Goal: Information Seeking & Learning: Learn about a topic

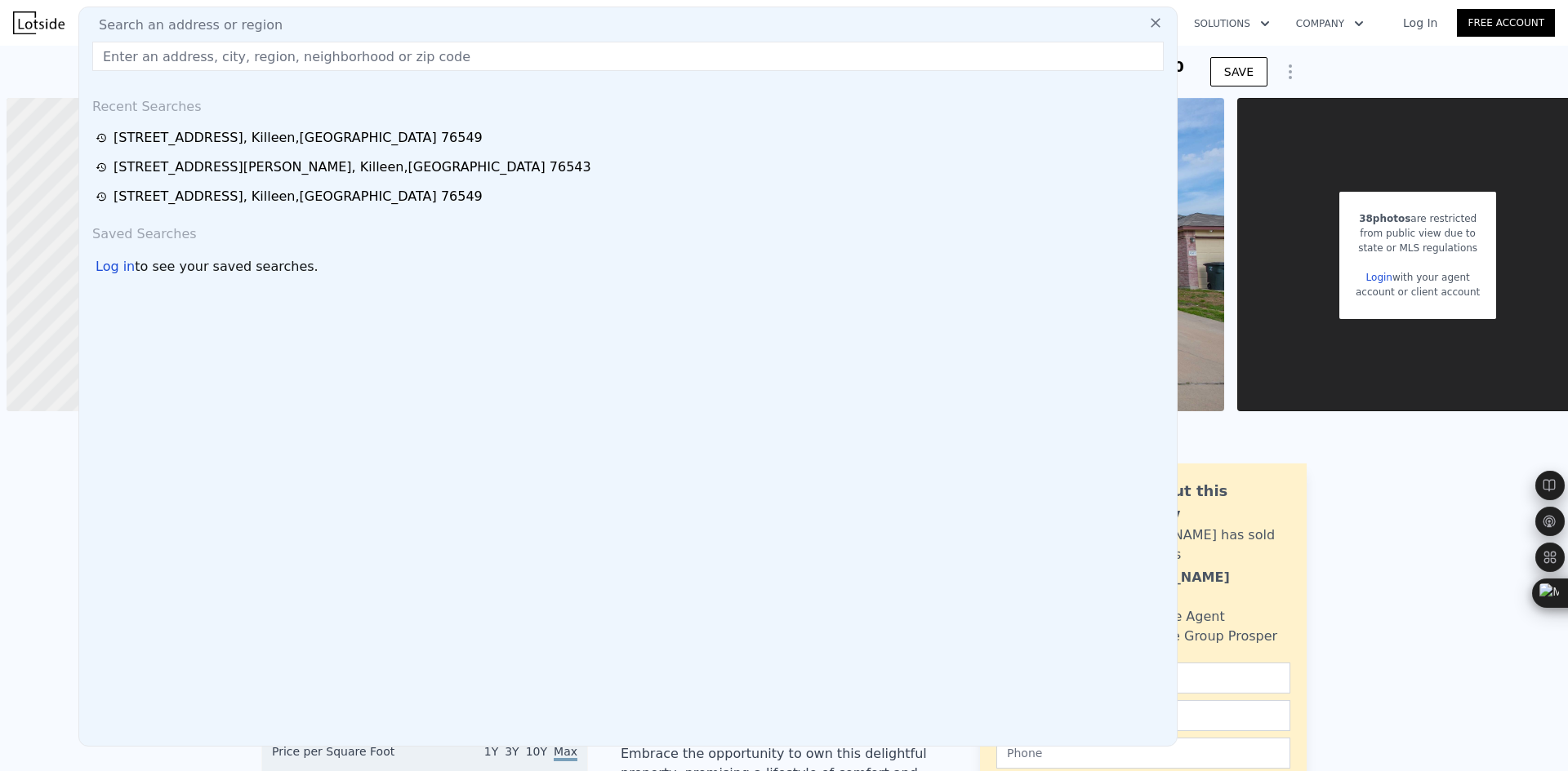
scroll to position [0, 49]
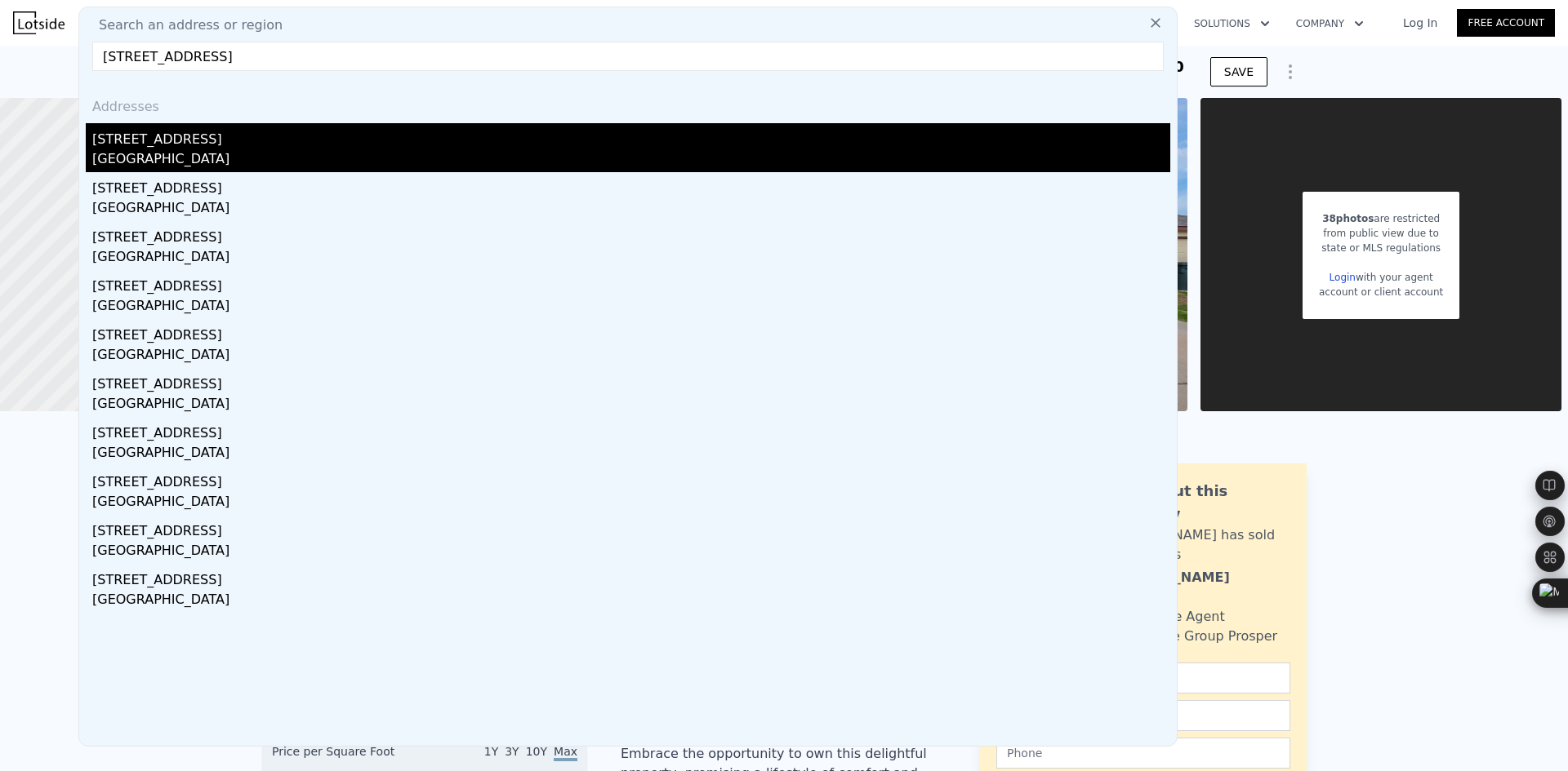
type input "[STREET_ADDRESS]"
click at [233, 139] on div "[STREET_ADDRESS]" at bounding box center [632, 136] width 1078 height 26
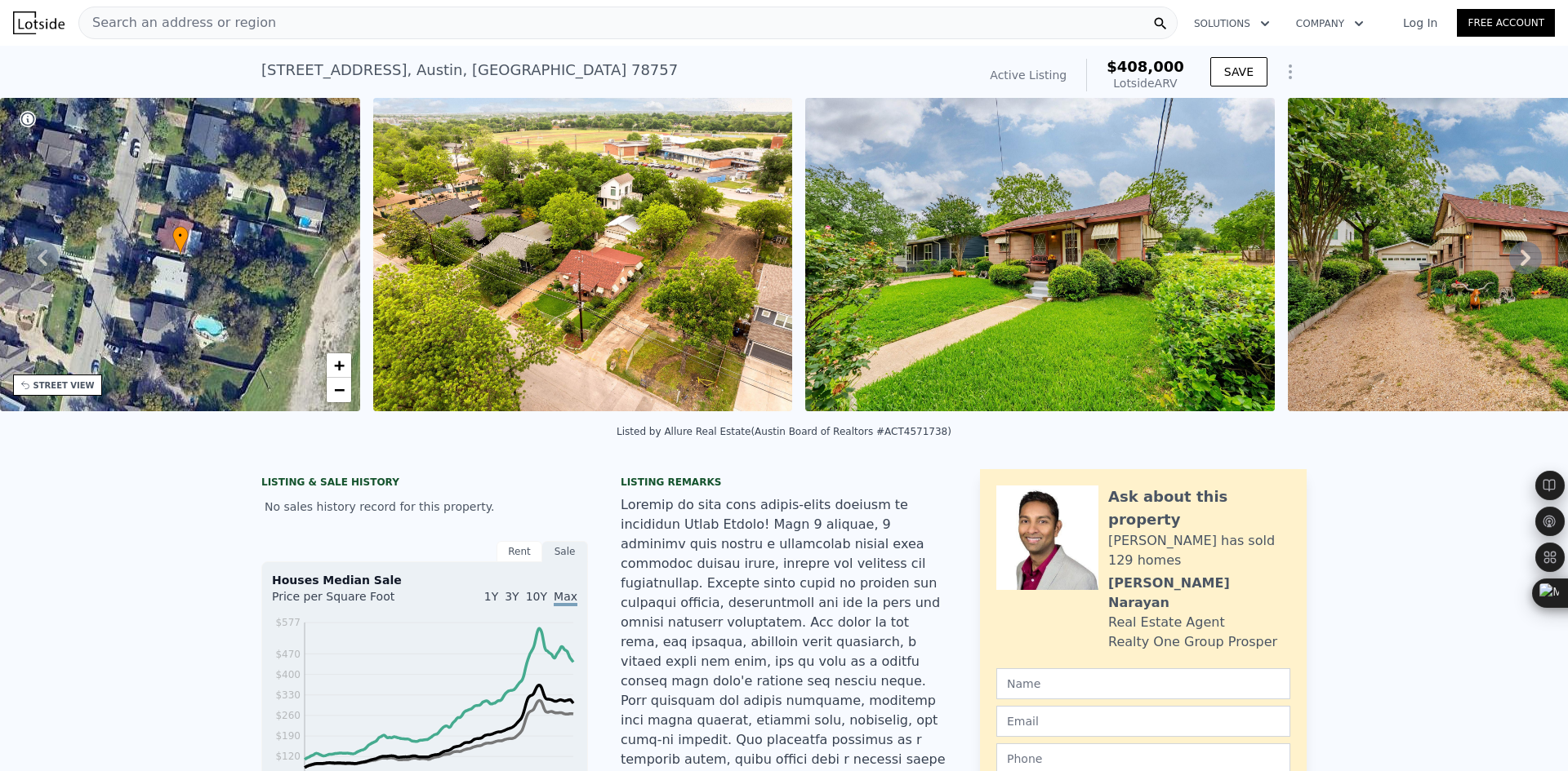
click at [418, 21] on div "Search an address or region" at bounding box center [627, 22] width 1099 height 32
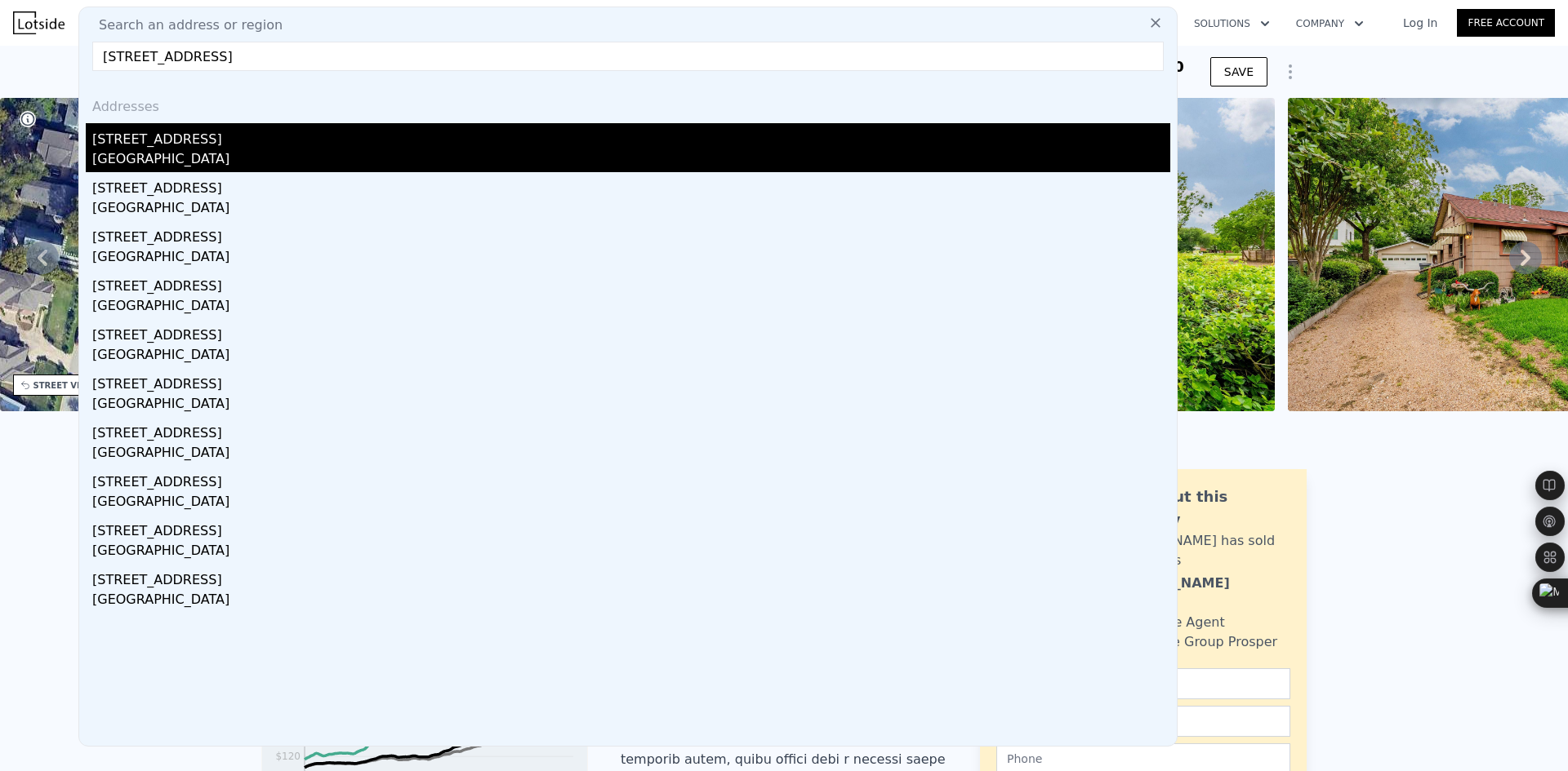
type input "[STREET_ADDRESS]"
click at [292, 141] on div "[STREET_ADDRESS]" at bounding box center [632, 136] width 1078 height 26
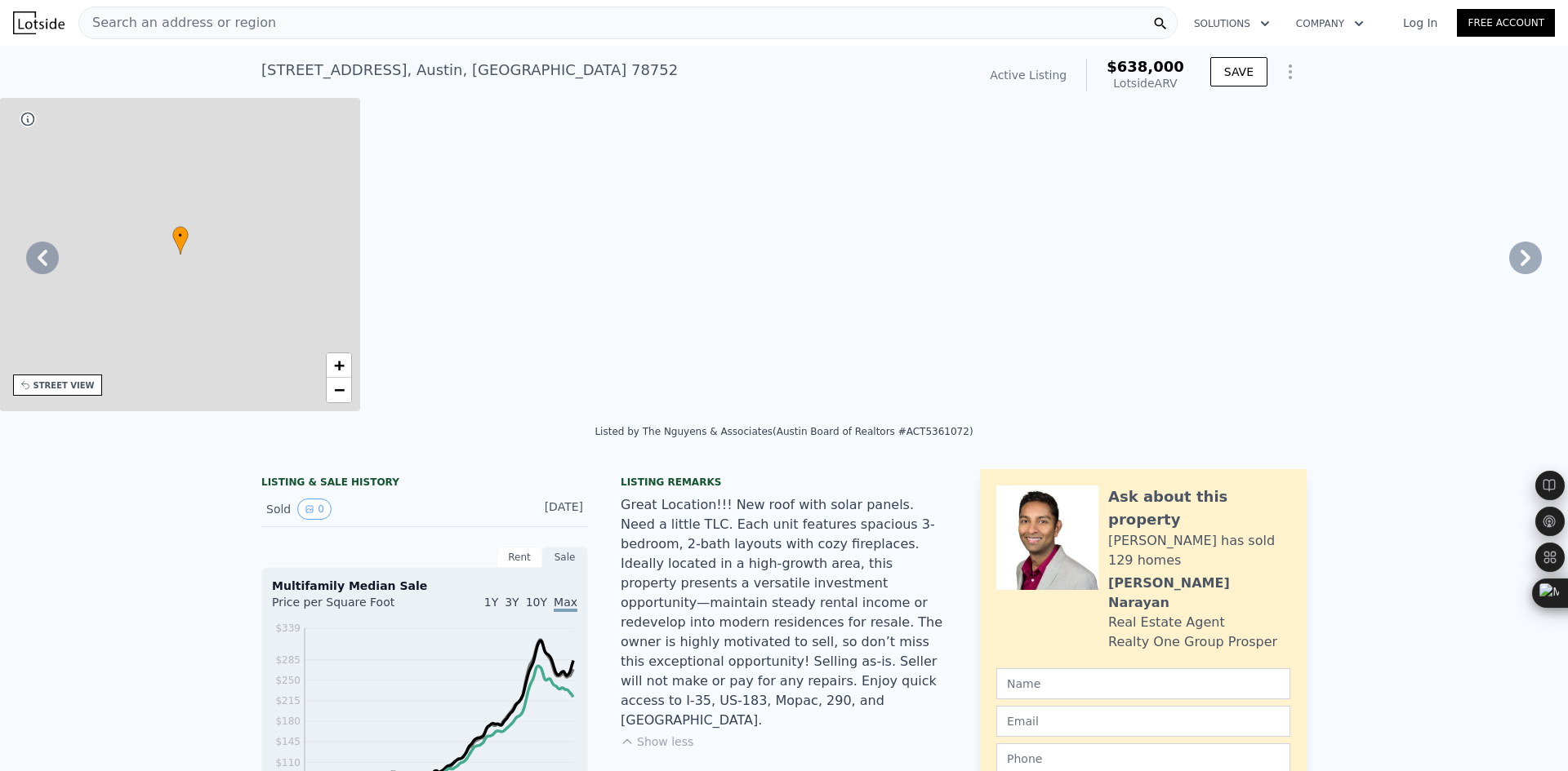
type input "0"
type input "5"
type input "0"
type input "3.5"
type input "1655"
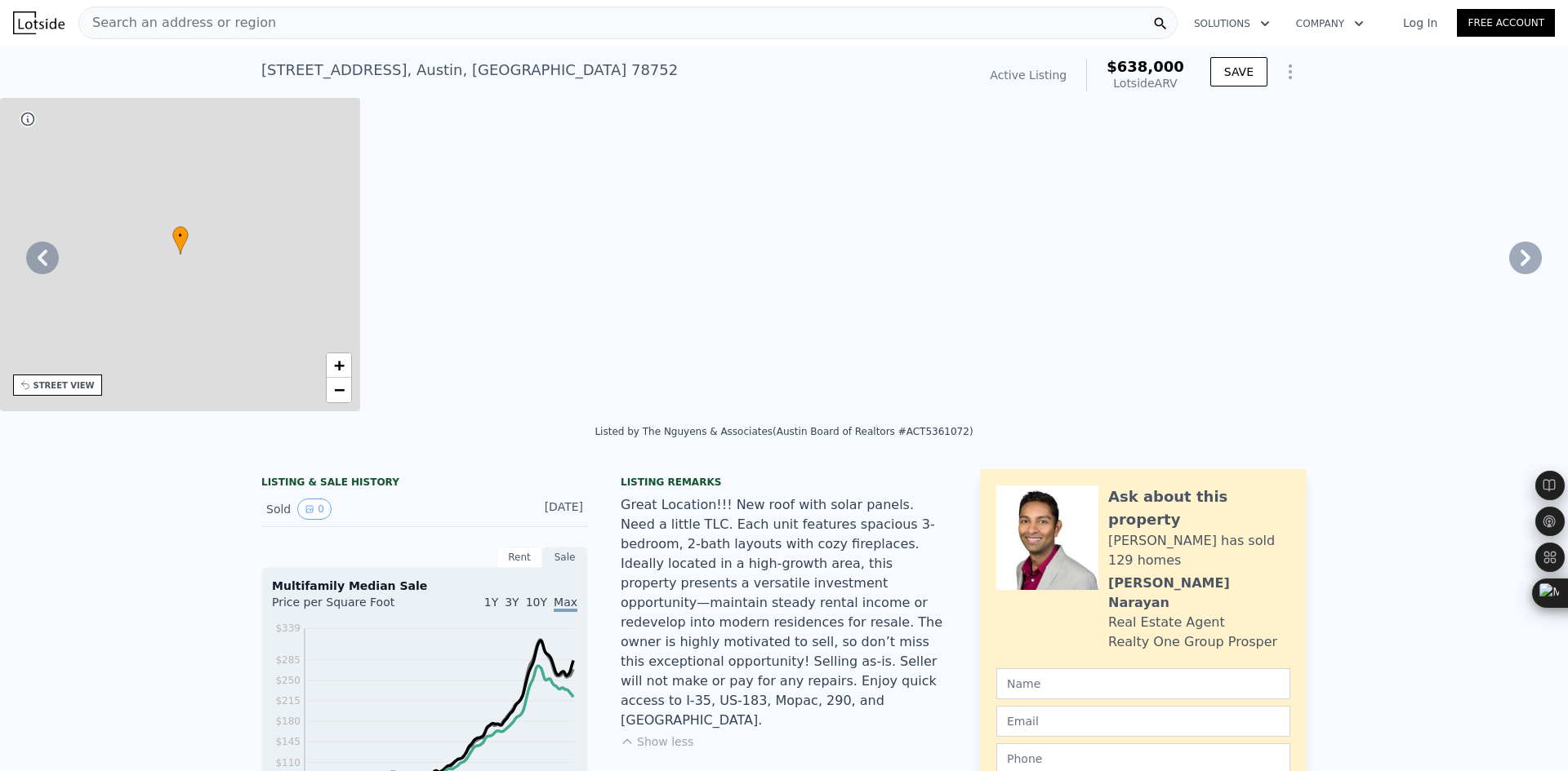
type input "2916"
type input "0"
type input "12296.99"
type input "$ 638,000"
type input "4"
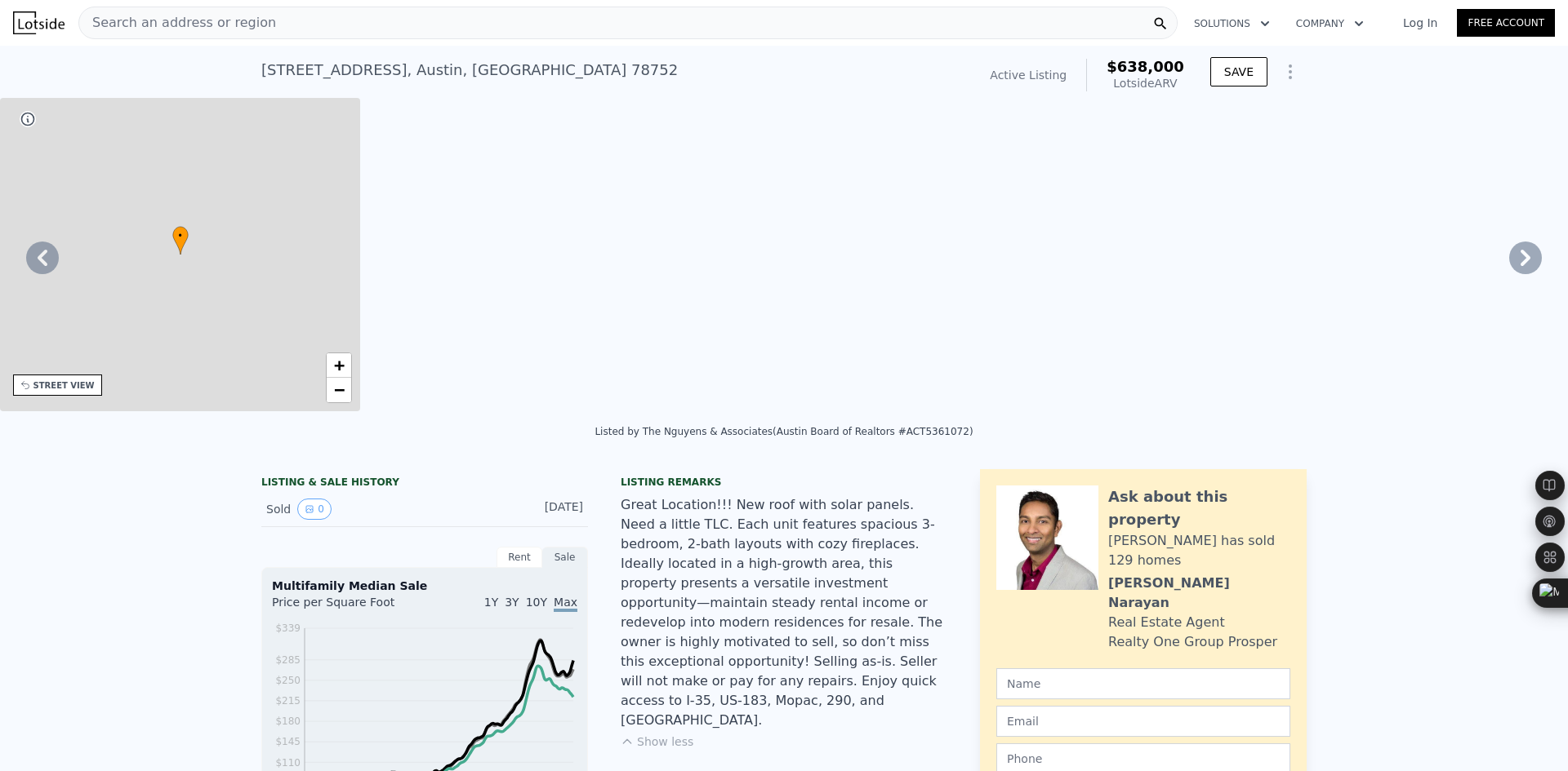
type input "$ 99,651"
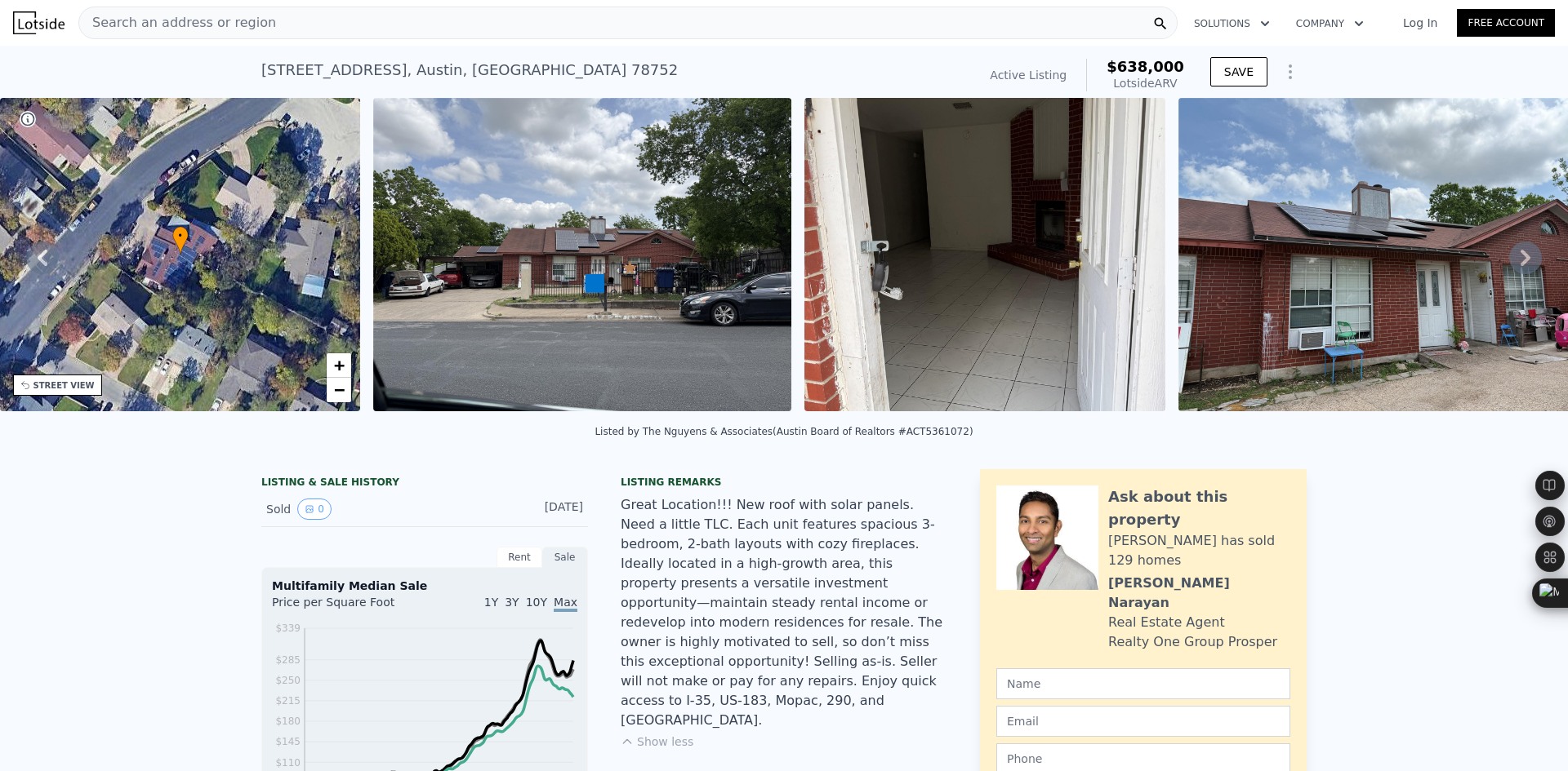
click at [216, 25] on span "Search an address or region" at bounding box center [177, 23] width 197 height 20
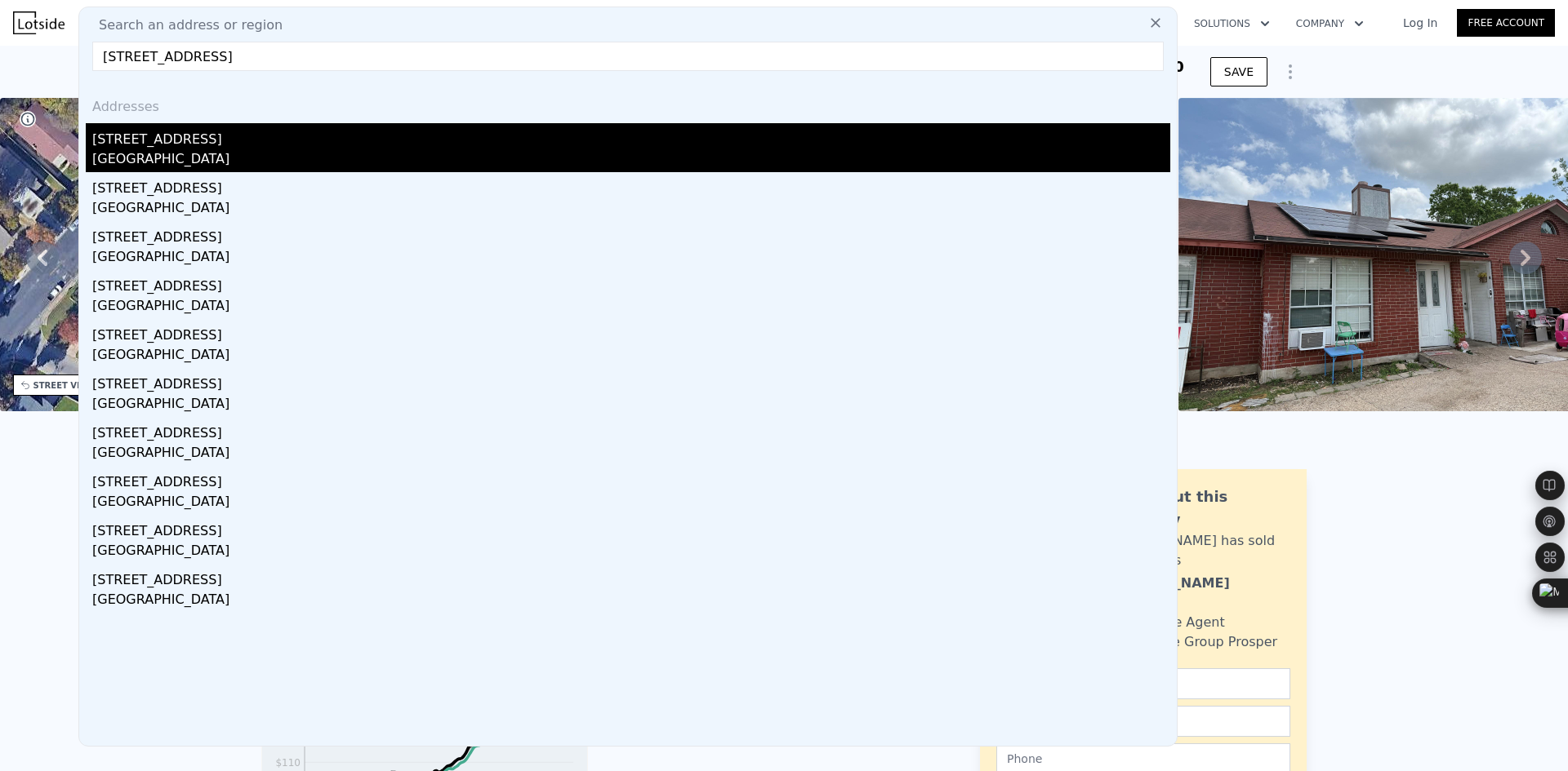
type input "[STREET_ADDRESS]"
click at [293, 130] on div "[STREET_ADDRESS]" at bounding box center [632, 136] width 1078 height 26
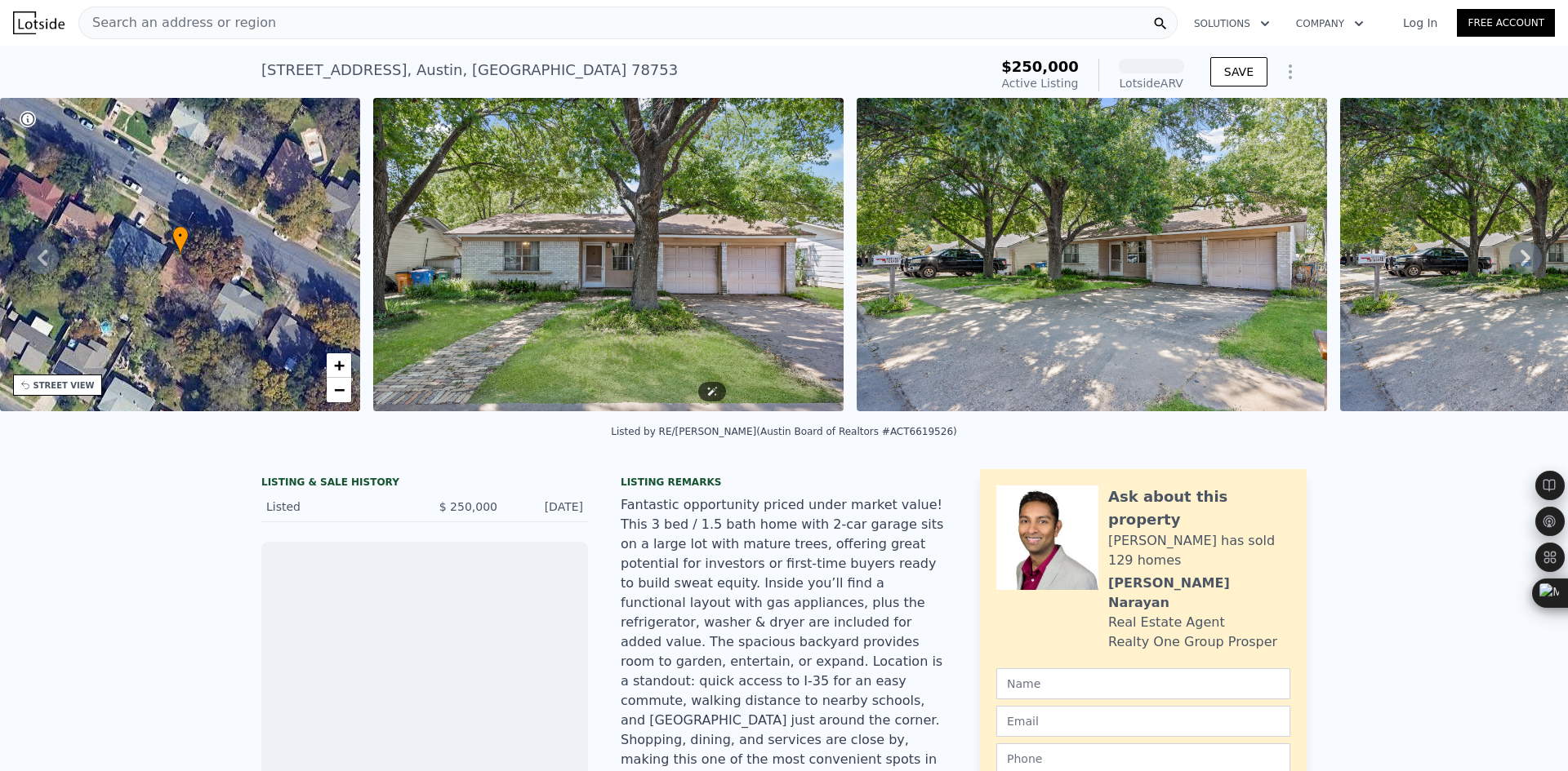
drag, startPoint x: 725, startPoint y: 372, endPoint x: 602, endPoint y: 461, distance: 151.8
click at [602, 456] on div "Listed by RE/MAX Freedom (Austin Board of Realtors #ACT6619526)" at bounding box center [784, 437] width 1568 height 40
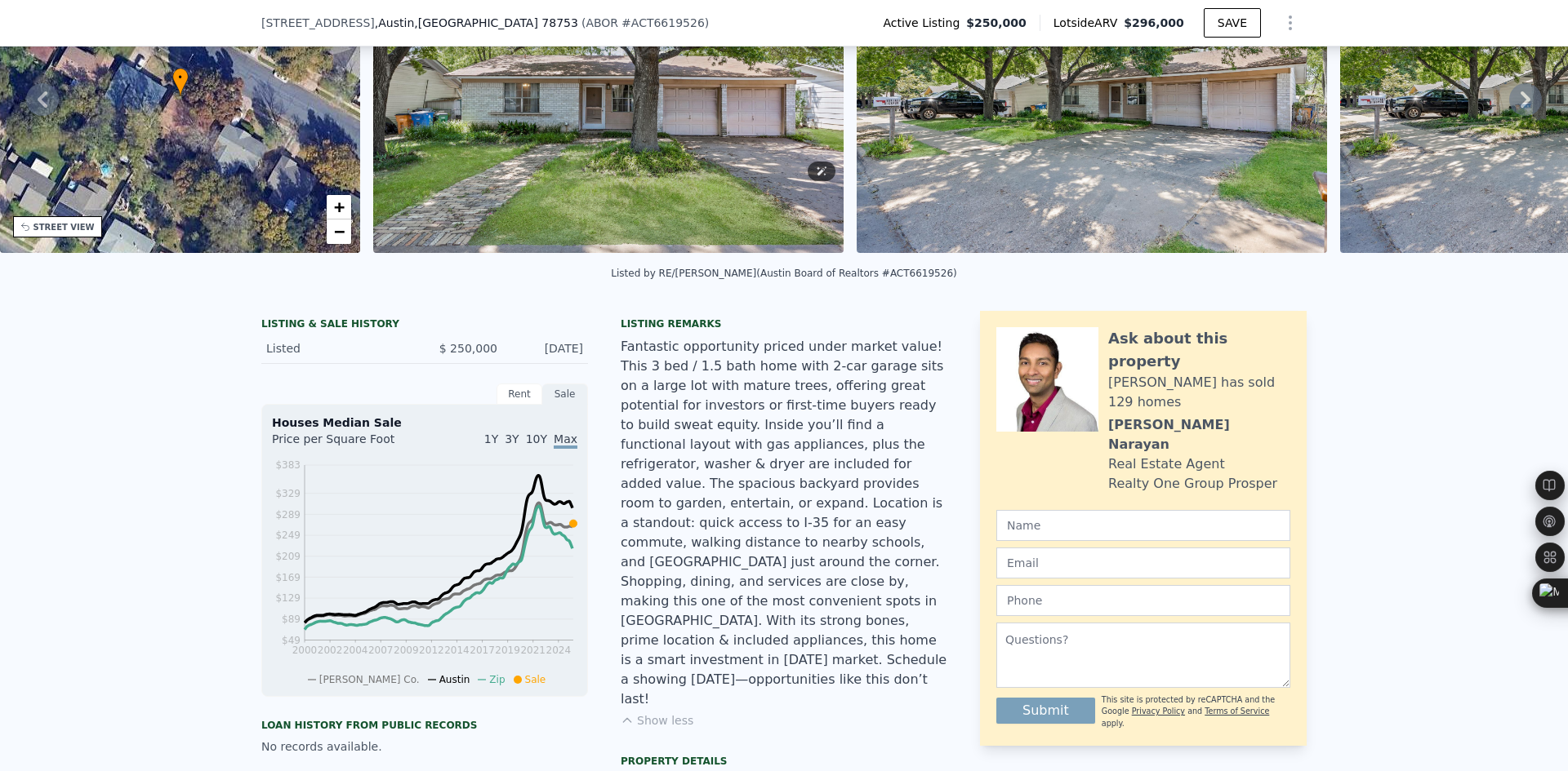
scroll to position [130, 0]
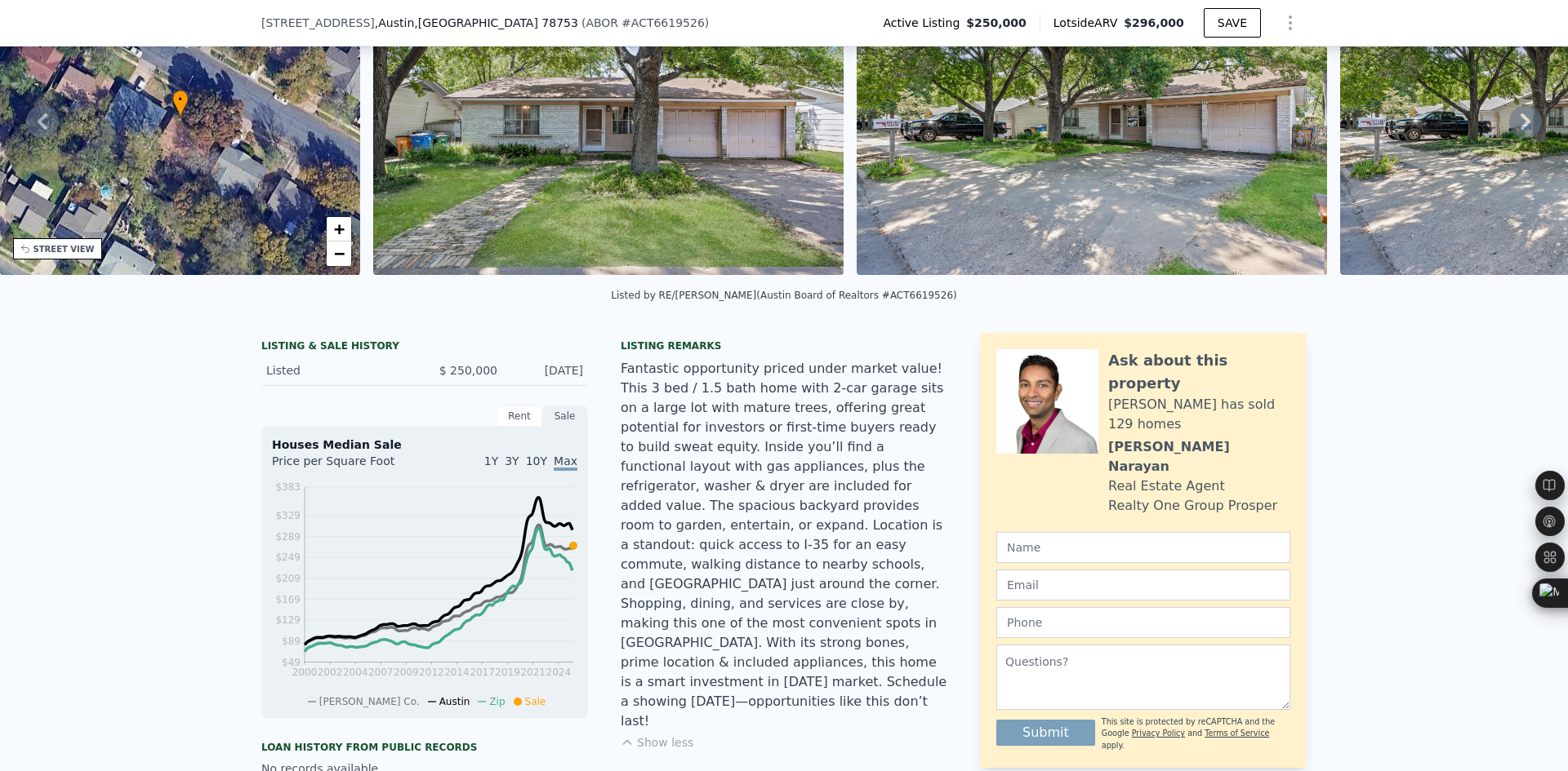
click at [1509, 124] on icon at bounding box center [1526, 121] width 32 height 32
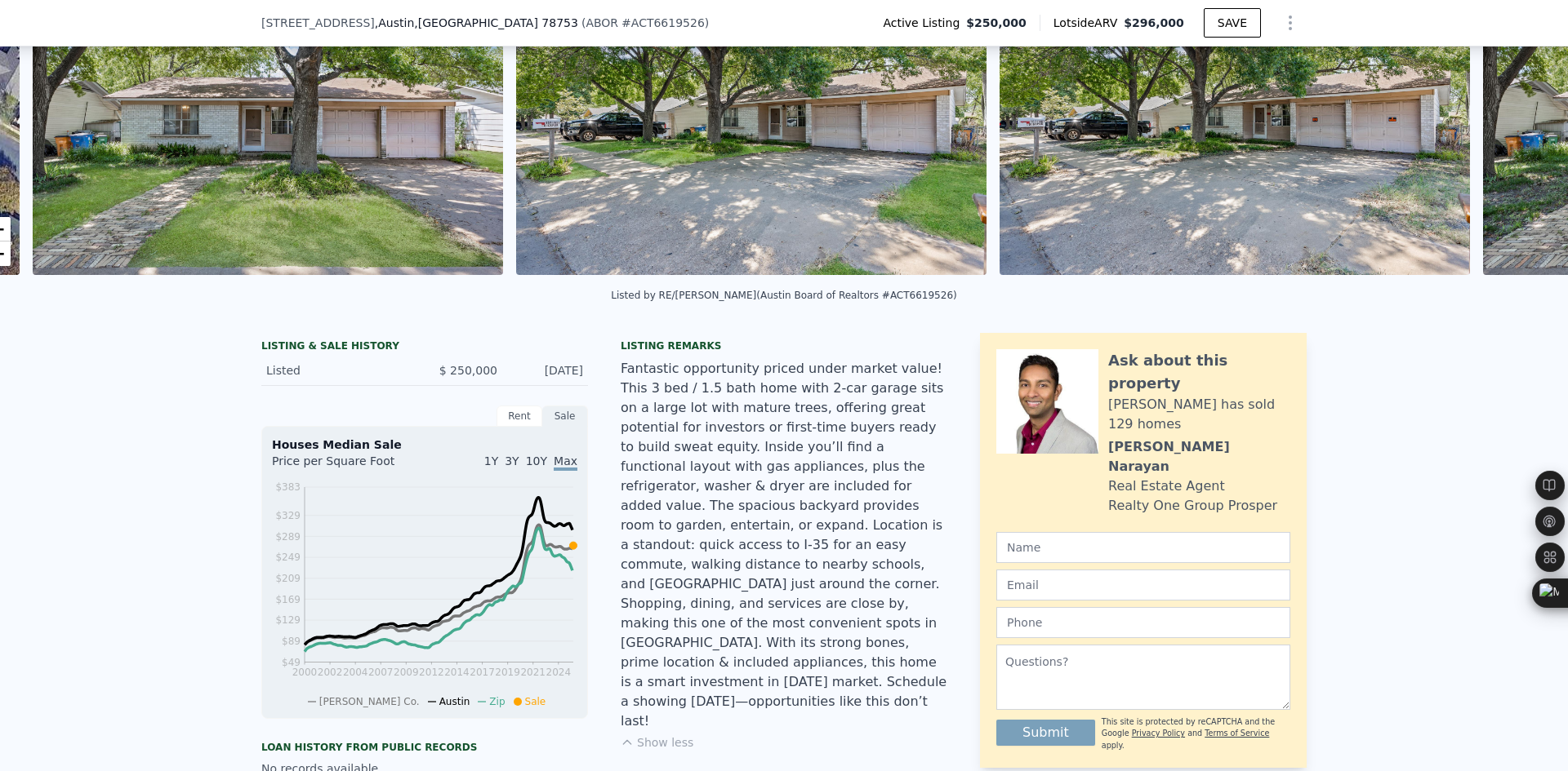
scroll to position [0, 747]
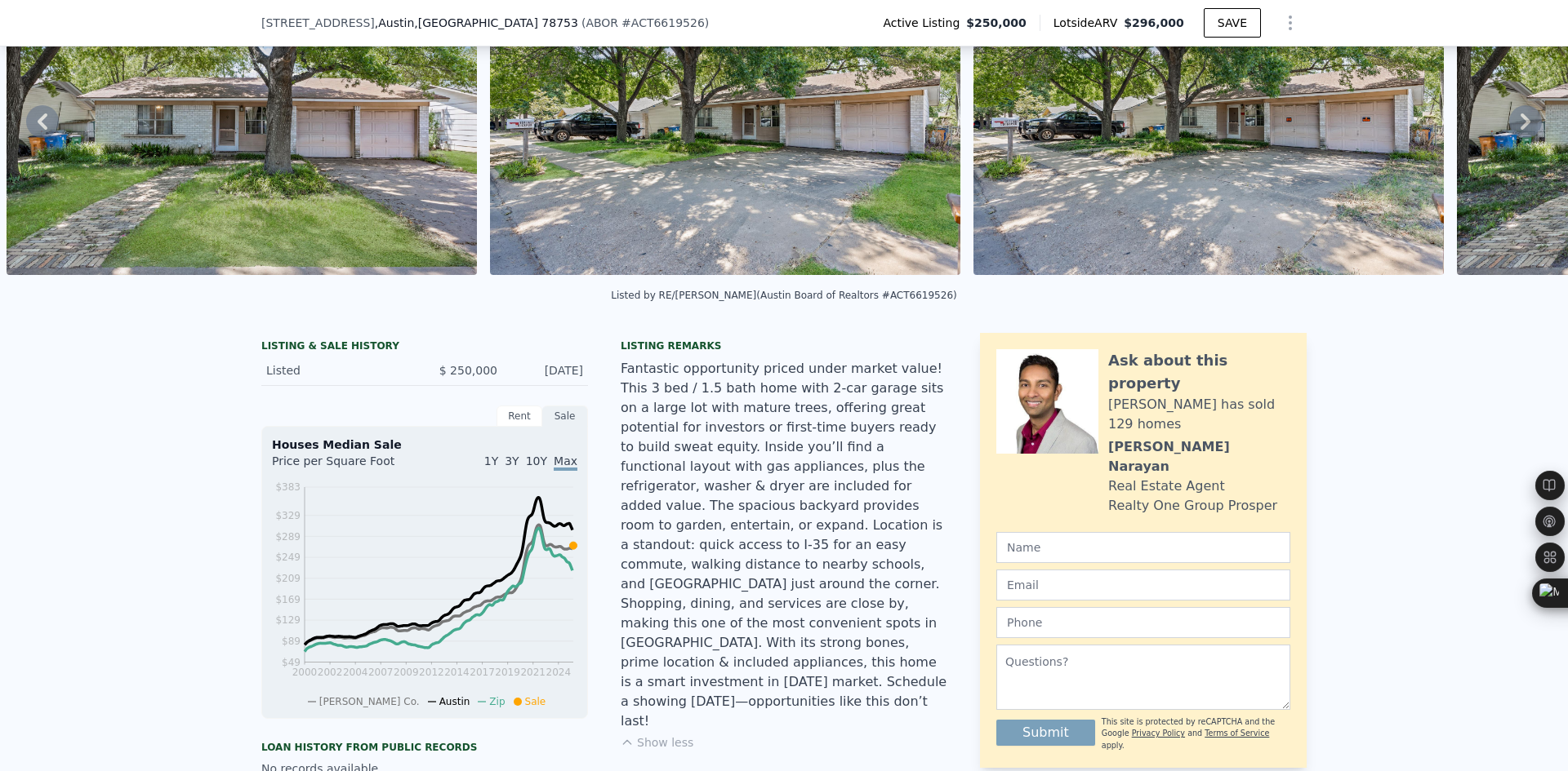
click at [1504, 124] on div "• + − • + − STREET VIEW ← Move left → Move right ↑ Move up ↓ Move down + Zoom i…" at bounding box center [784, 121] width 1568 height 319
click at [1509, 124] on icon at bounding box center [1526, 121] width 32 height 32
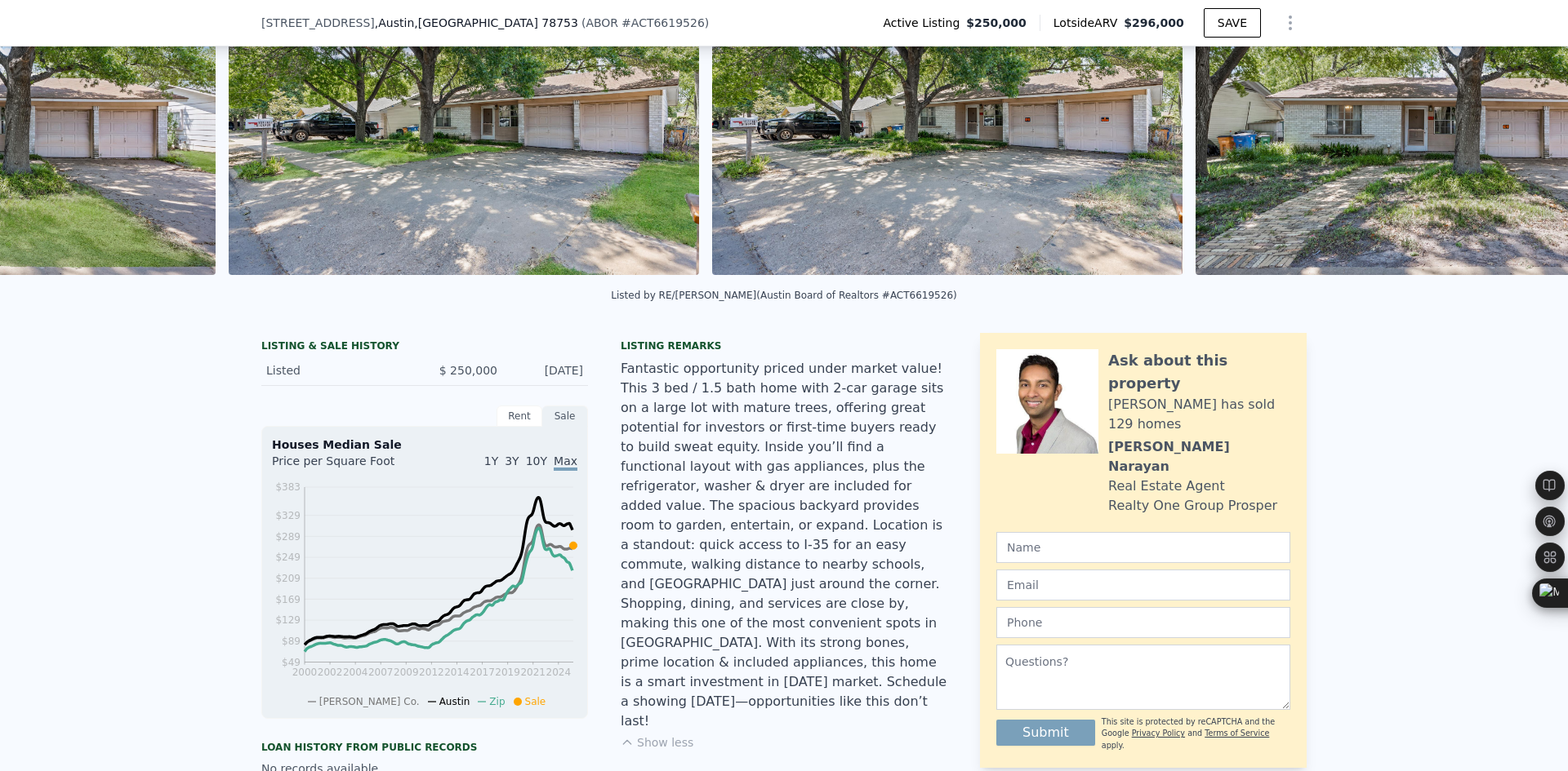
click at [1504, 124] on img at bounding box center [1430, 118] width 471 height 313
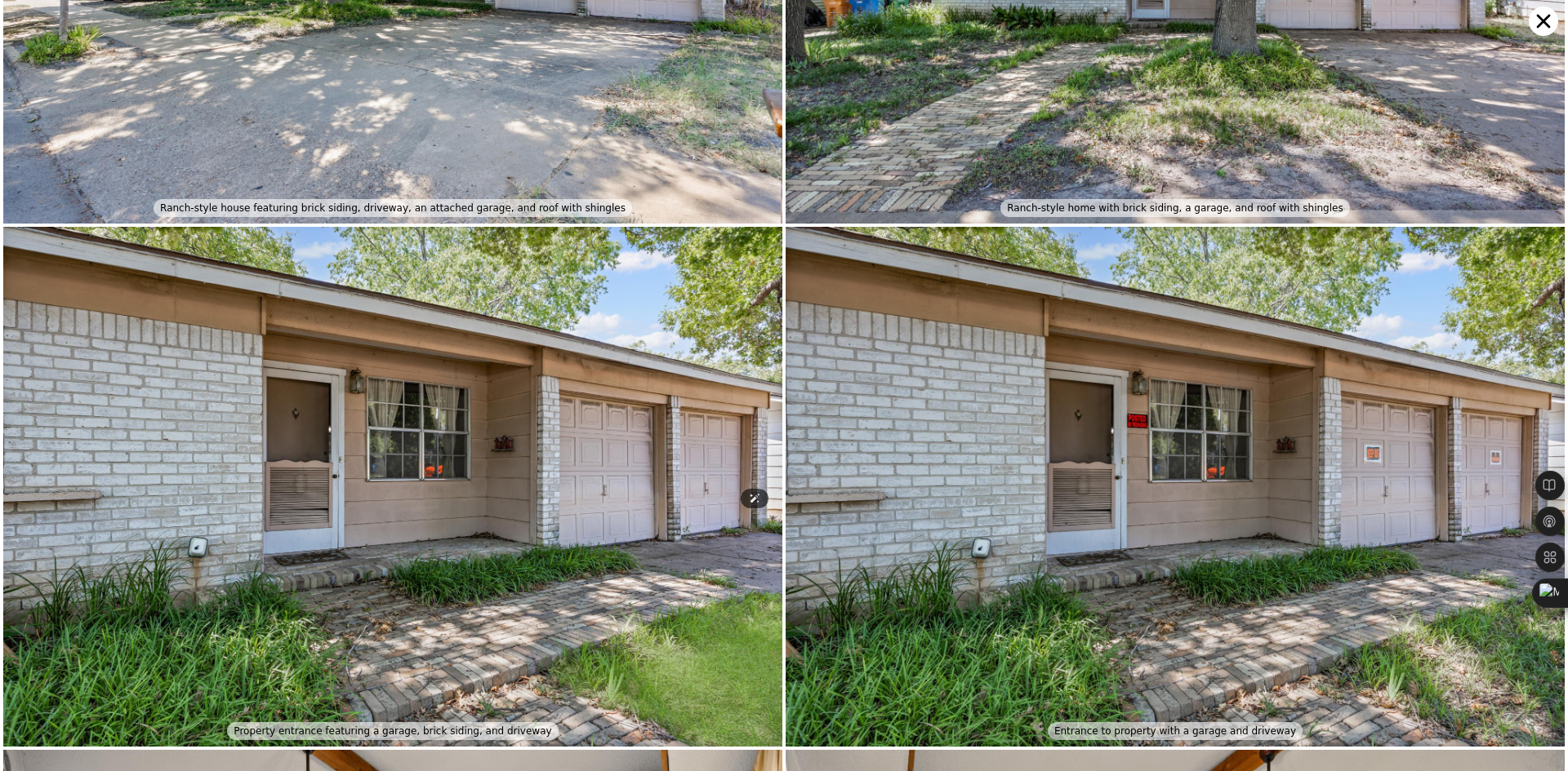
scroll to position [518, 0]
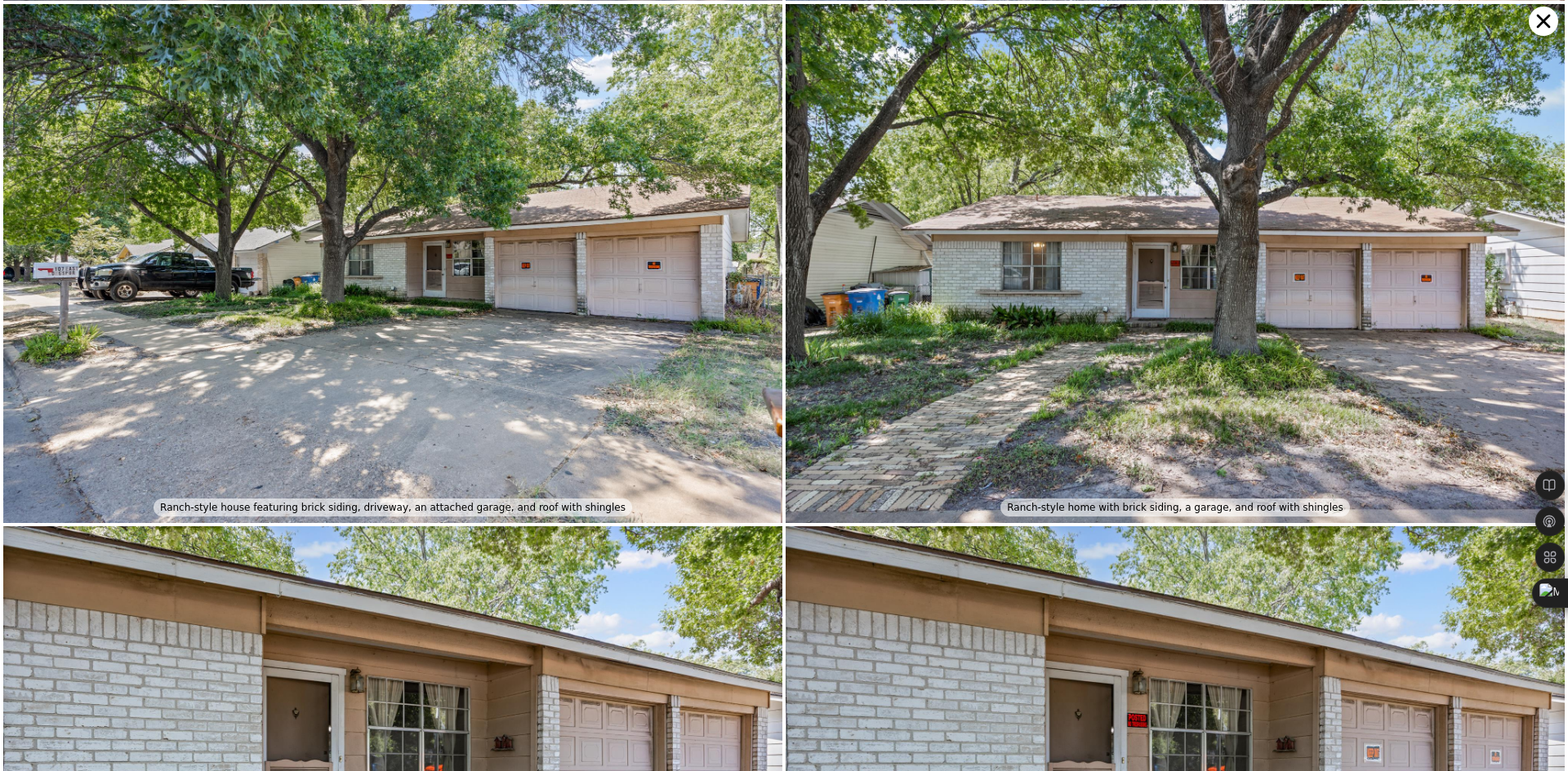
click at [1539, 28] on icon at bounding box center [1543, 21] width 30 height 30
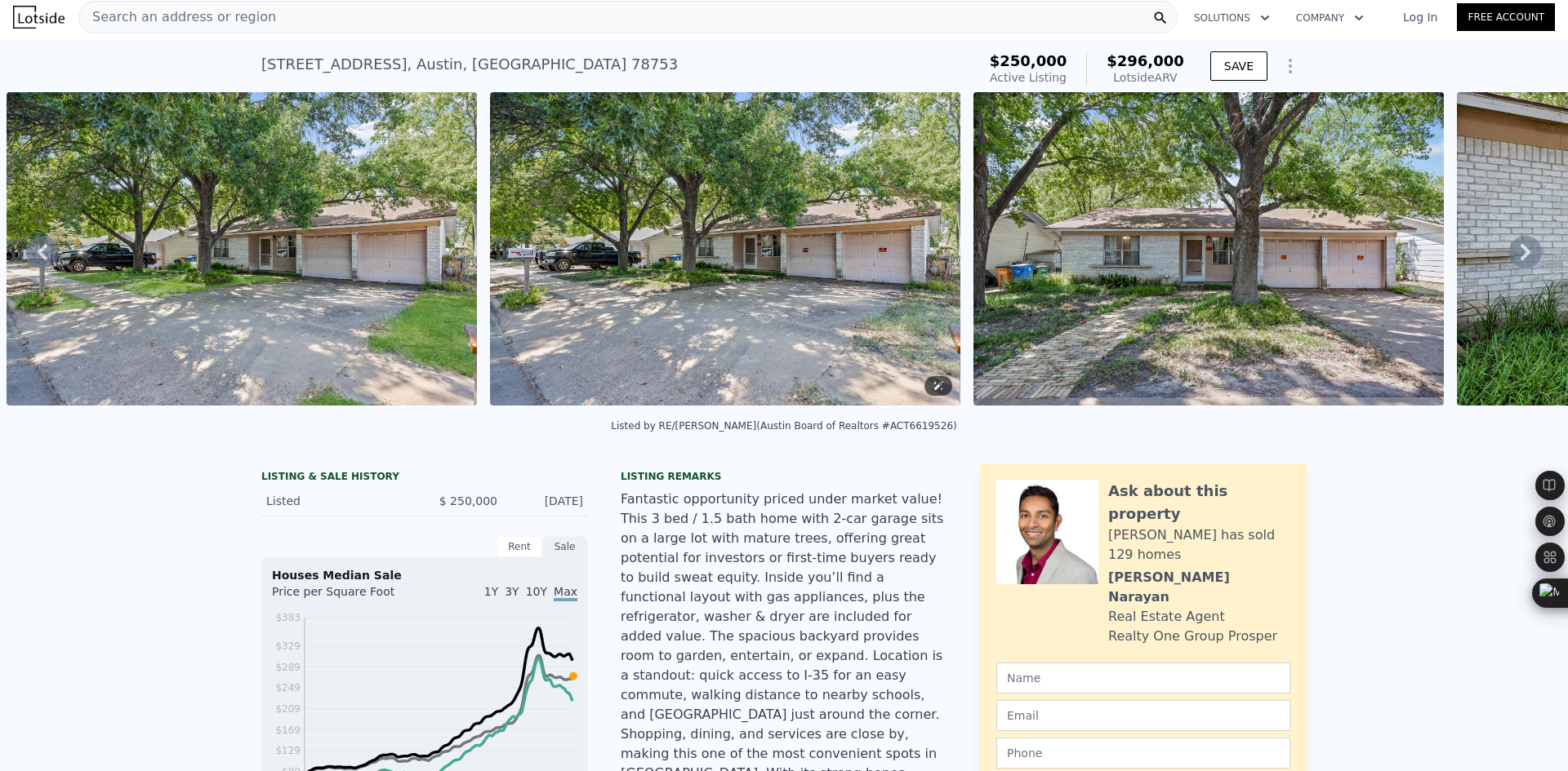
scroll to position [0, 0]
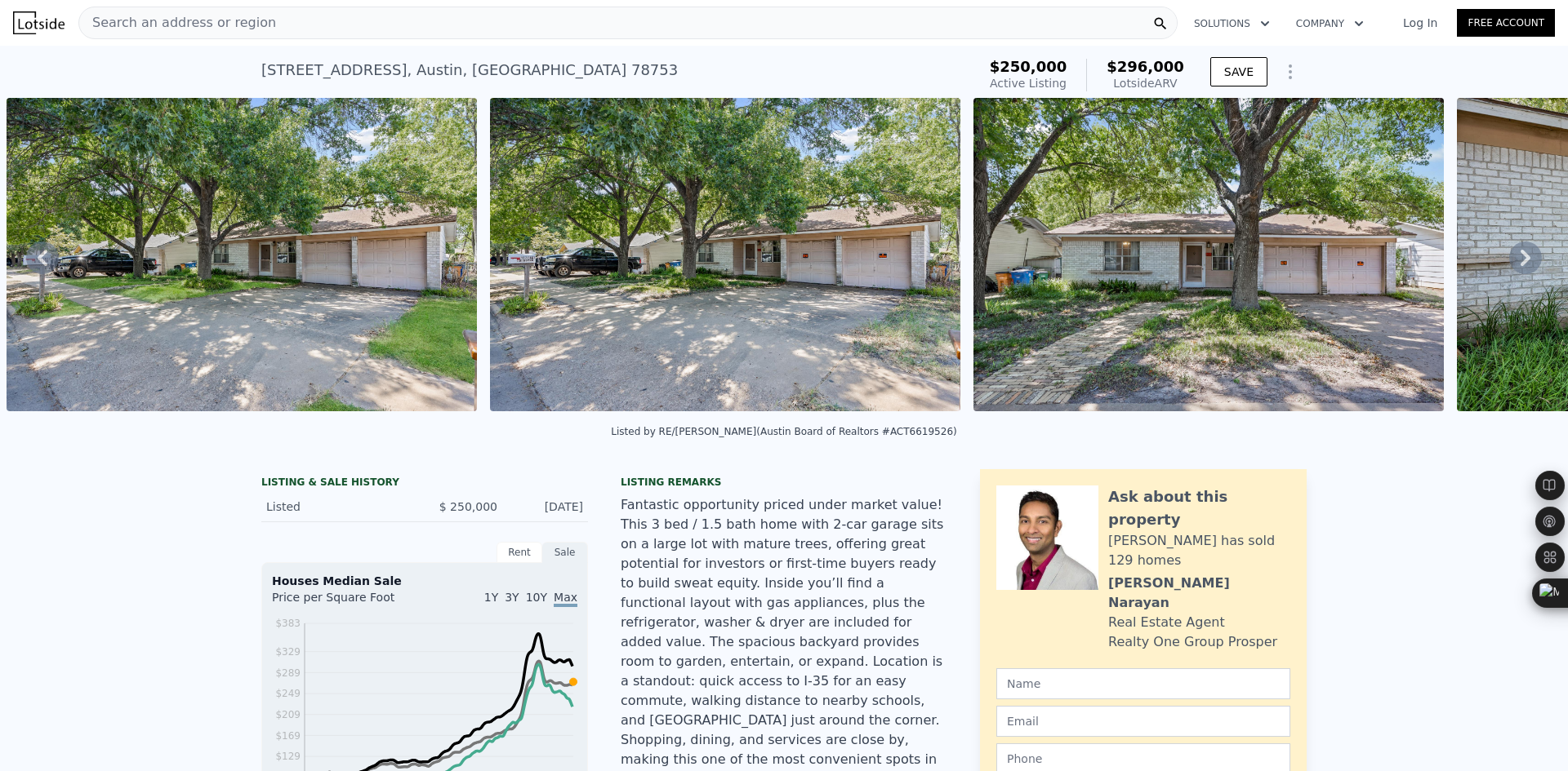
click at [455, 40] on div "Search an address or region Solutions Company Open main menu Log In Free Account" at bounding box center [784, 23] width 1542 height 40
click at [460, 30] on div "Search an address or region" at bounding box center [627, 22] width 1099 height 32
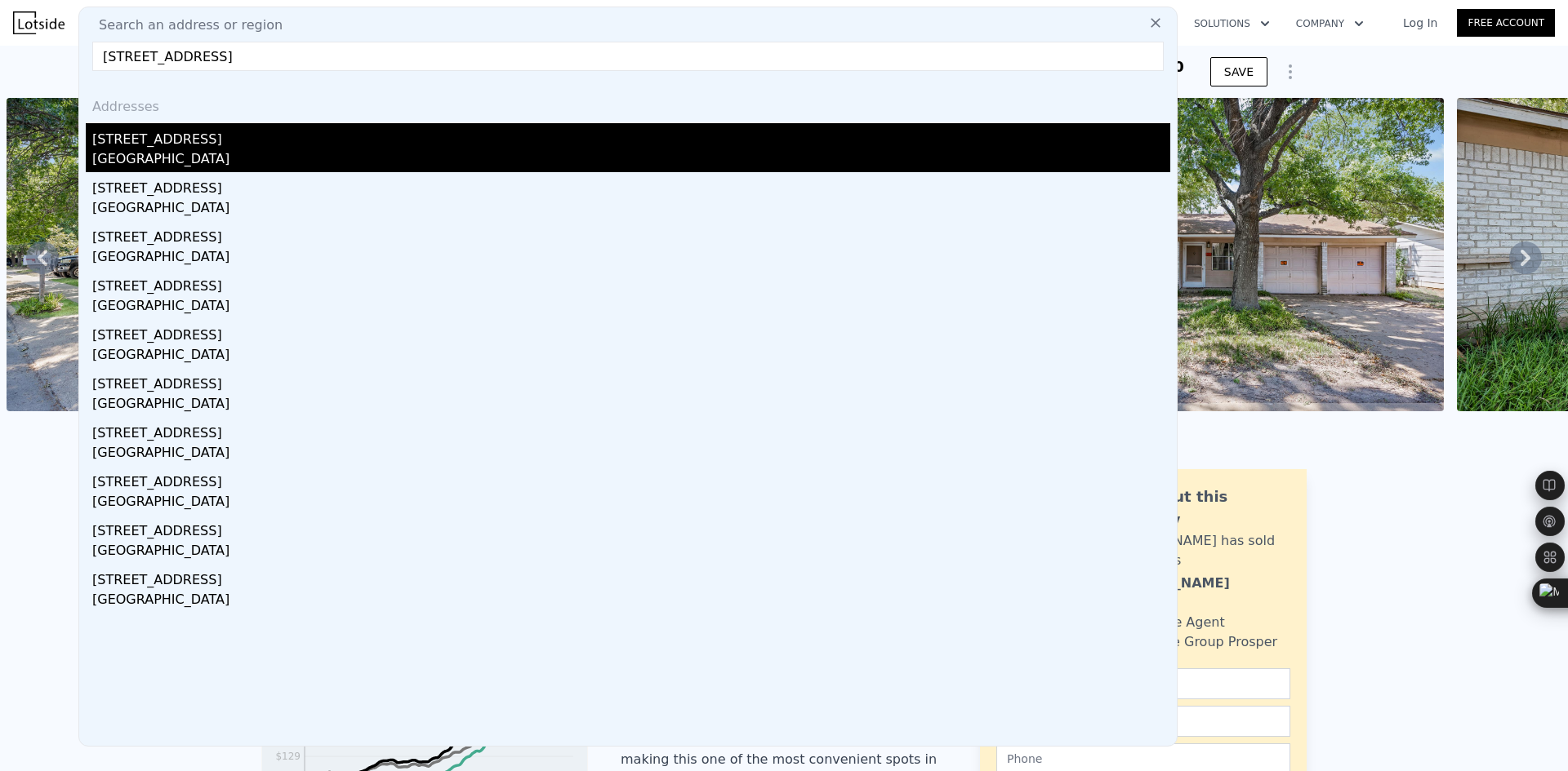
type input "[STREET_ADDRESS]"
click at [257, 145] on div "[STREET_ADDRESS]" at bounding box center [632, 136] width 1078 height 26
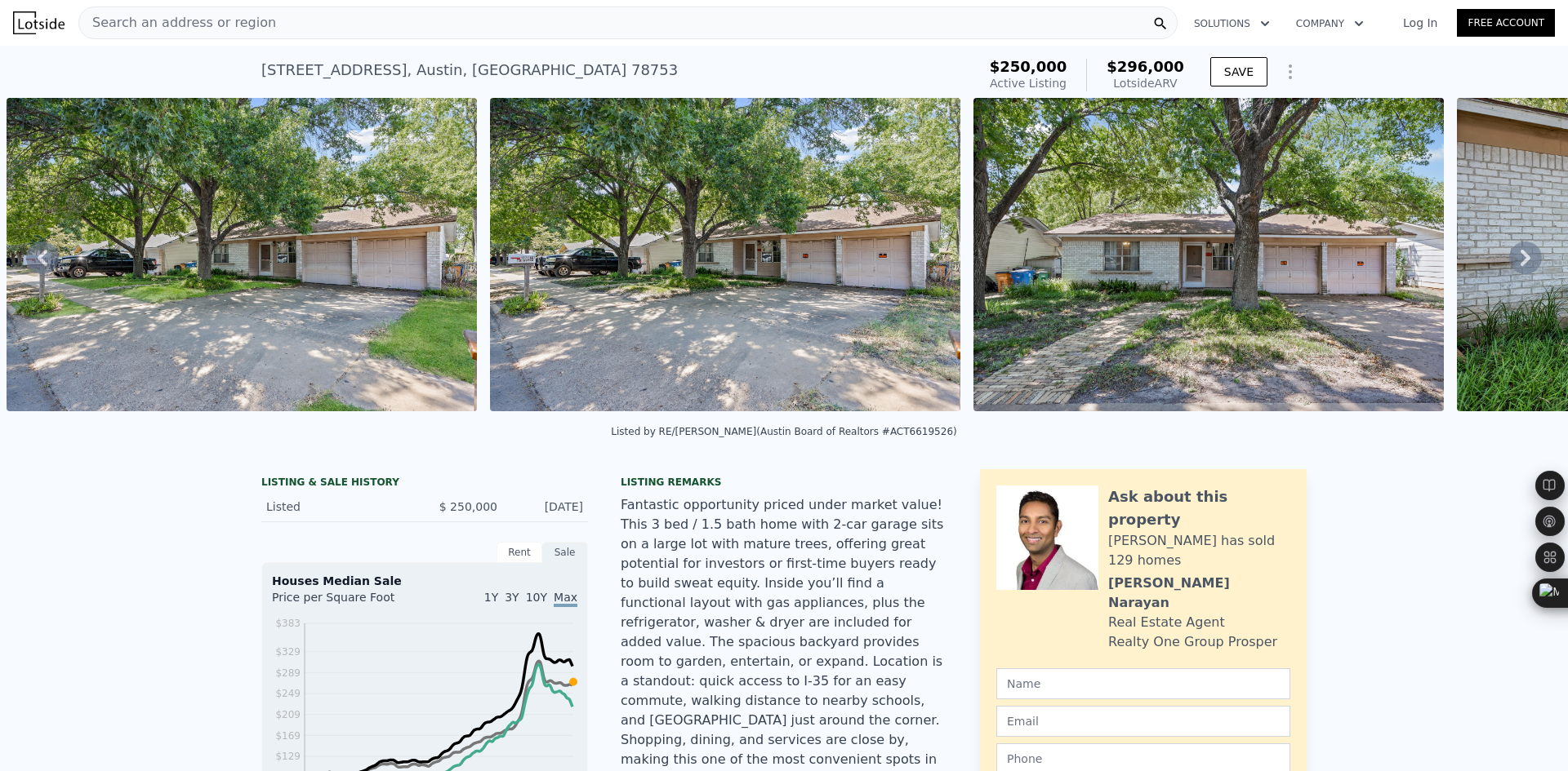
click at [733, 48] on div "[STREET_ADDRESS] Active at $250k (~ARV $296k ) $250,000 Active Listing $296,000…" at bounding box center [783, 72] width 1045 height 52
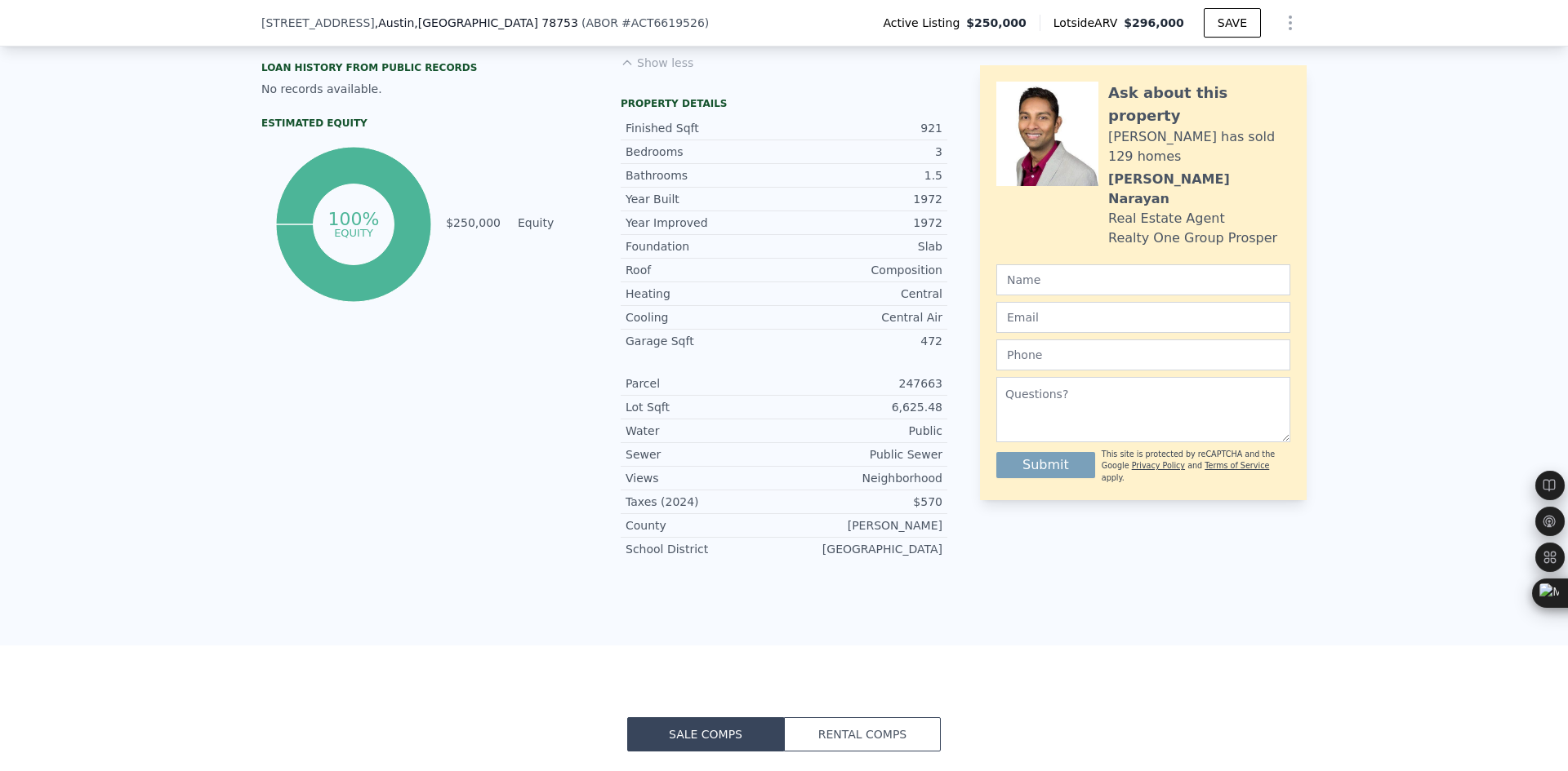
scroll to position [1627, 0]
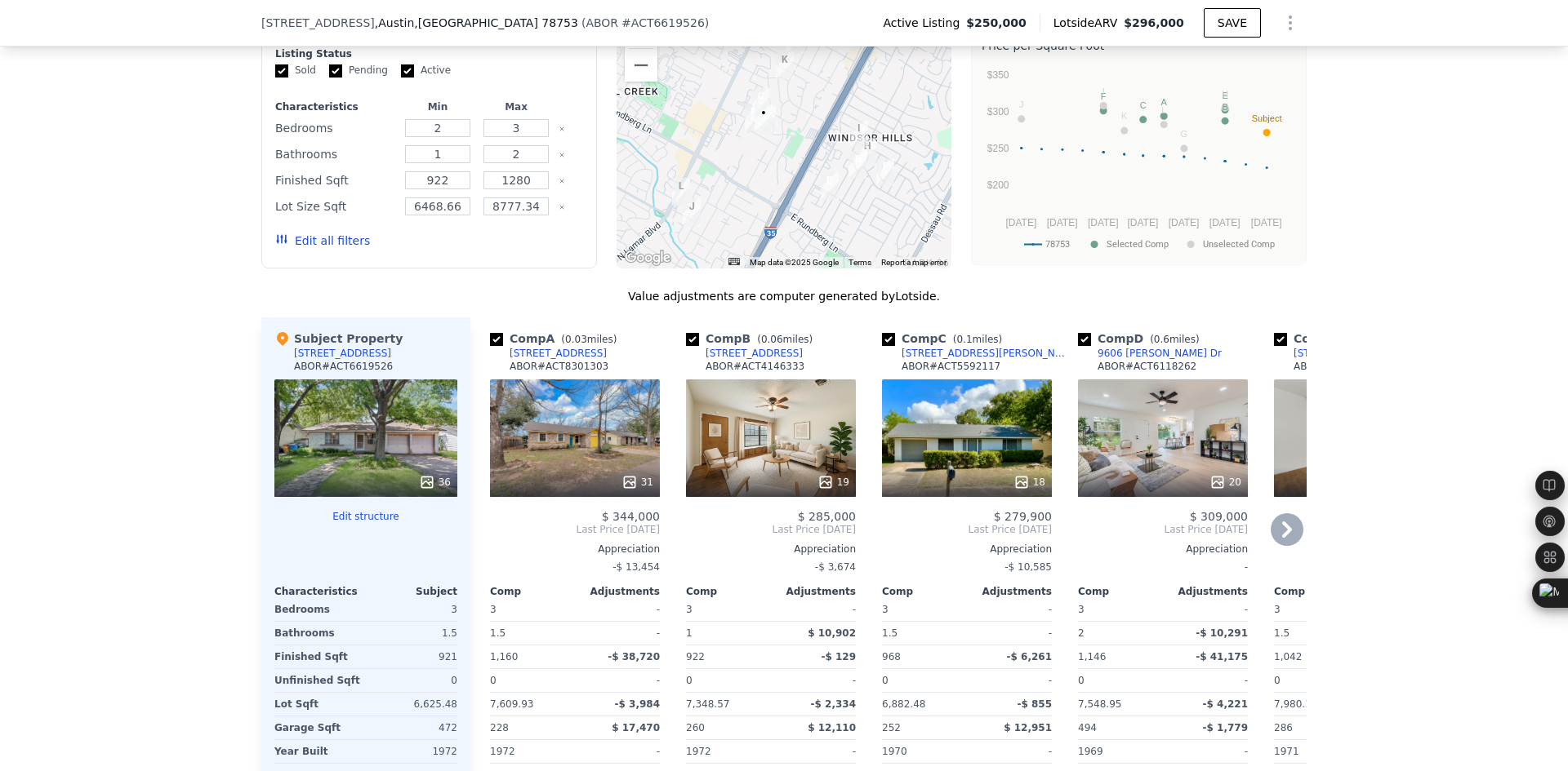
click at [1282, 522] on icon at bounding box center [1286, 530] width 10 height 16
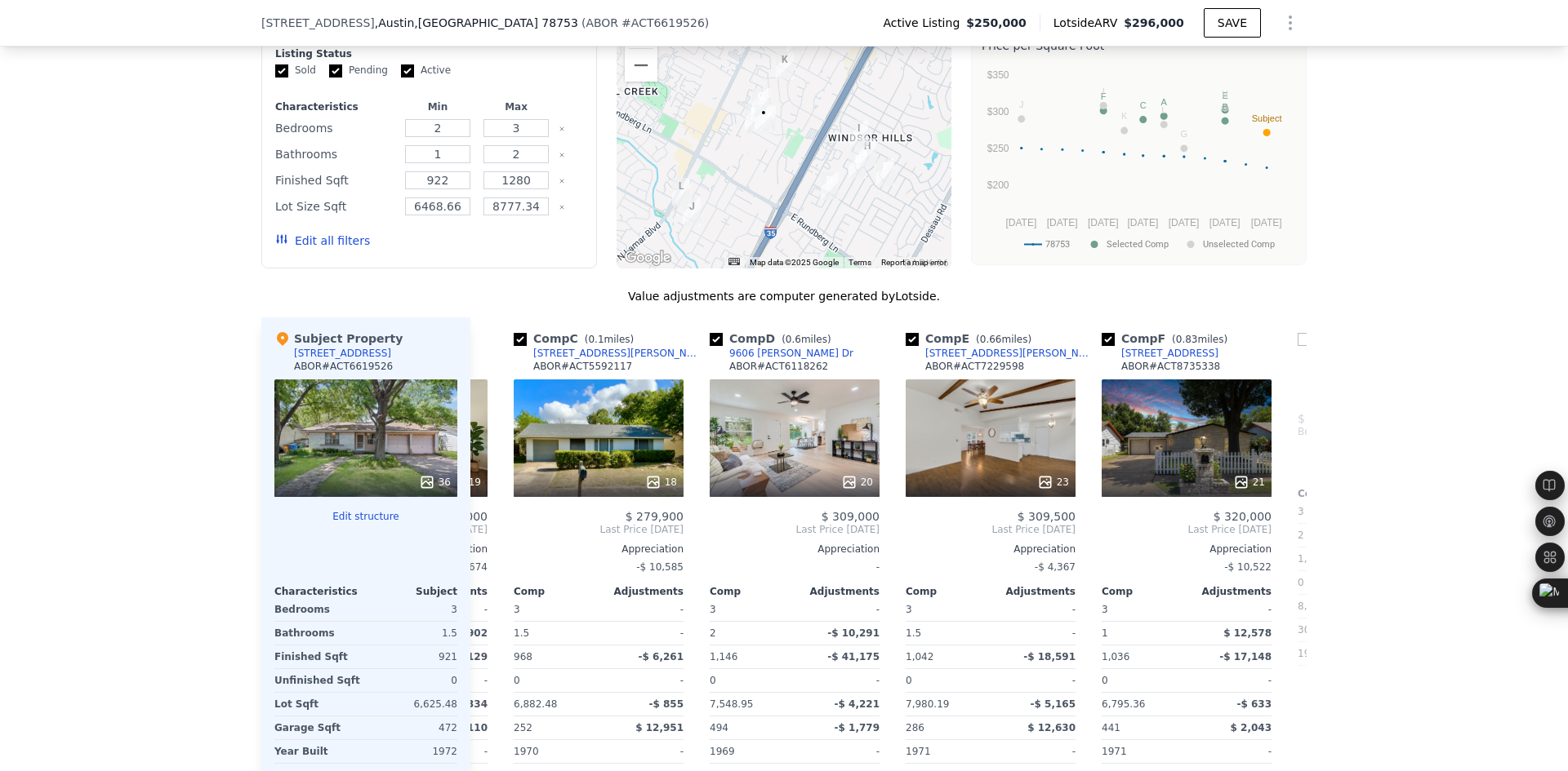
scroll to position [0, 392]
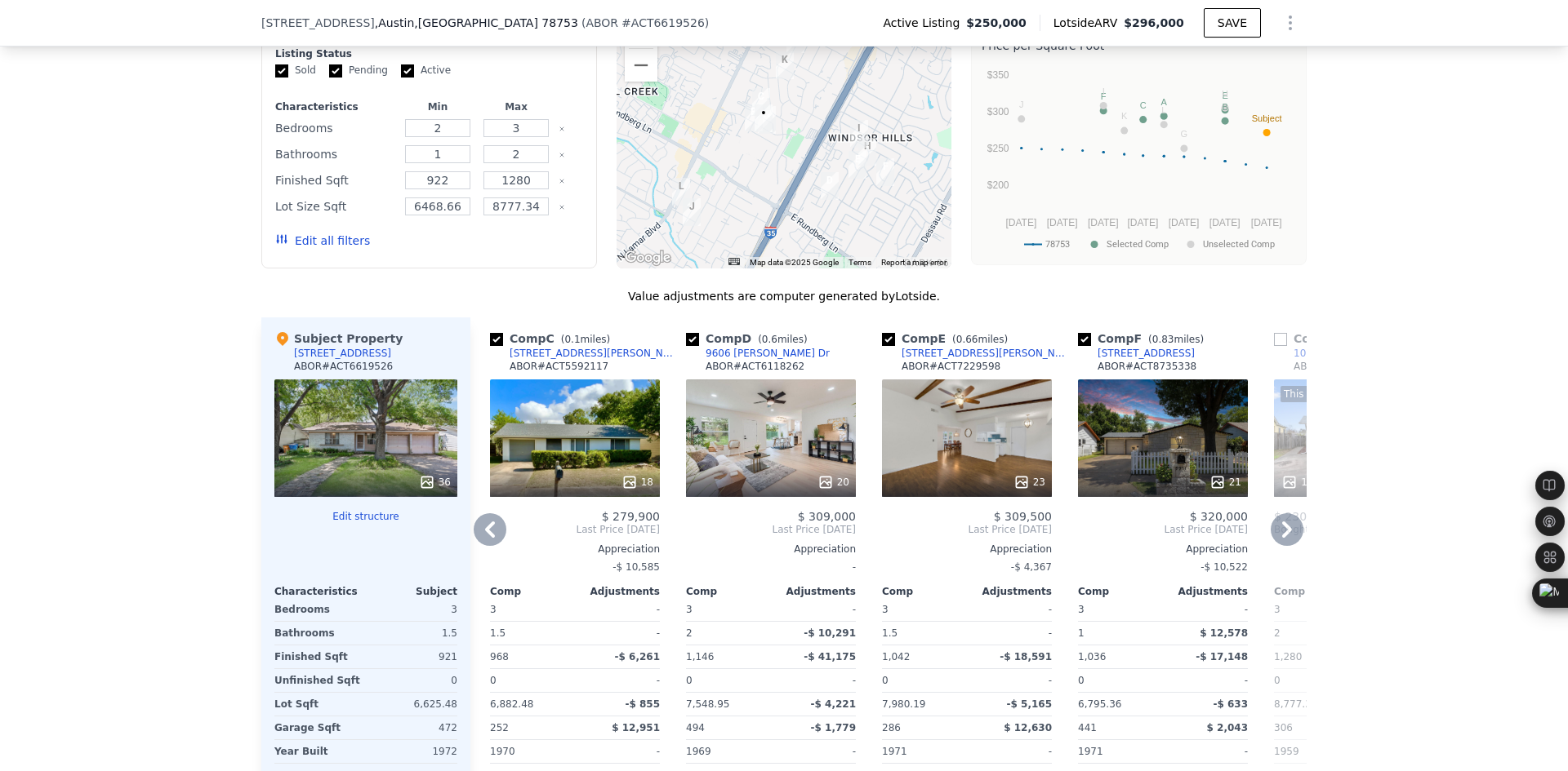
click at [1274, 514] on icon at bounding box center [1287, 530] width 32 height 32
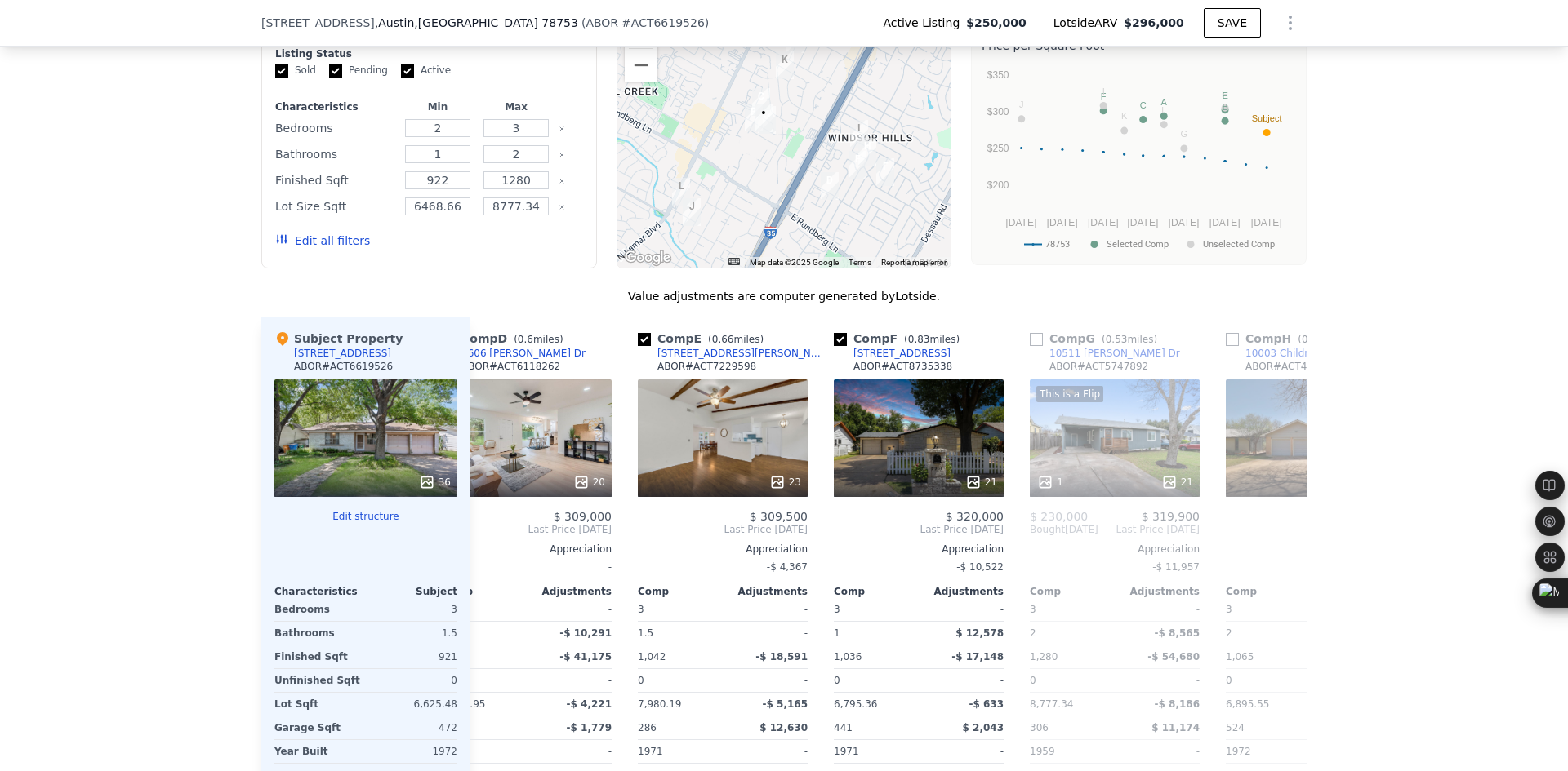
scroll to position [0, 784]
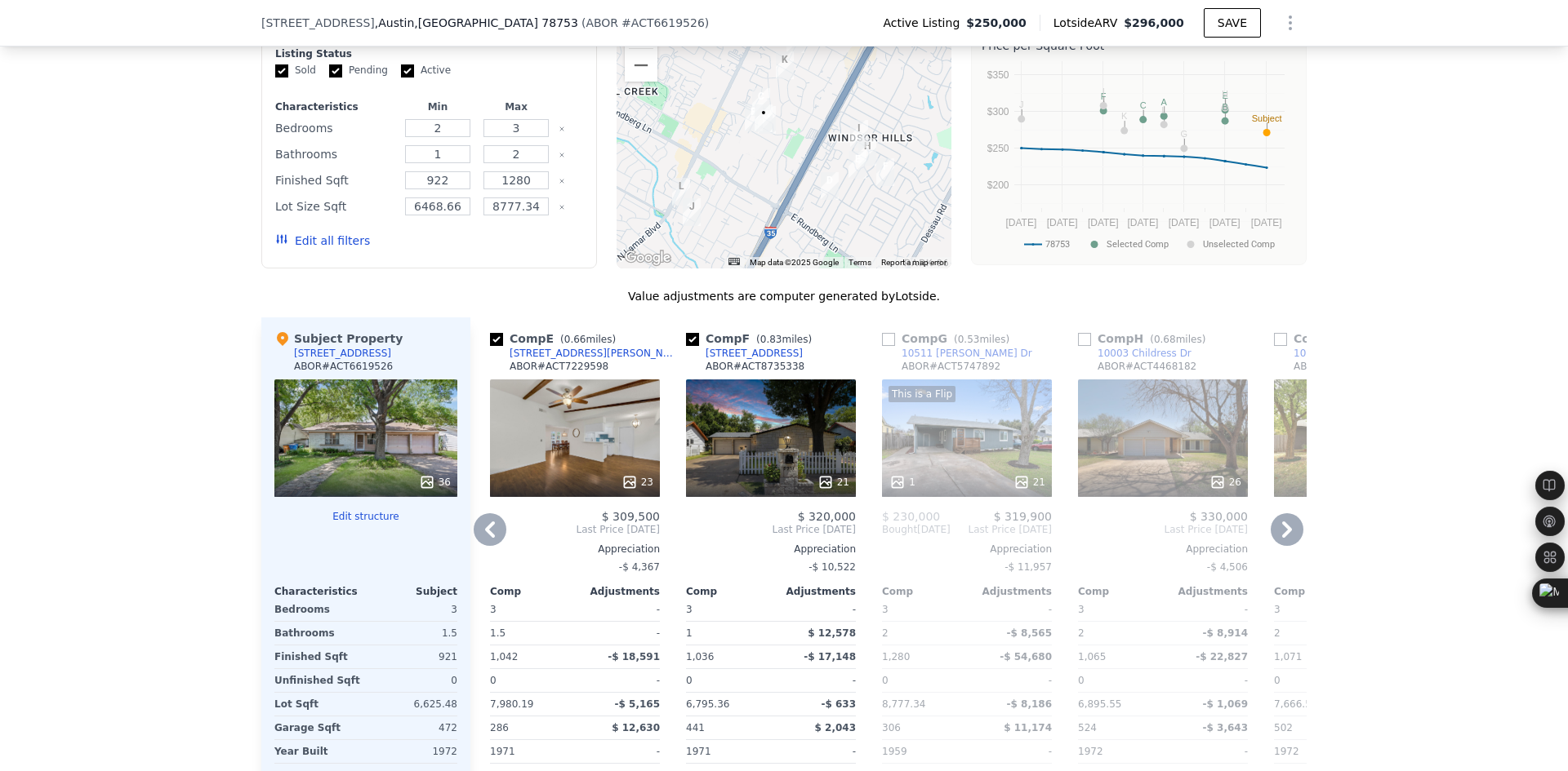
click at [482, 514] on icon at bounding box center [490, 530] width 32 height 32
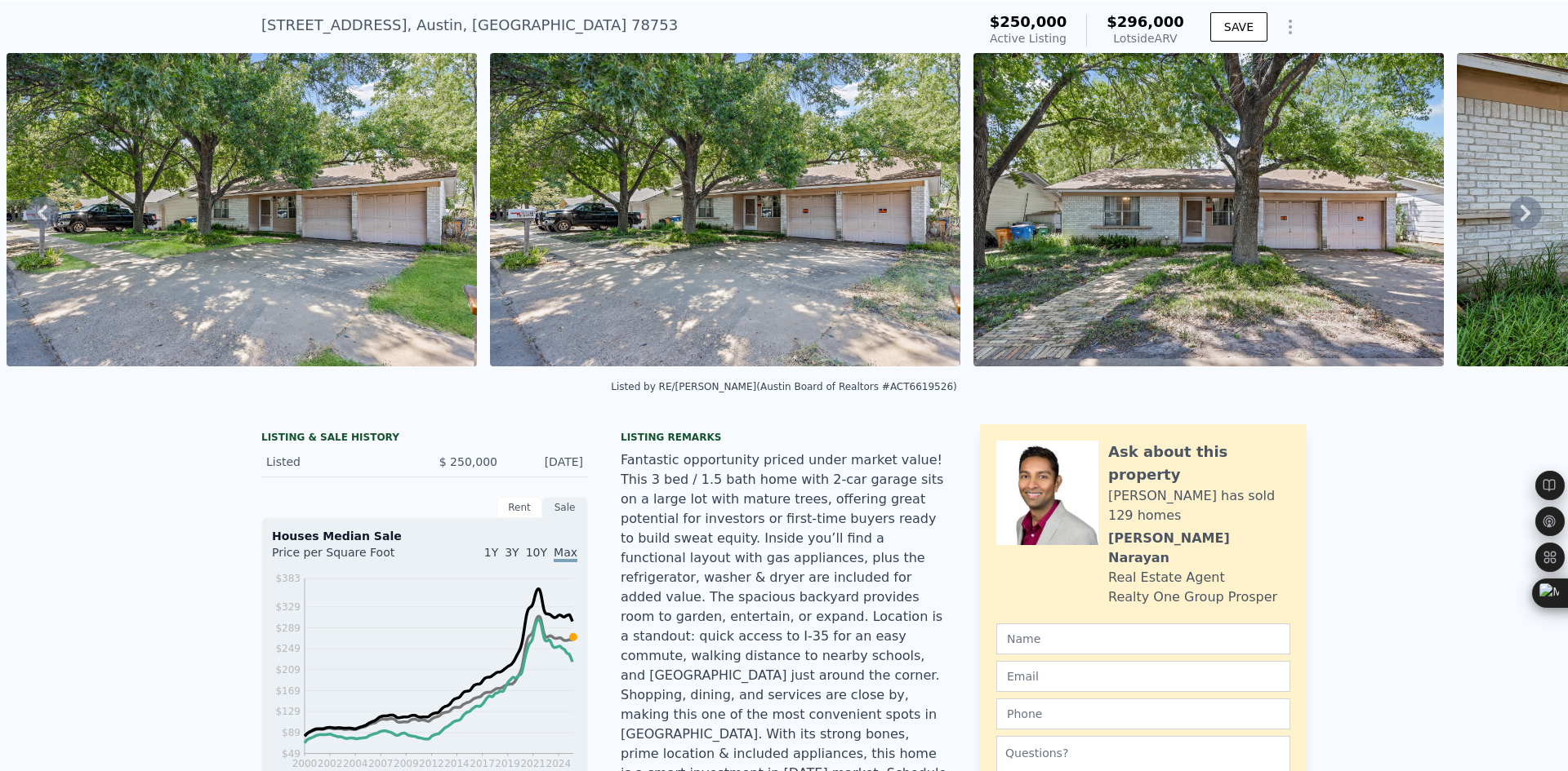
scroll to position [5, 0]
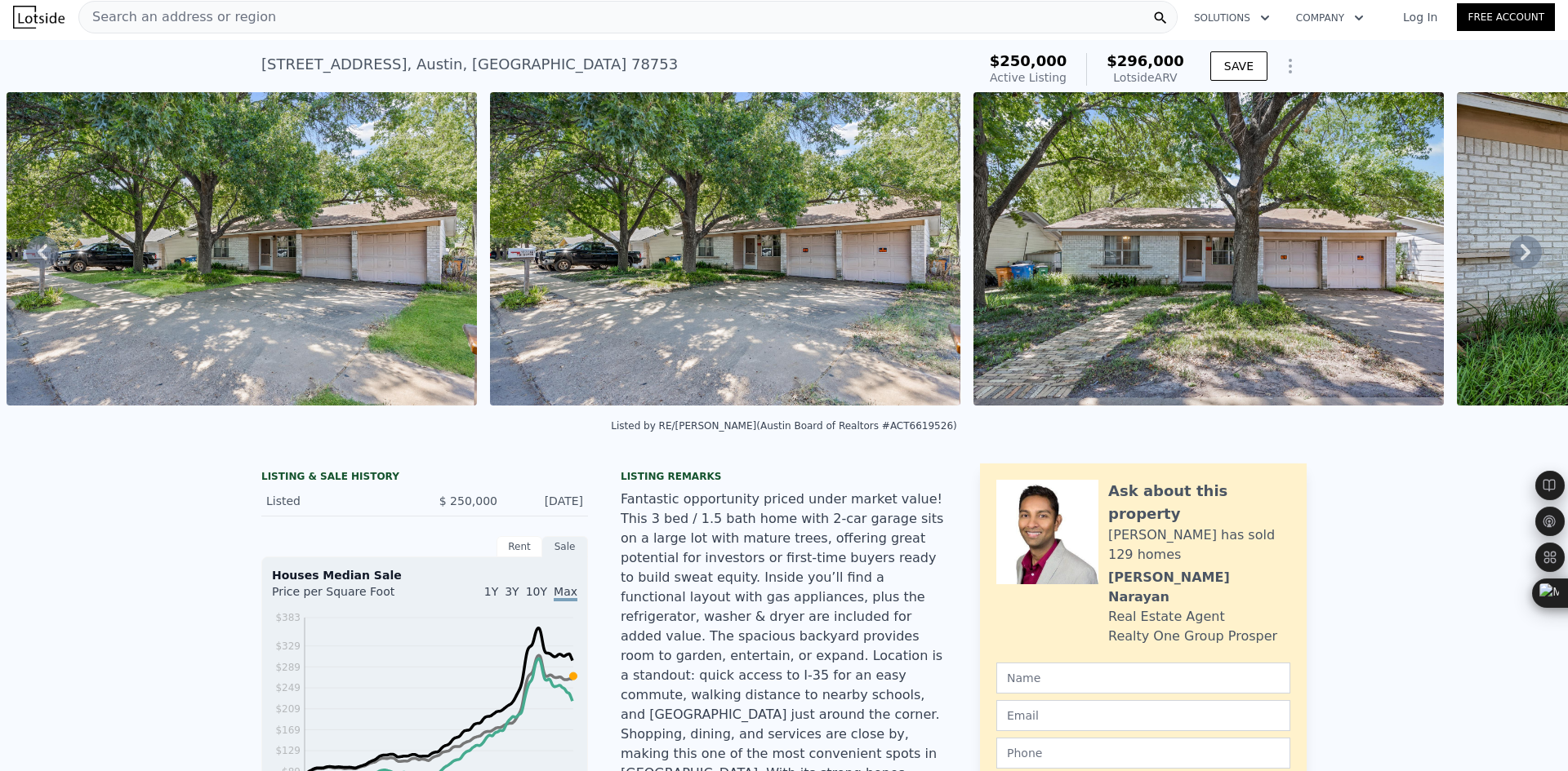
click at [317, 22] on div "Search an address or region" at bounding box center [627, 17] width 1099 height 32
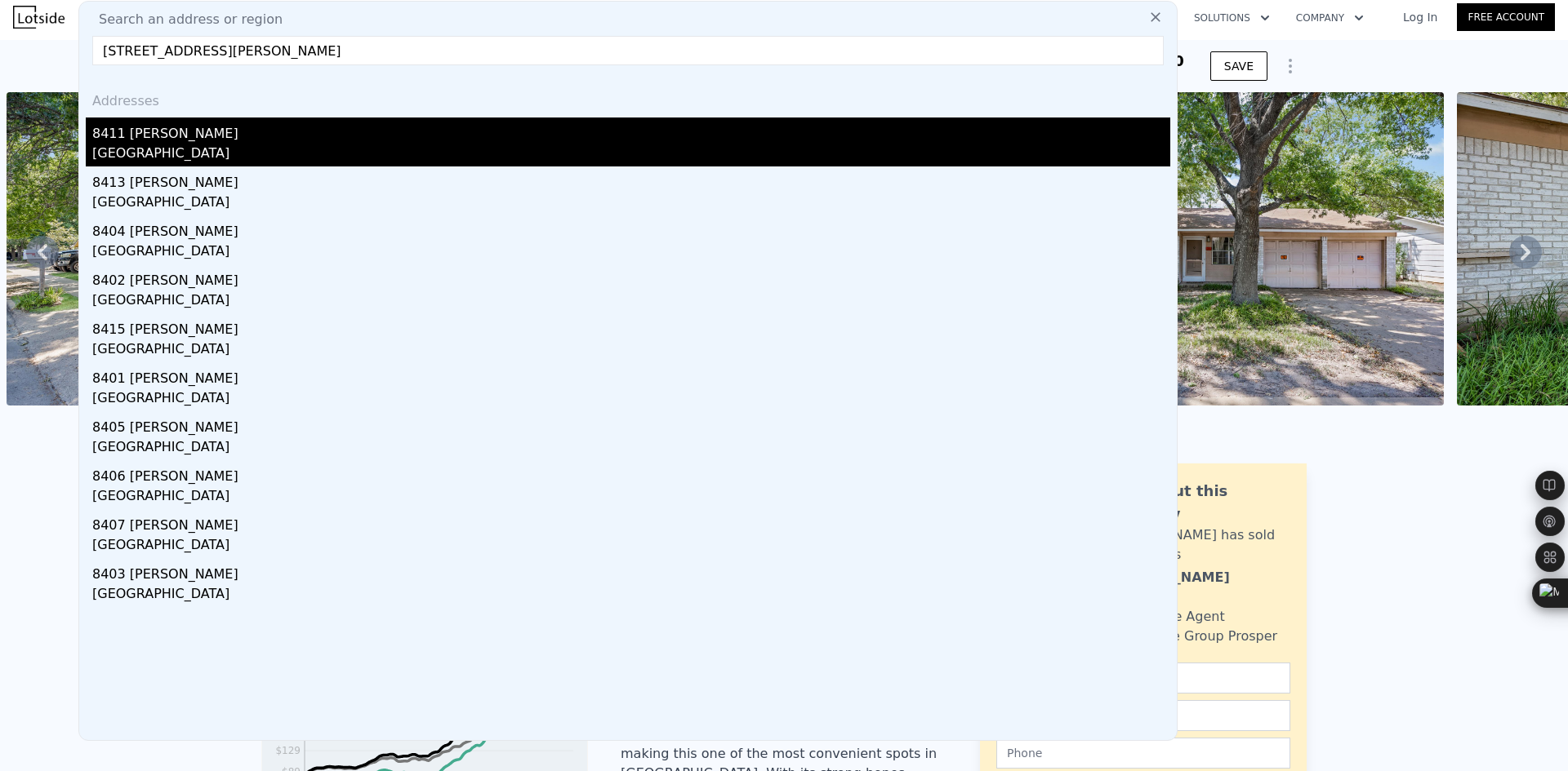
type input "[STREET_ADDRESS][PERSON_NAME]"
click at [251, 133] on div "8411 [PERSON_NAME]" at bounding box center [632, 130] width 1078 height 26
type input "3"
type input "984"
type input "1549"
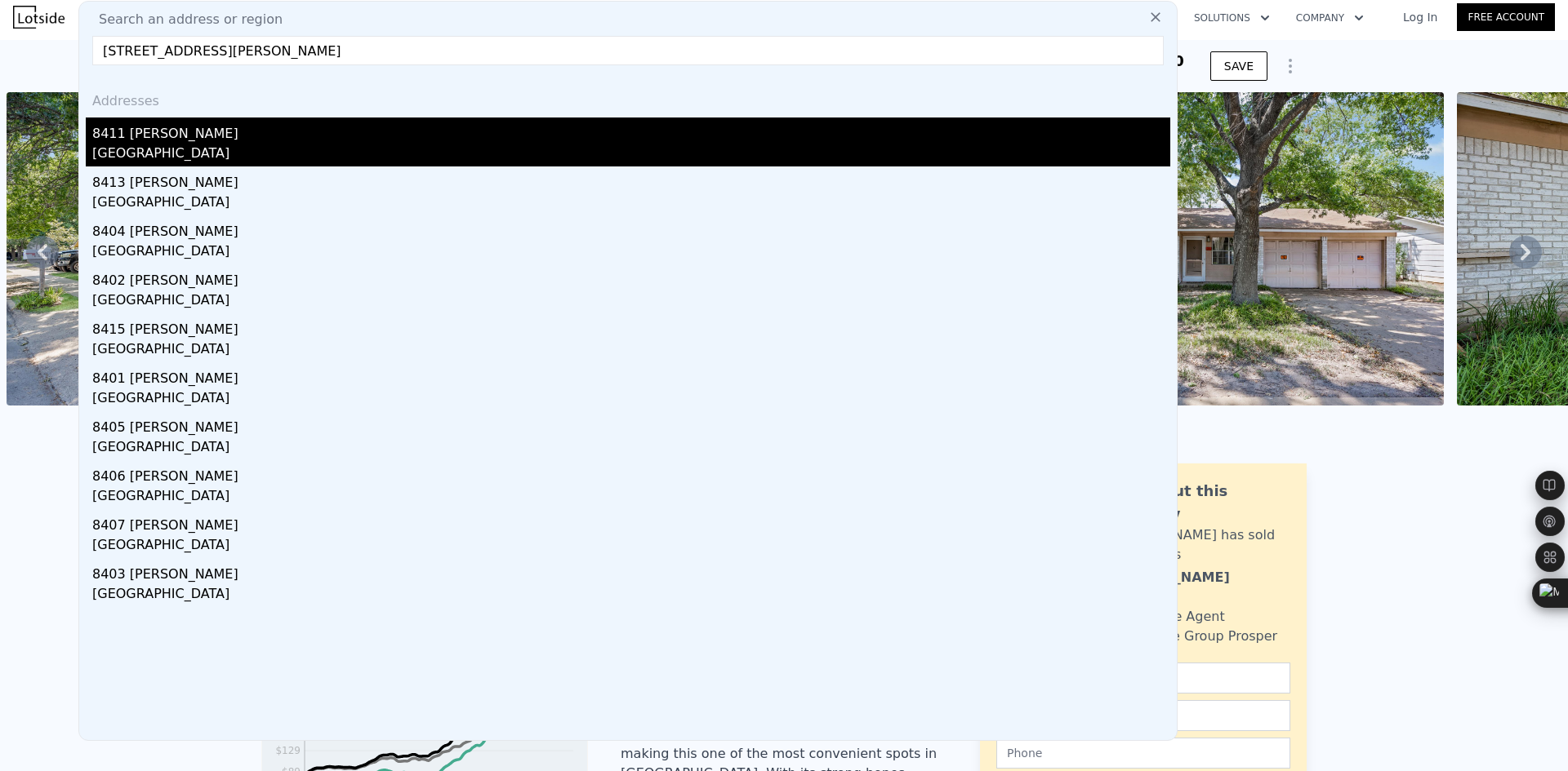
type input "6904.26"
type input "11421.43"
type input "$ 501,000"
type input "5"
type input "$ 114,179"
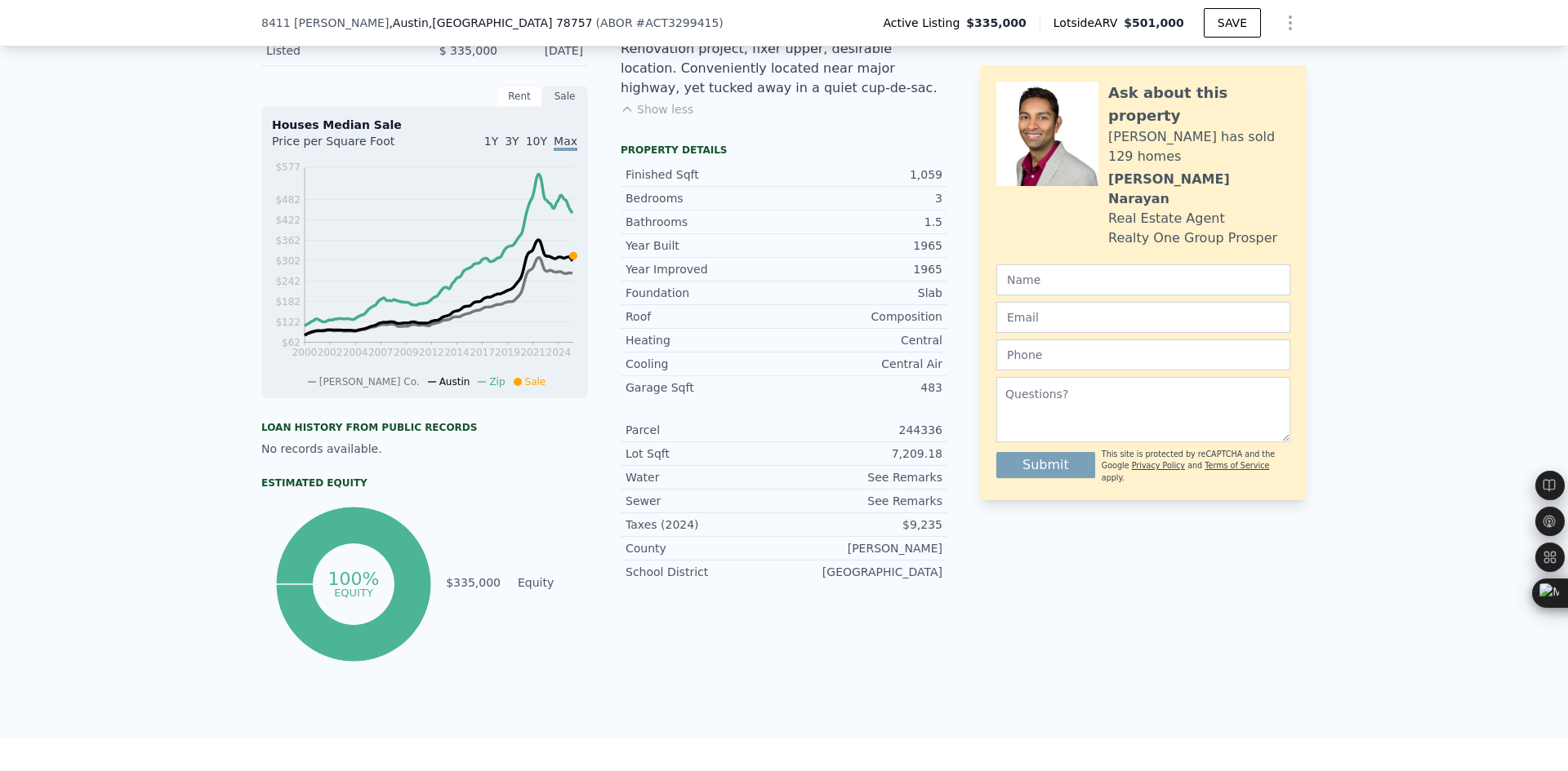
scroll to position [272, 0]
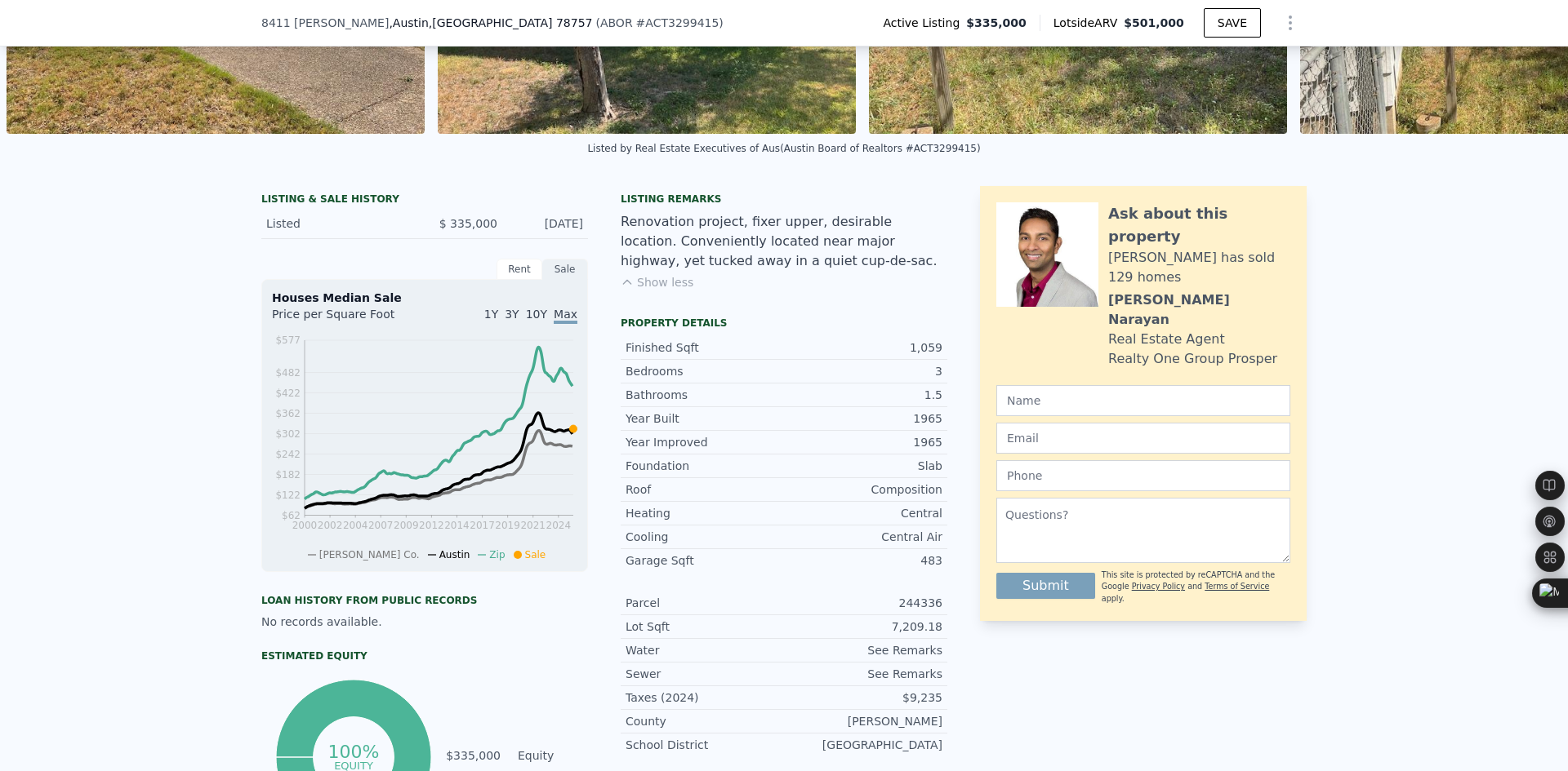
click at [670, 291] on button "Show less" at bounding box center [657, 282] width 73 height 16
click at [673, 288] on button "Continue reading" at bounding box center [679, 282] width 115 height 16
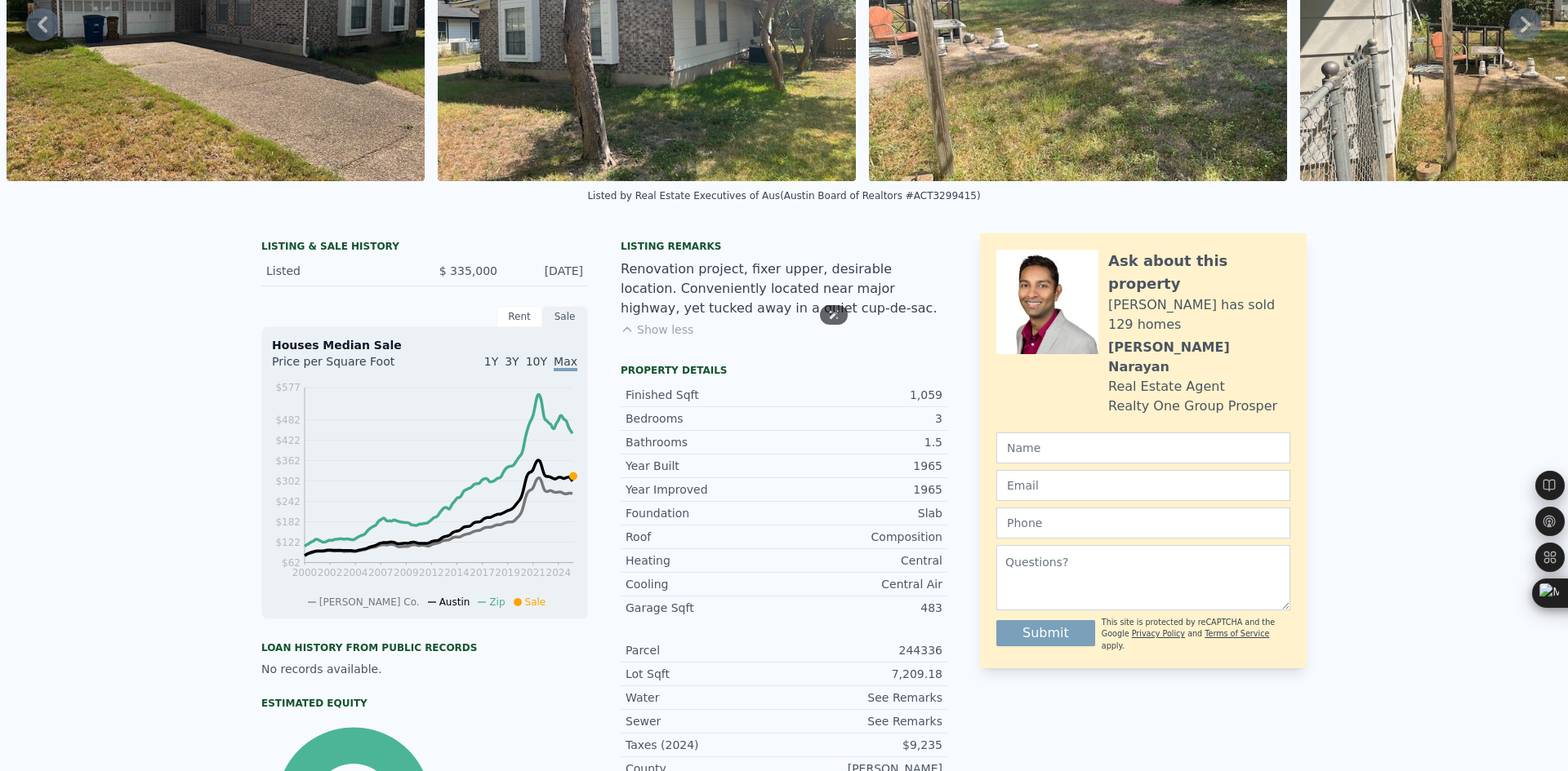
scroll to position [5, 0]
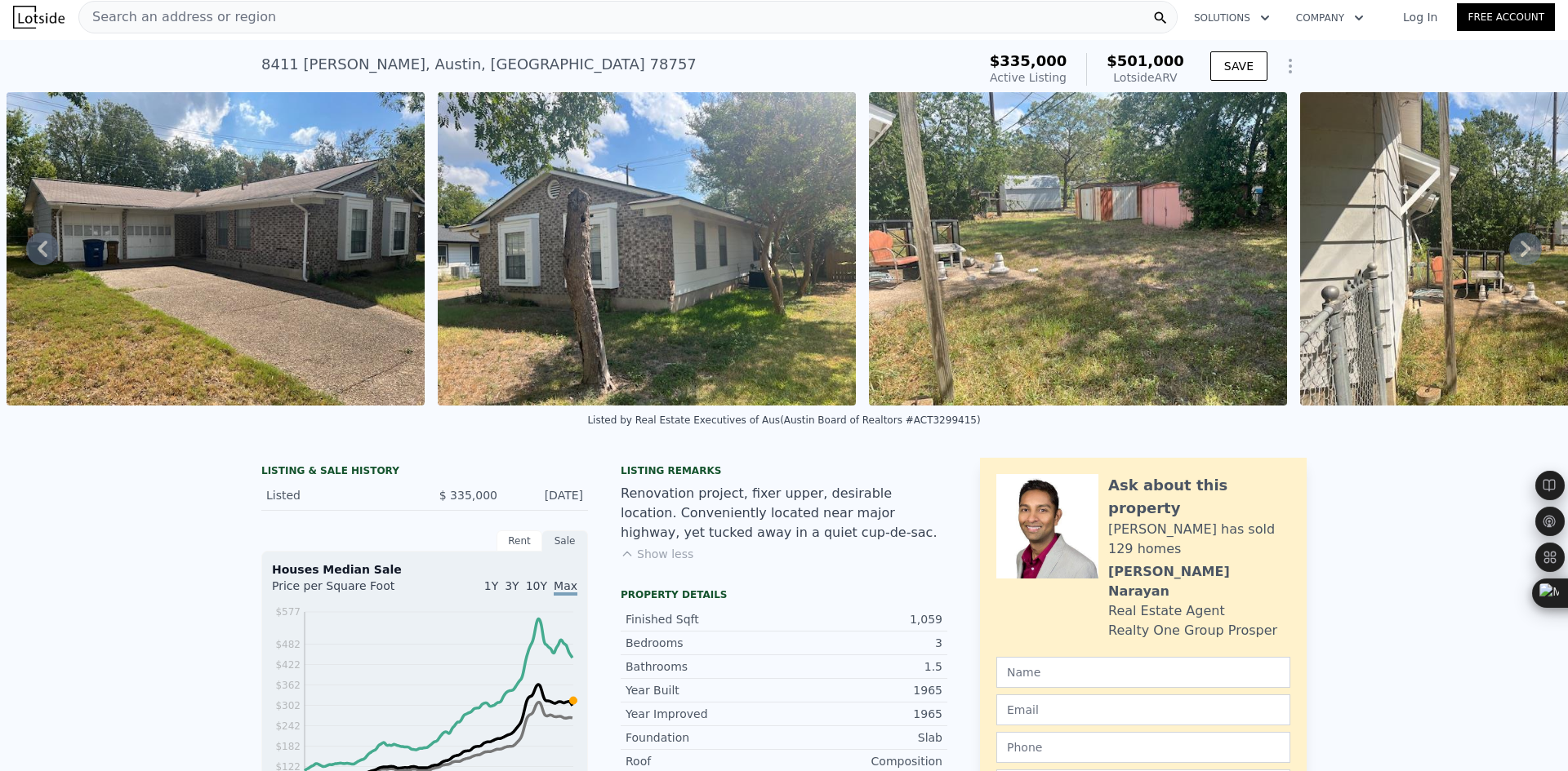
click at [1509, 252] on icon at bounding box center [1526, 249] width 32 height 32
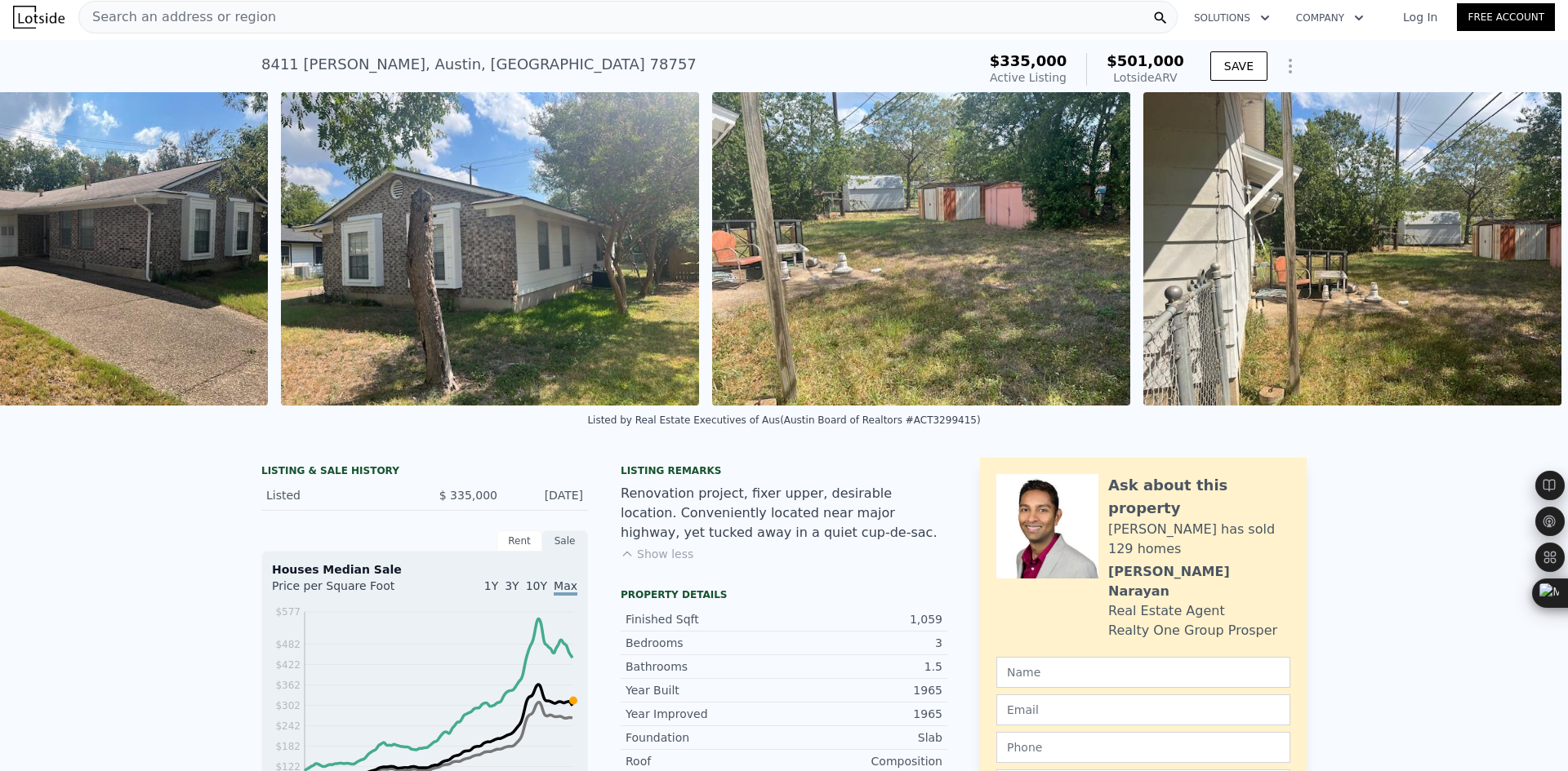
click at [1505, 252] on img at bounding box center [1352, 249] width 419 height 313
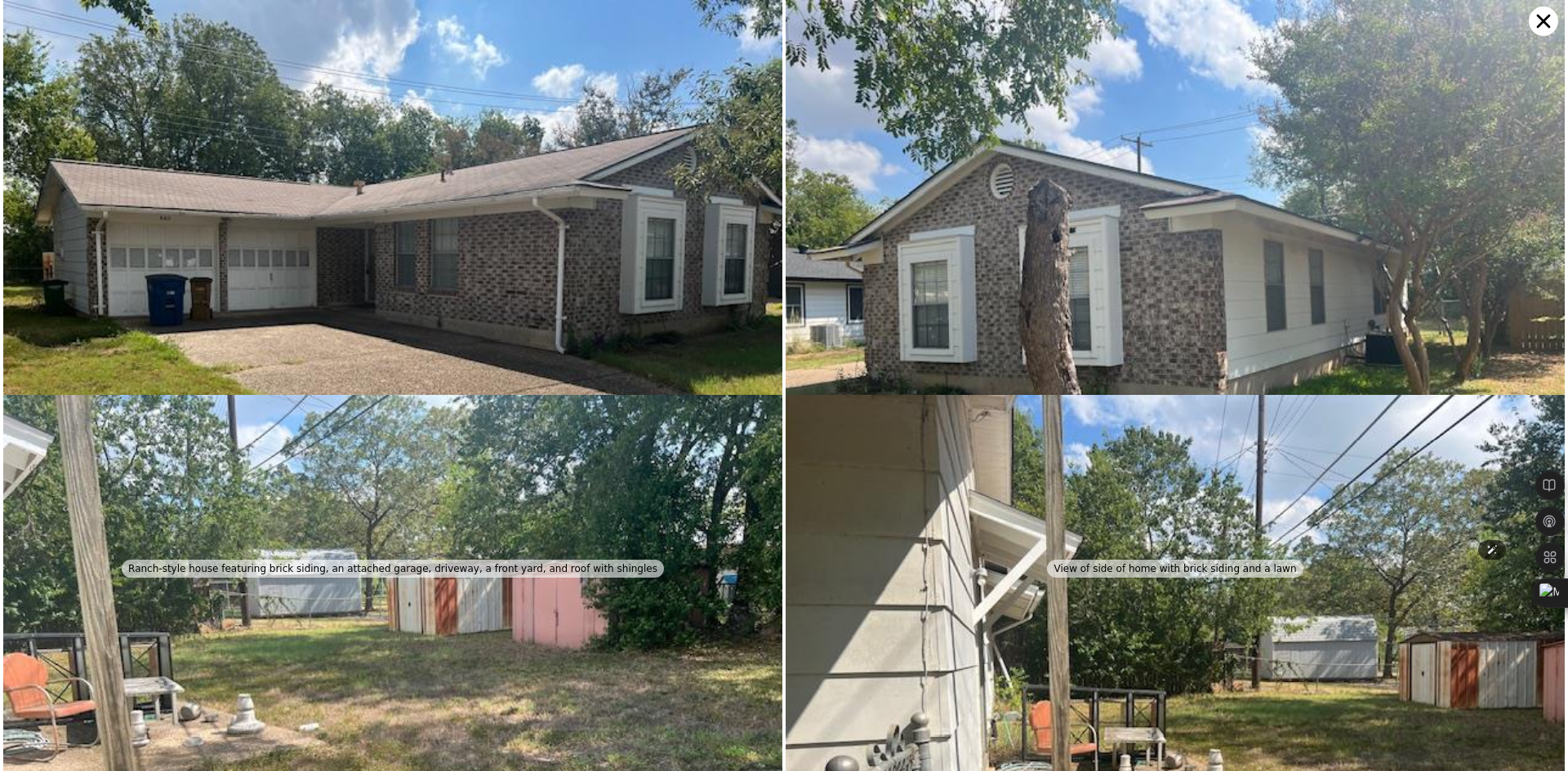
scroll to position [0, 916]
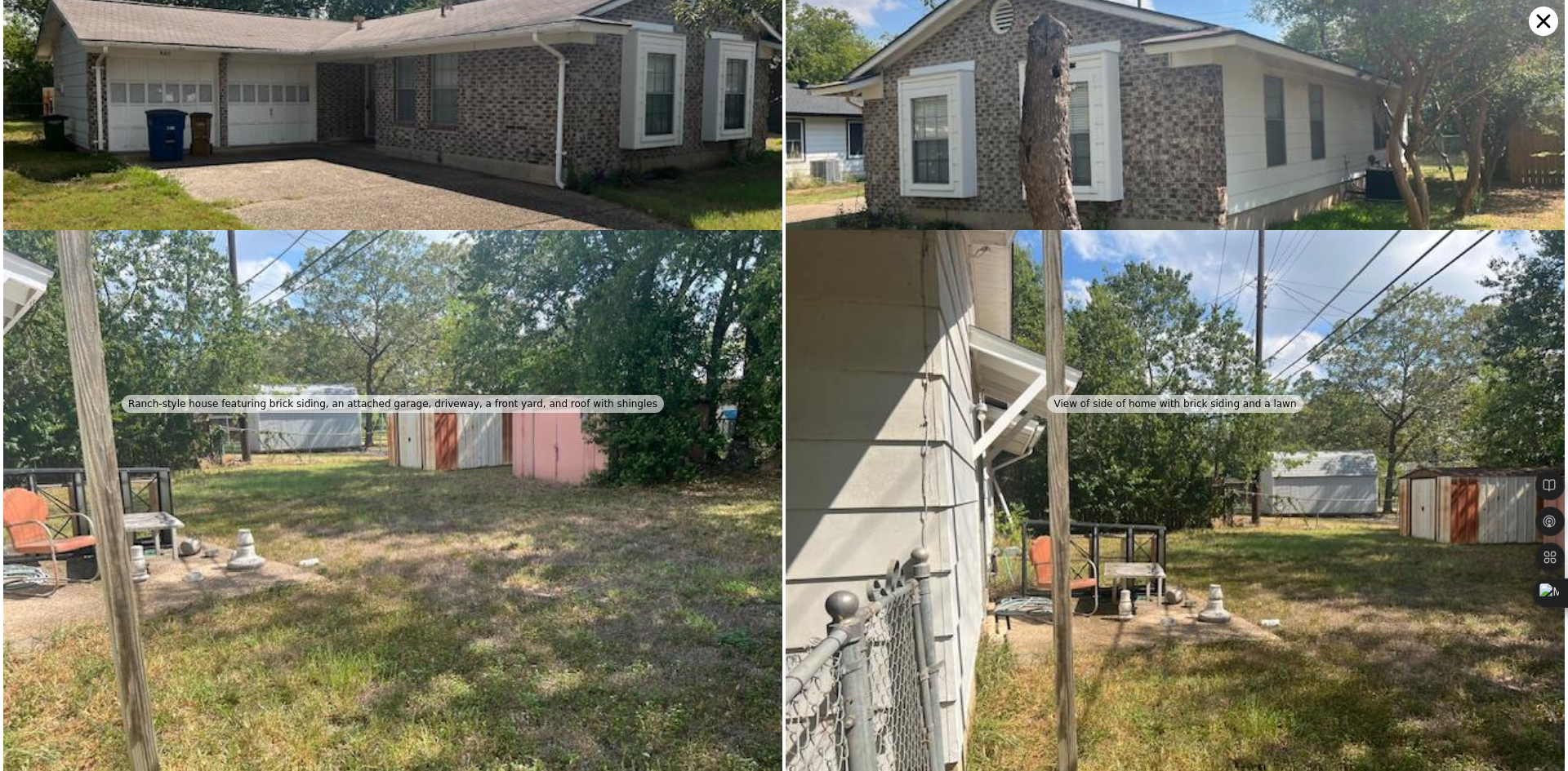
click at [1505, 252] on img at bounding box center [1176, 523] width 779 height 585
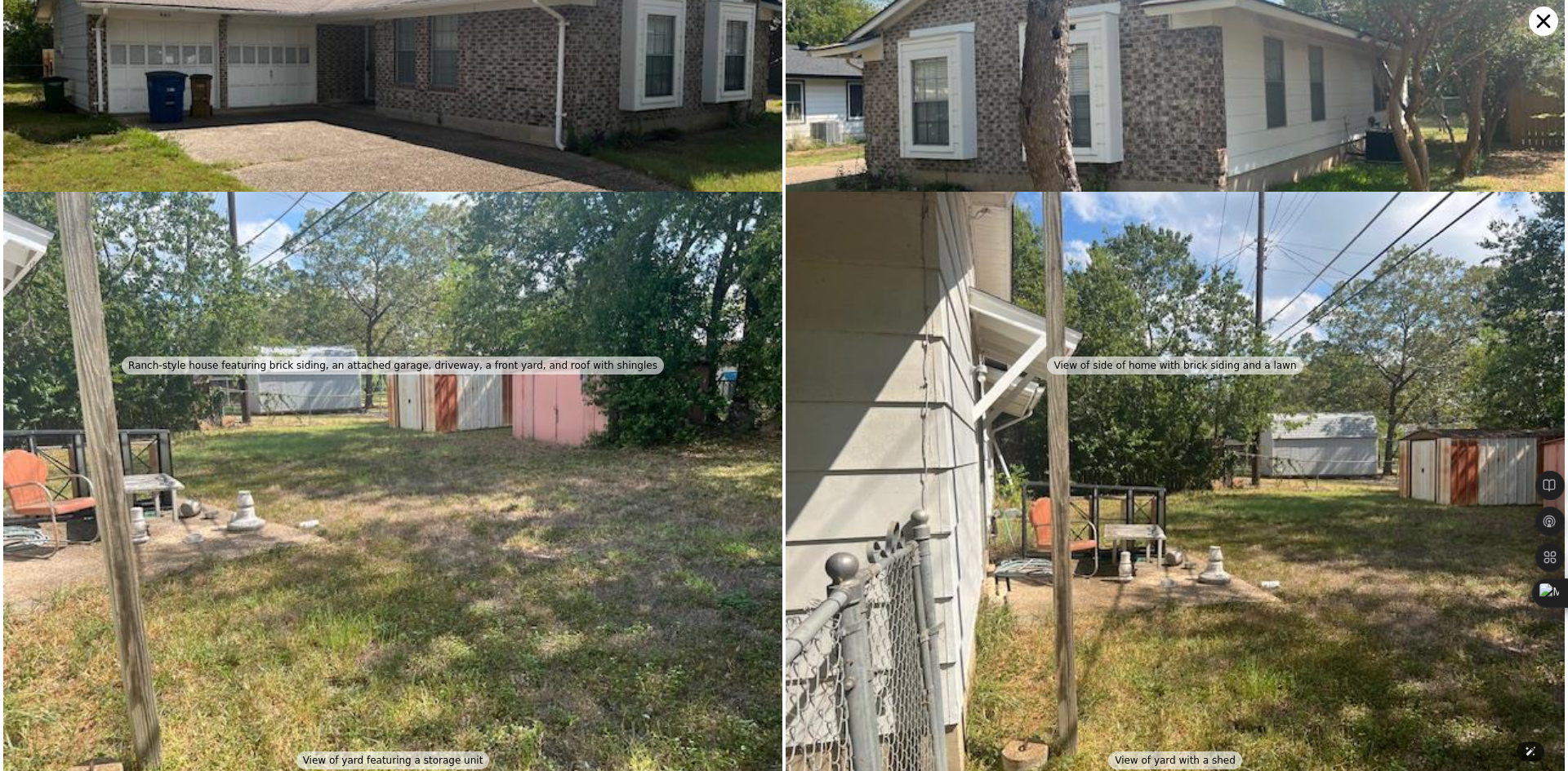
scroll to position [0, 0]
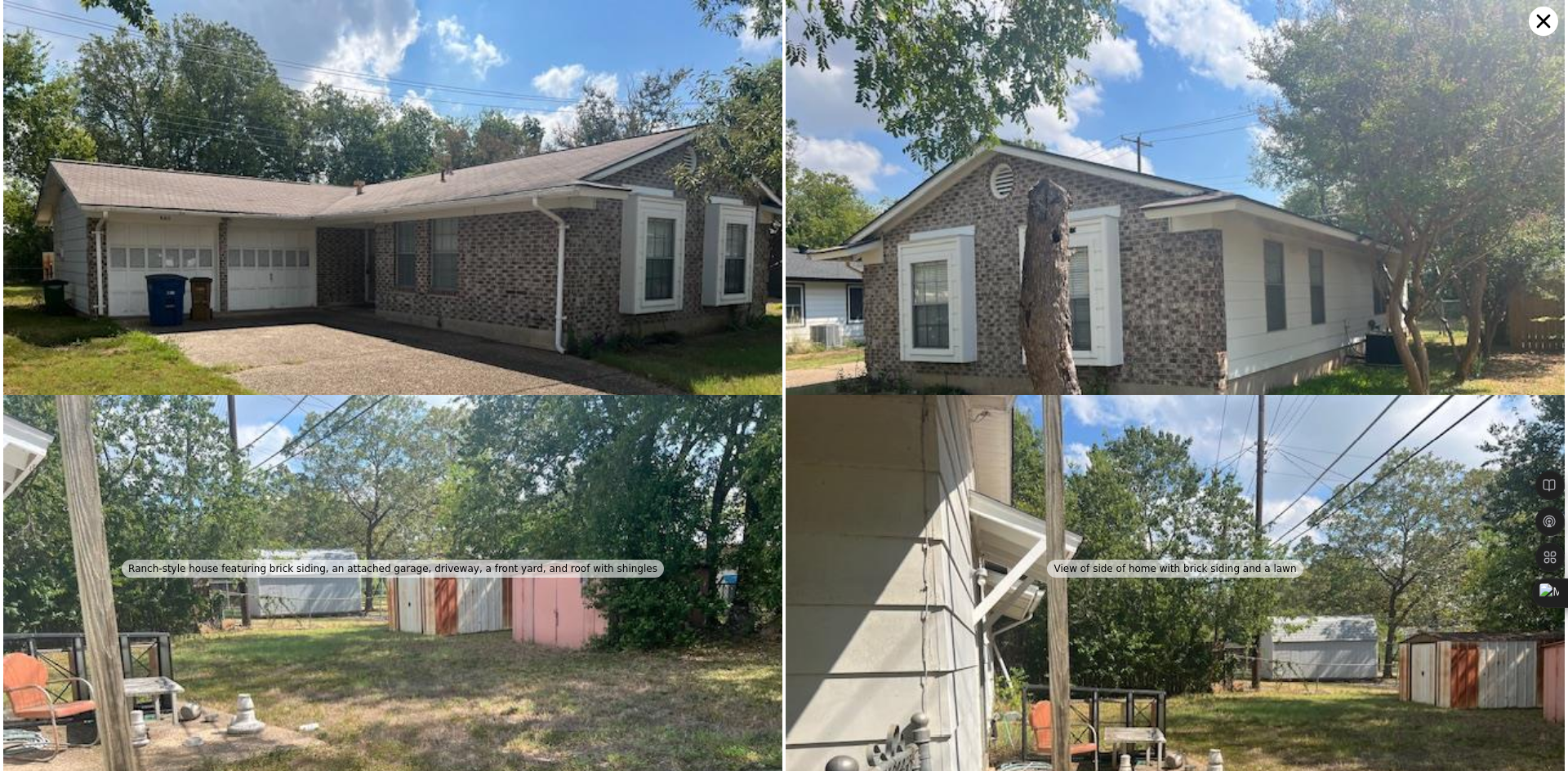
click at [1537, 22] on icon at bounding box center [1543, 21] width 30 height 30
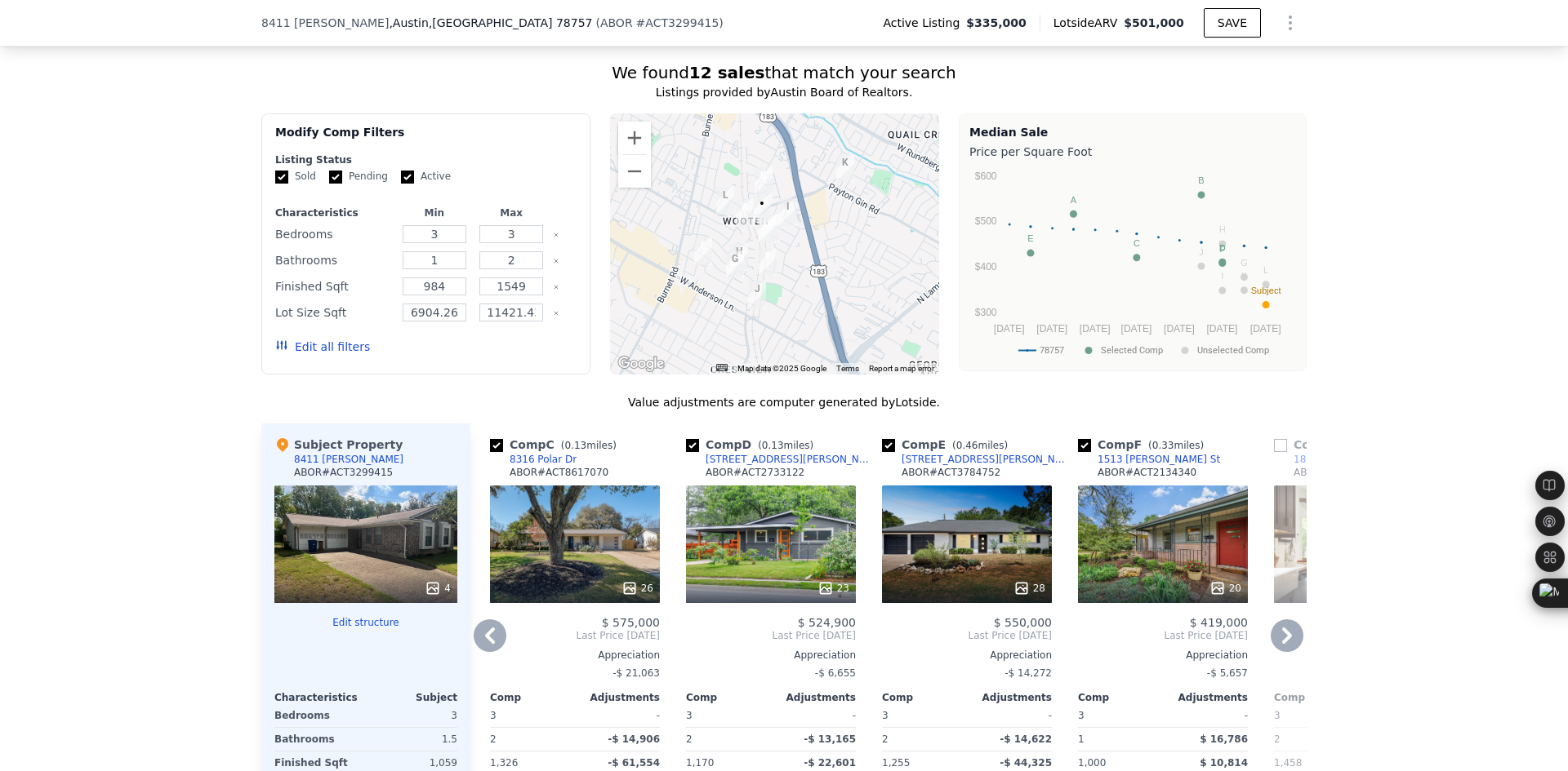
scroll to position [1496, 0]
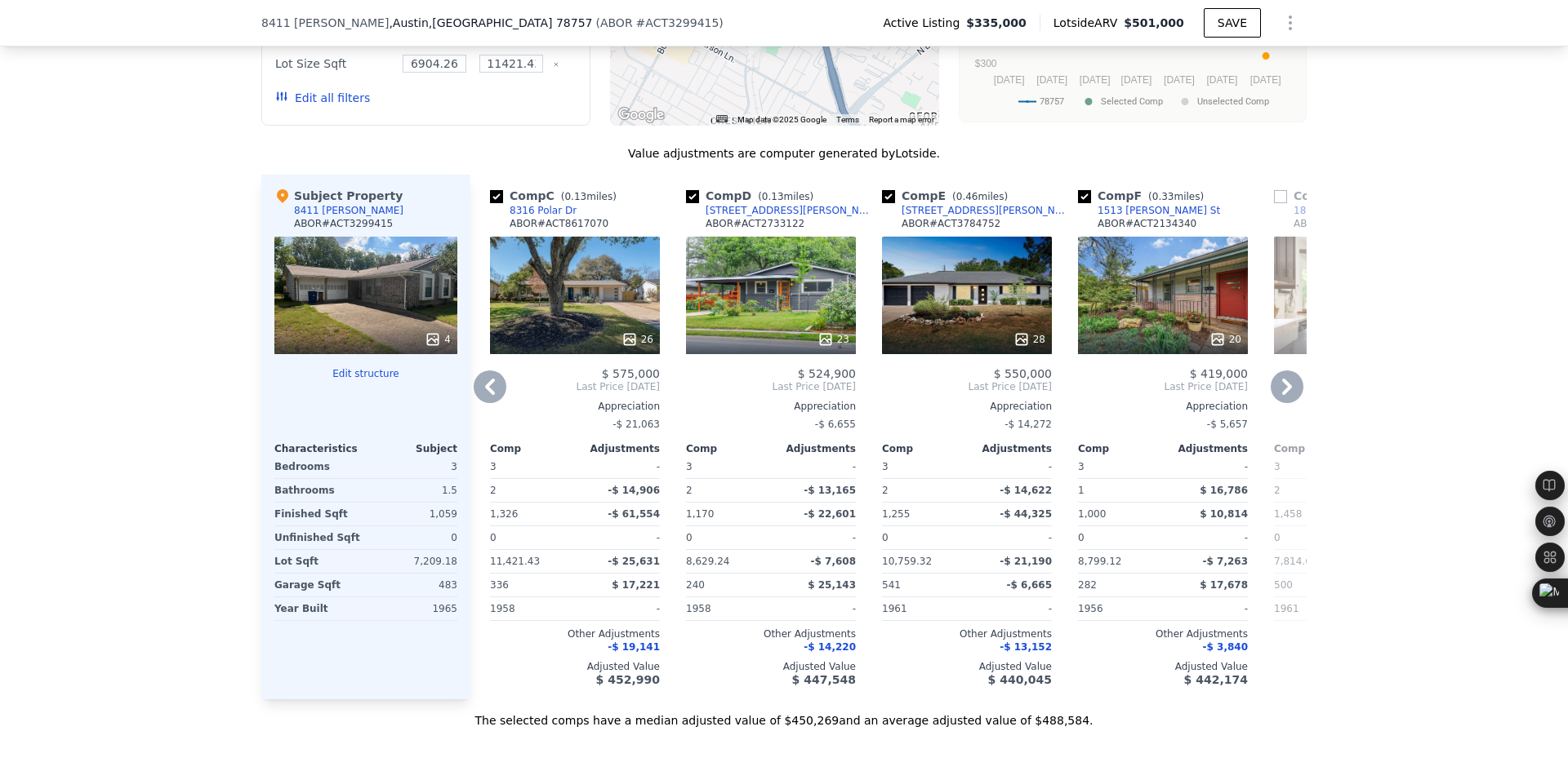
type input "$ 500,000"
type input "$ 113,234"
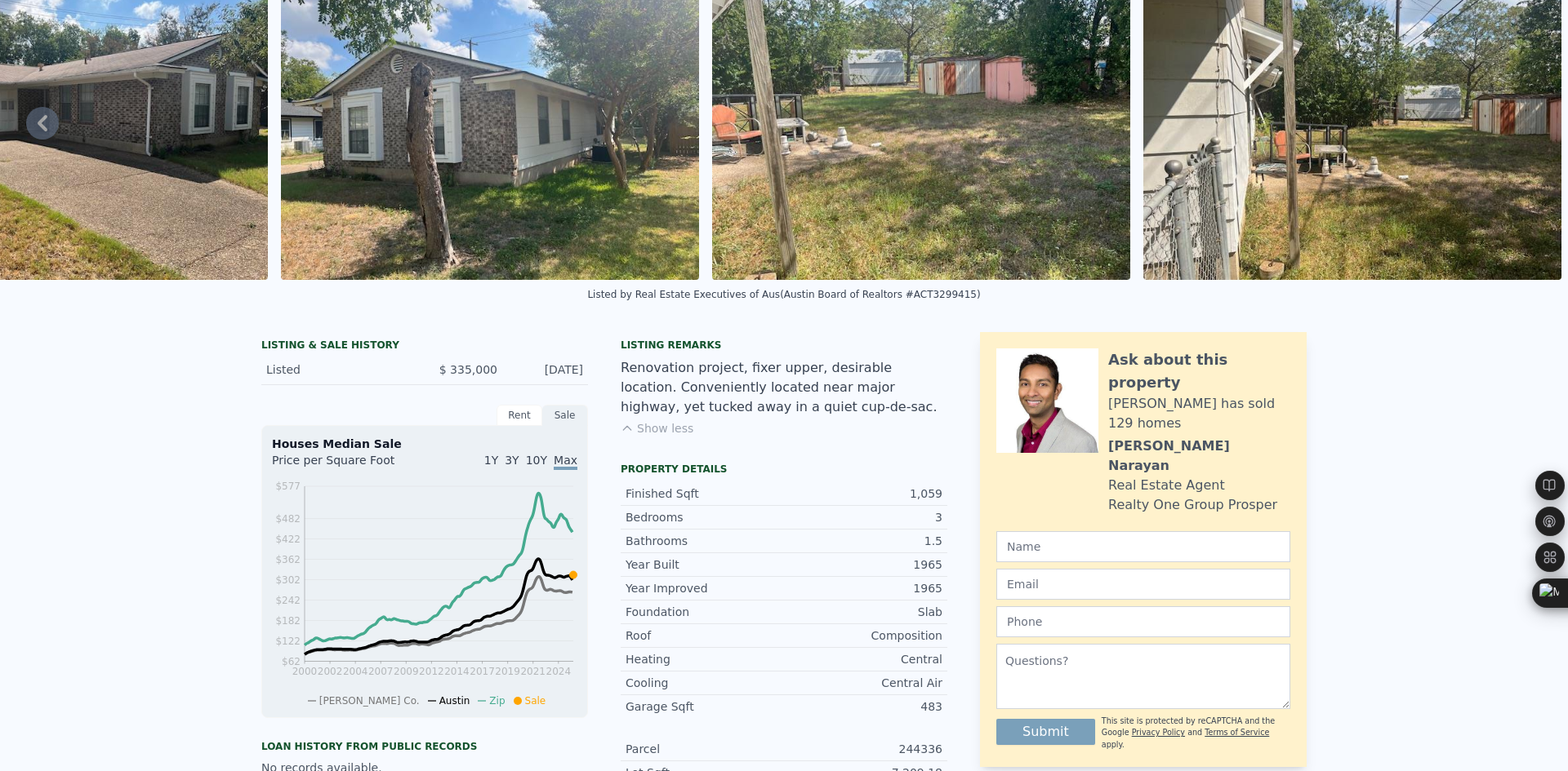
scroll to position [0, 0]
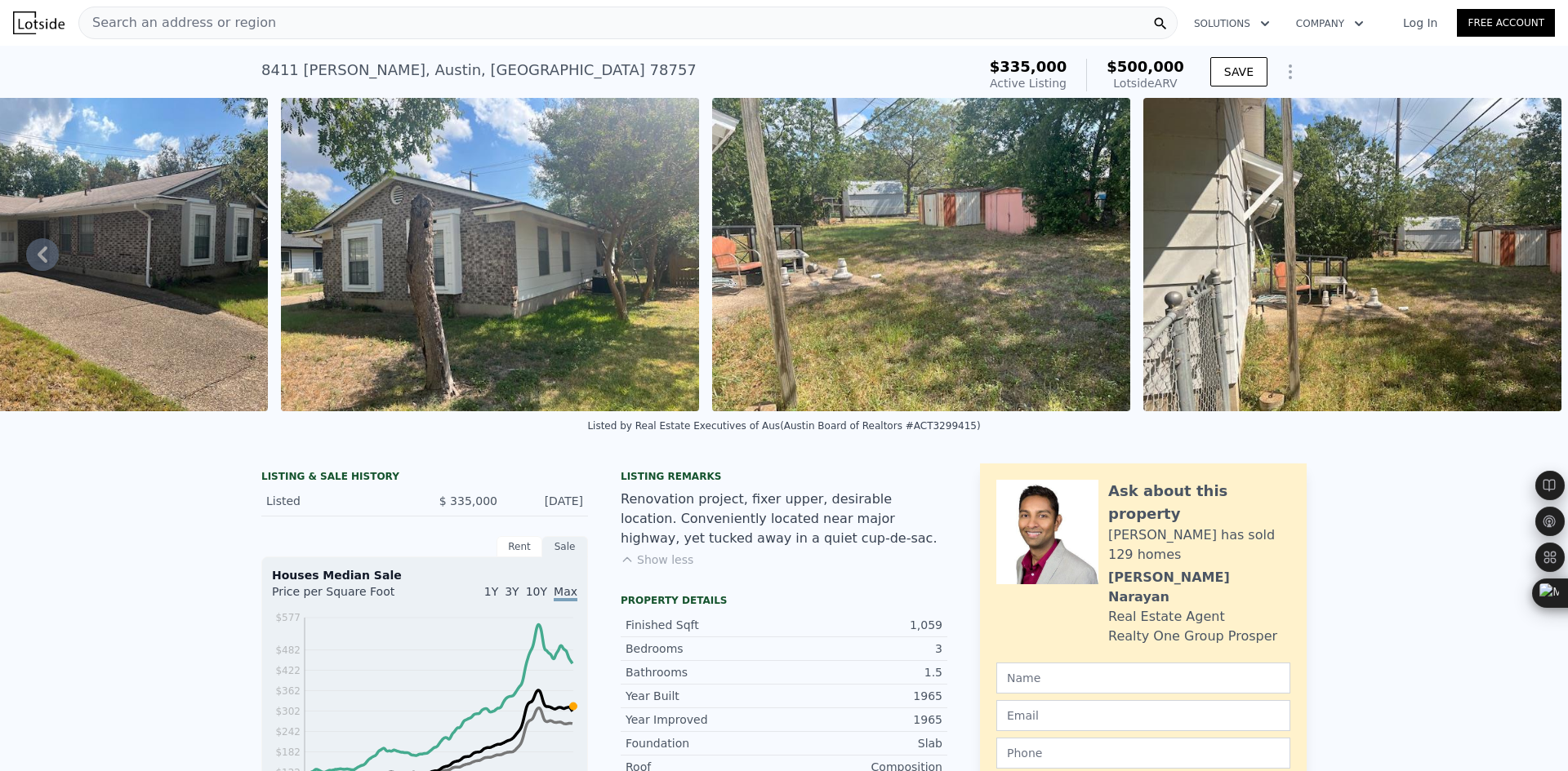
click at [242, 30] on span "Search an address or region" at bounding box center [177, 23] width 197 height 20
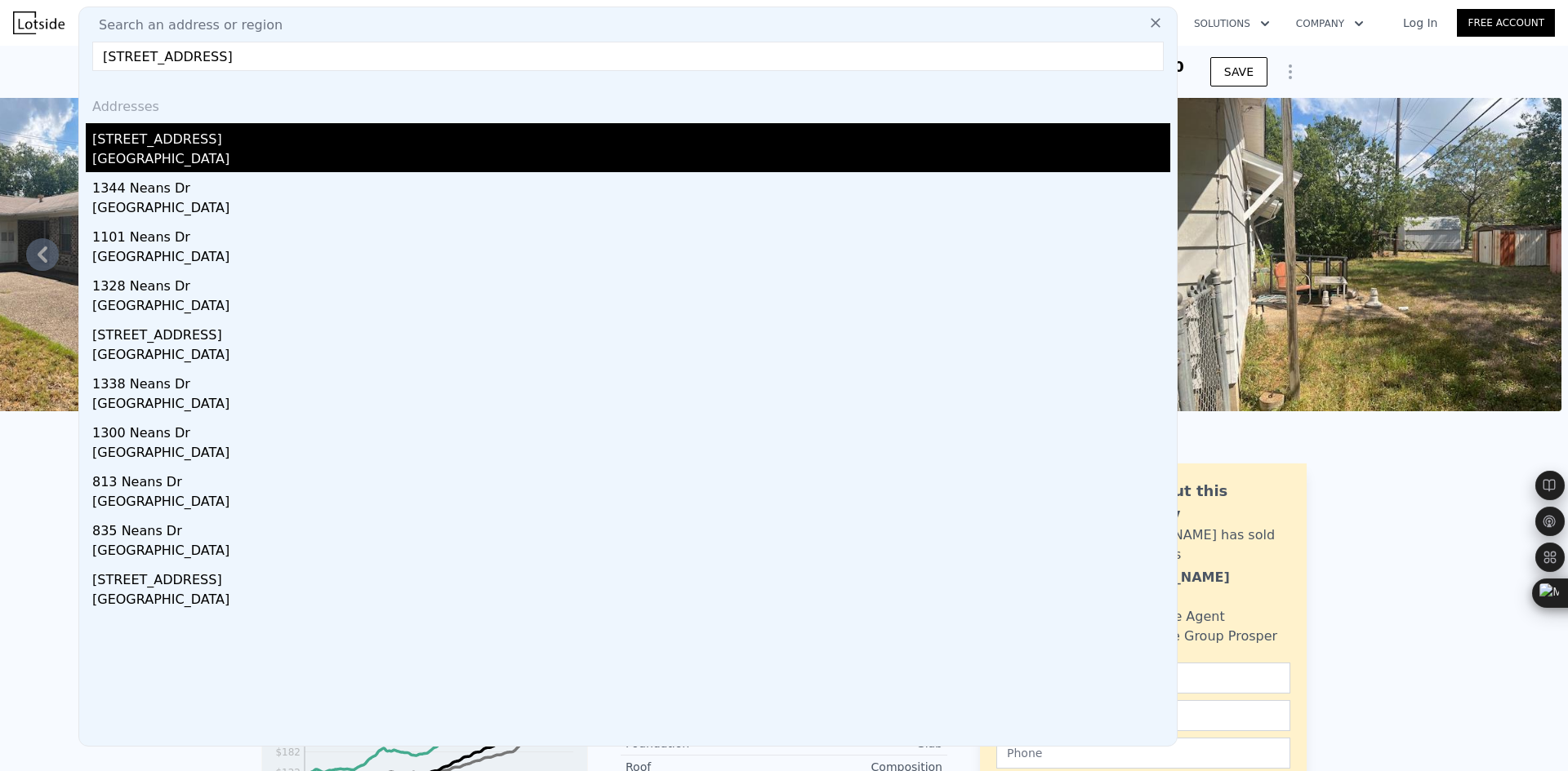
type input "[STREET_ADDRESS]"
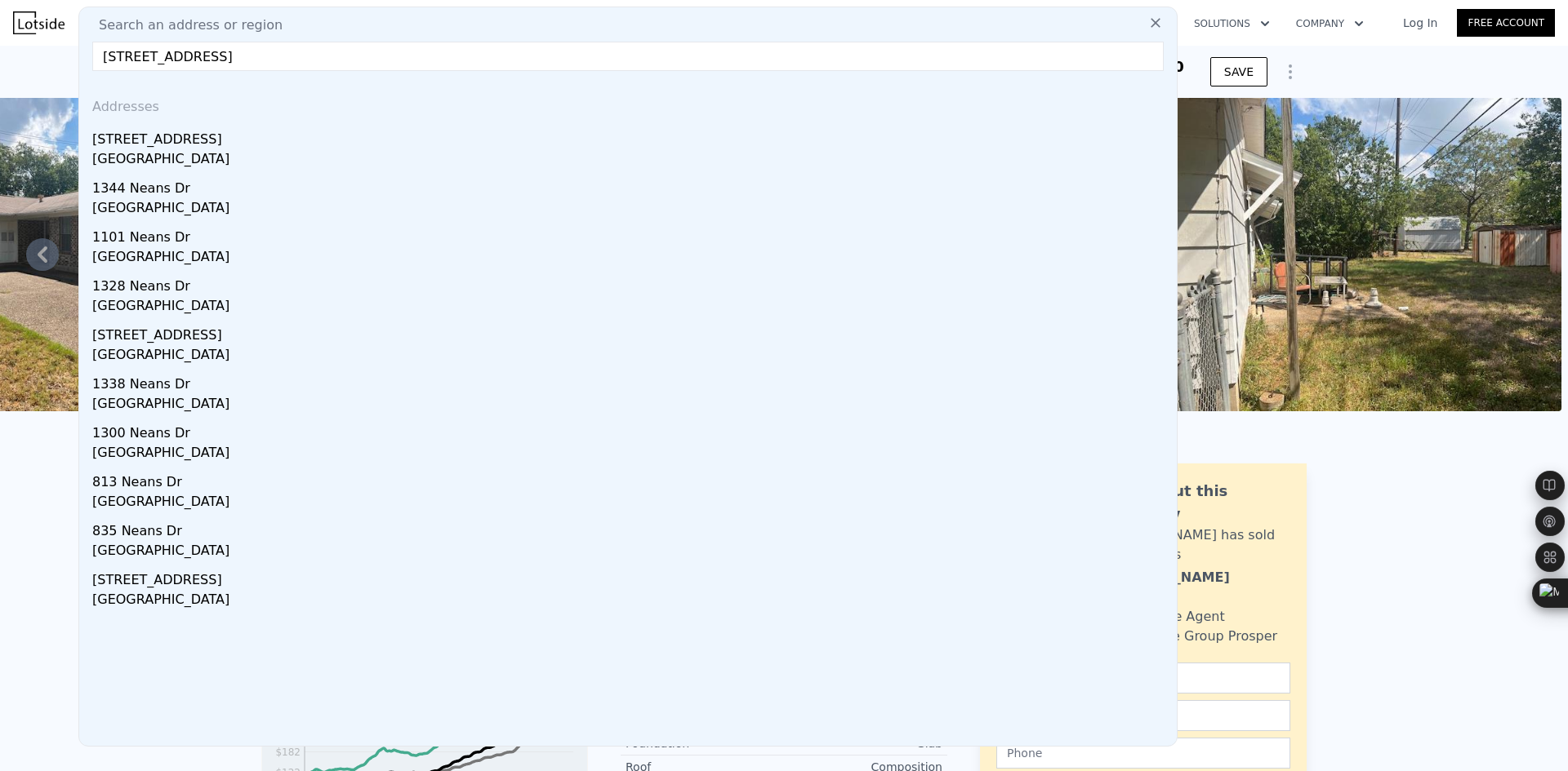
click at [278, 153] on div "[GEOGRAPHIC_DATA]" at bounding box center [632, 160] width 1078 height 22
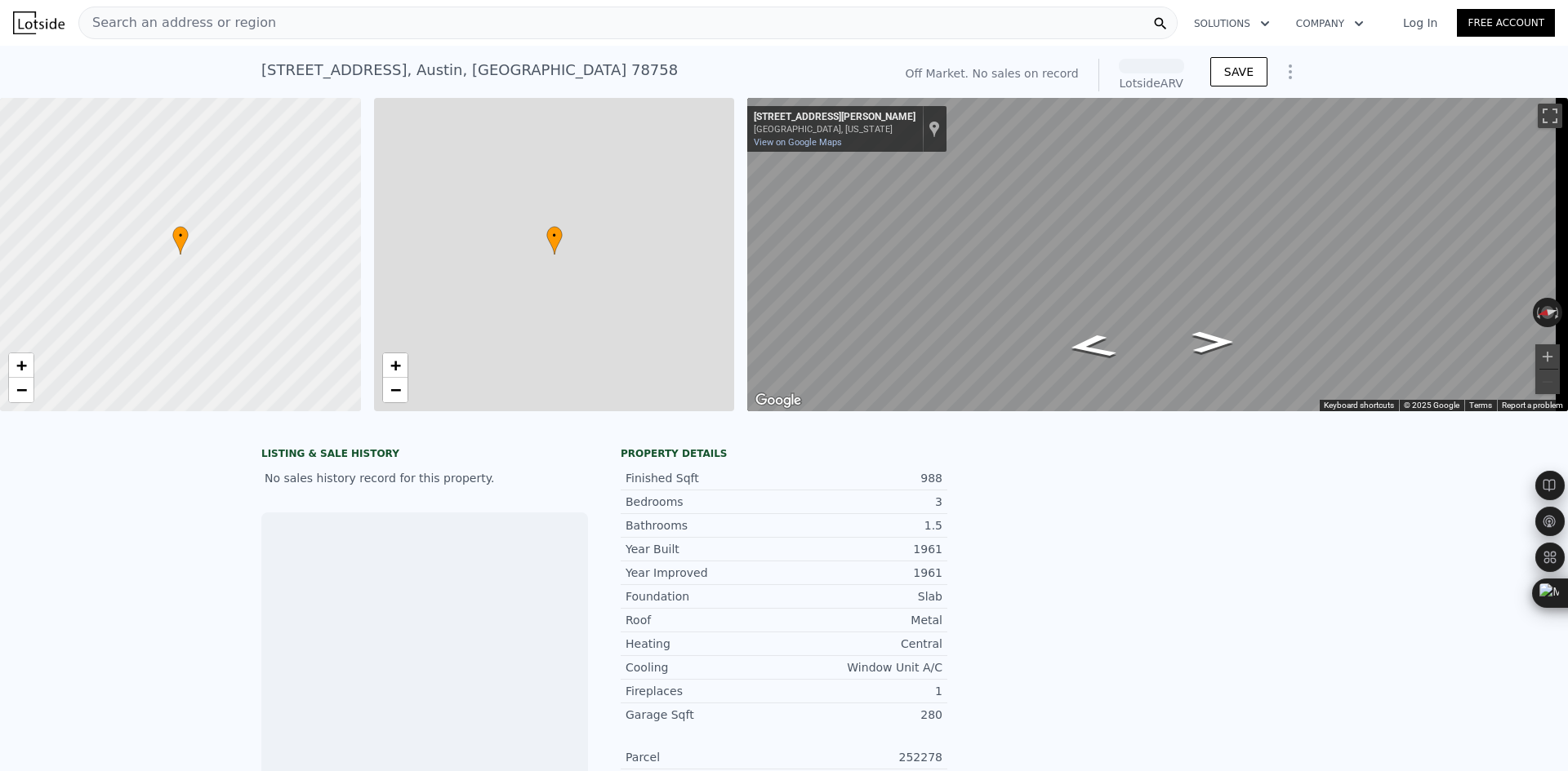
scroll to position [0, 6]
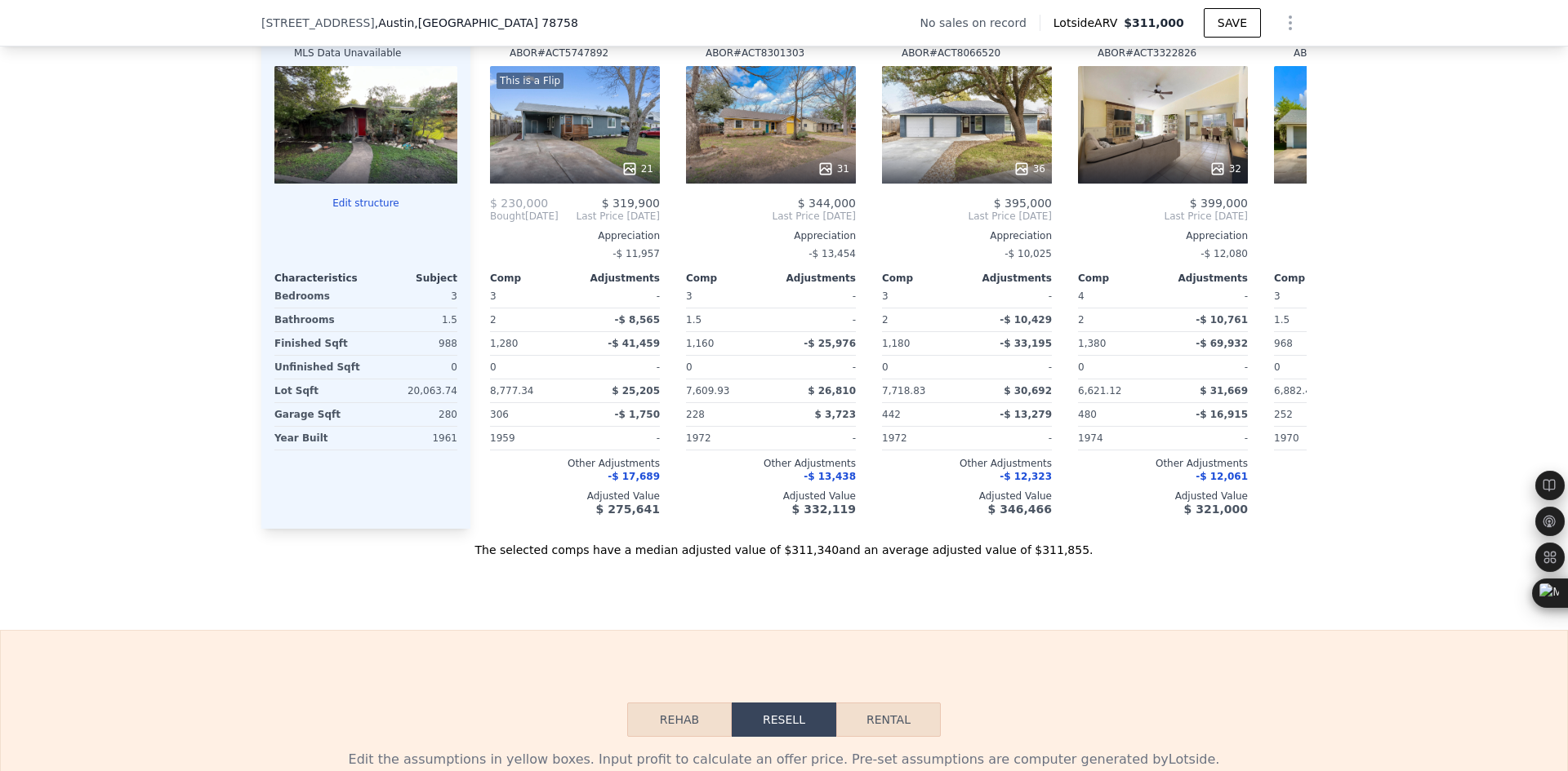
scroll to position [0, 0]
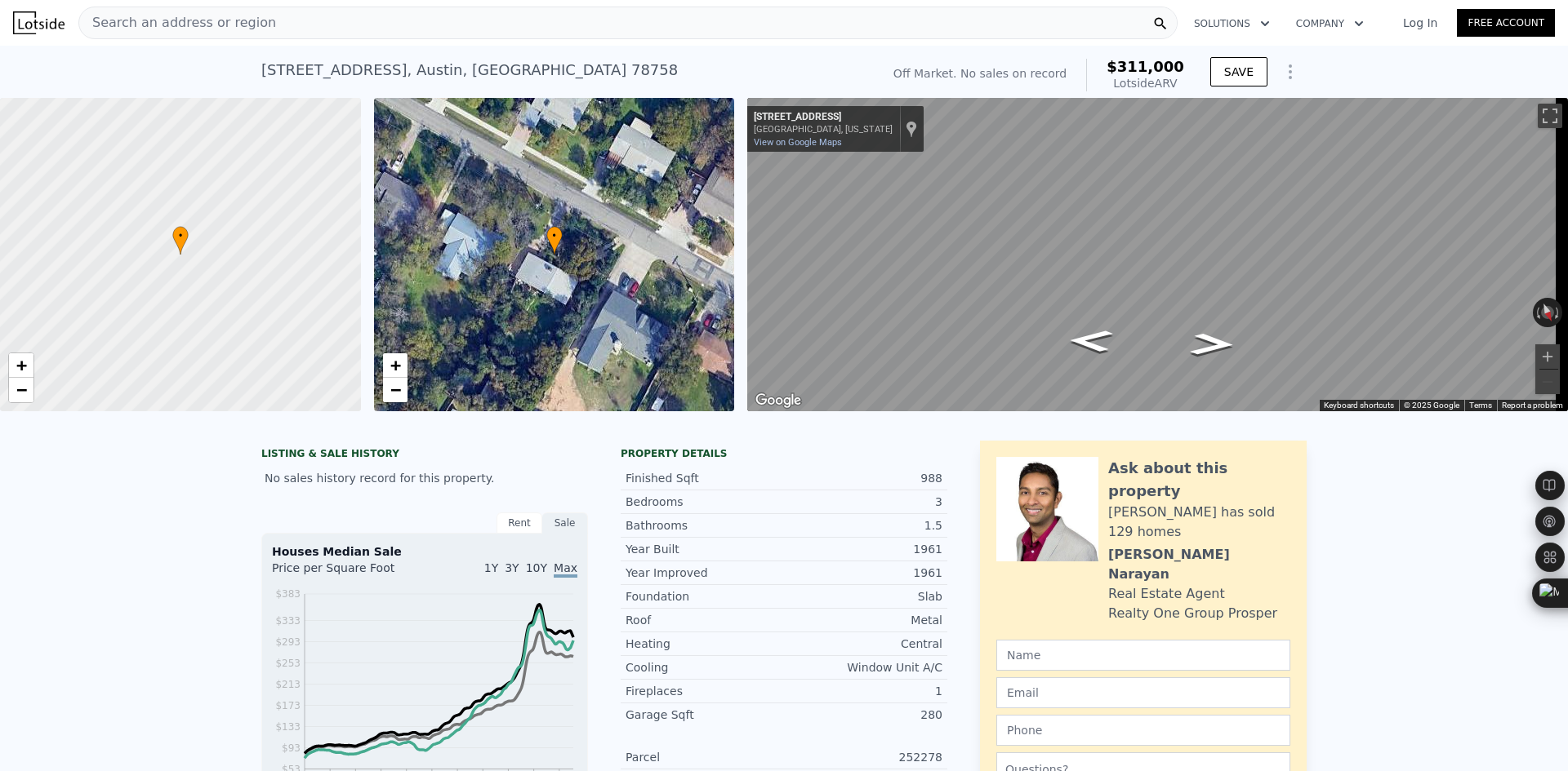
click at [884, 13] on div "Search an address or region" at bounding box center [627, 22] width 1099 height 32
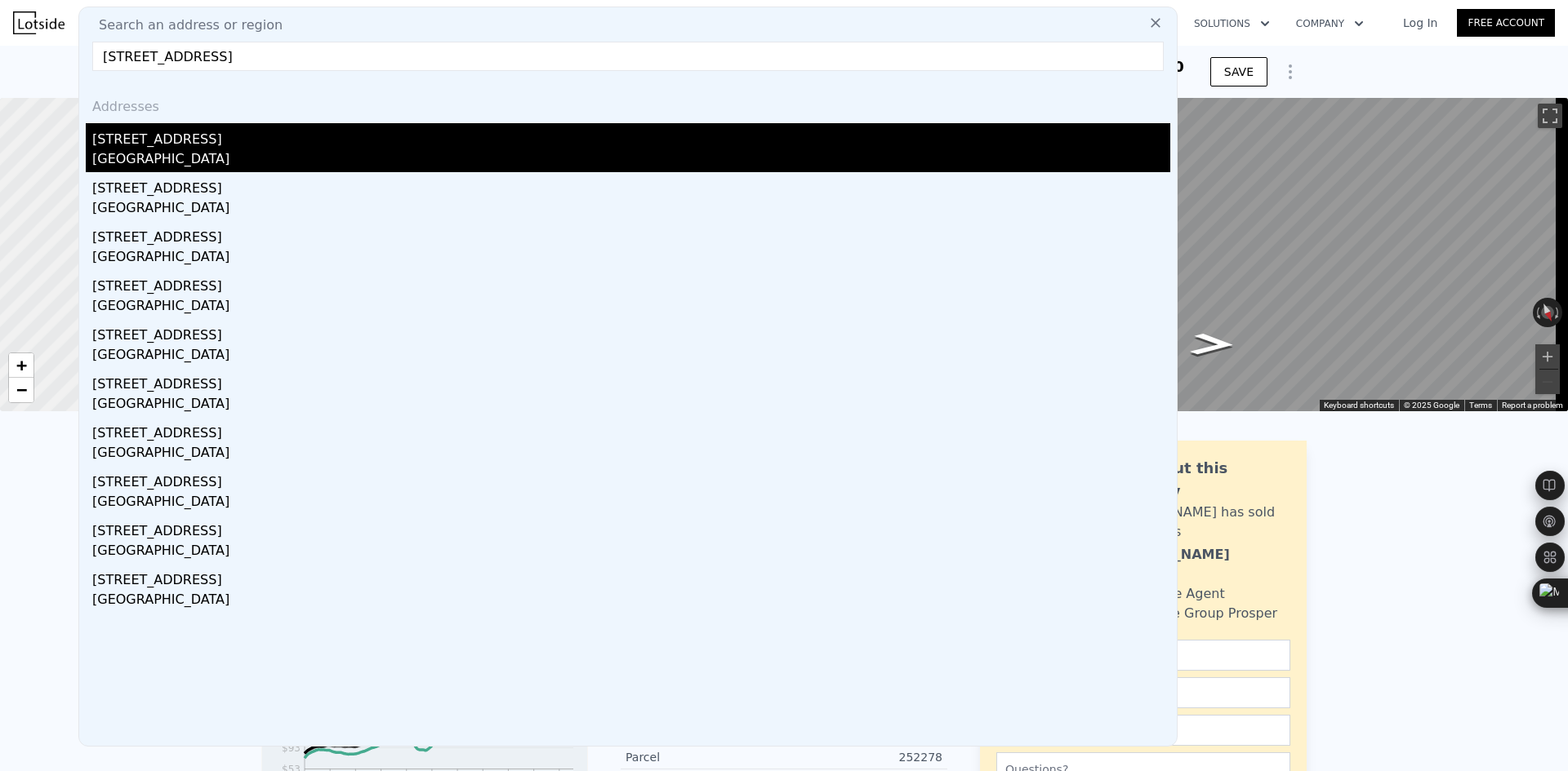
type input "[STREET_ADDRESS]"
click at [338, 148] on div "[STREET_ADDRESS]" at bounding box center [632, 136] width 1078 height 26
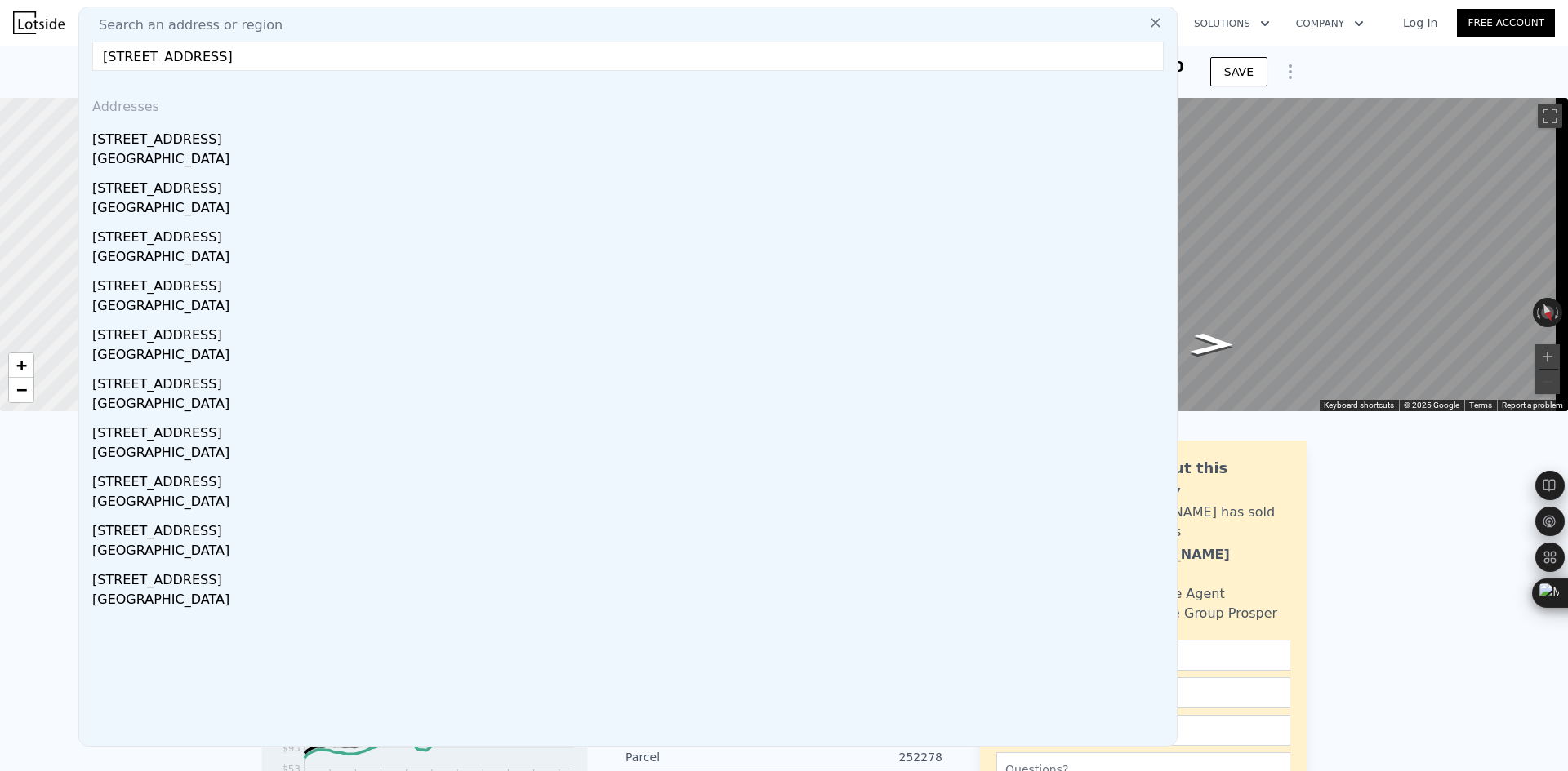
type input "3"
type input "872"
type input "1008"
type input "6921.68"
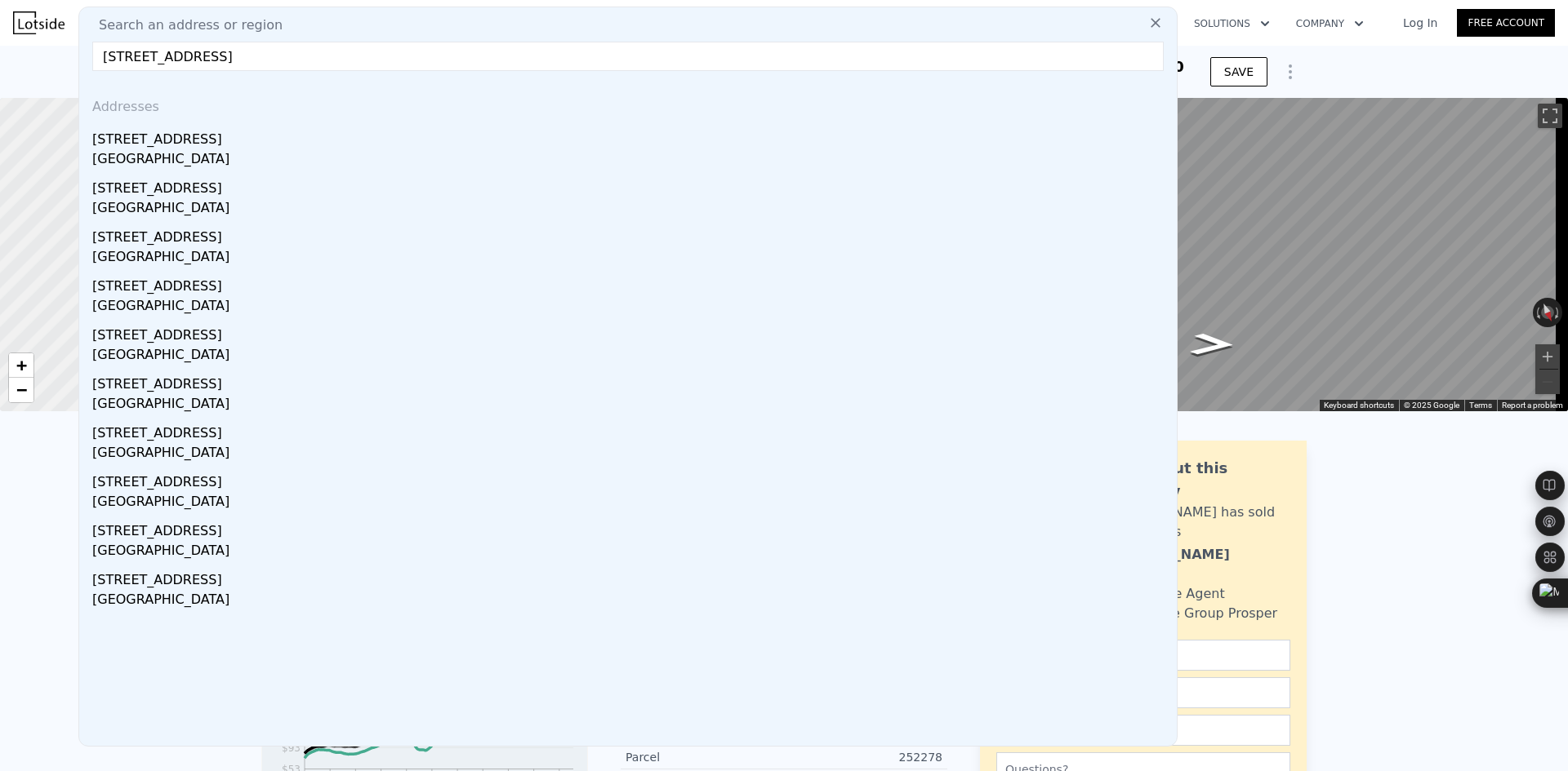
type input "10977.12"
type input "$ 408,000"
type input "5"
type input "$ 12,352"
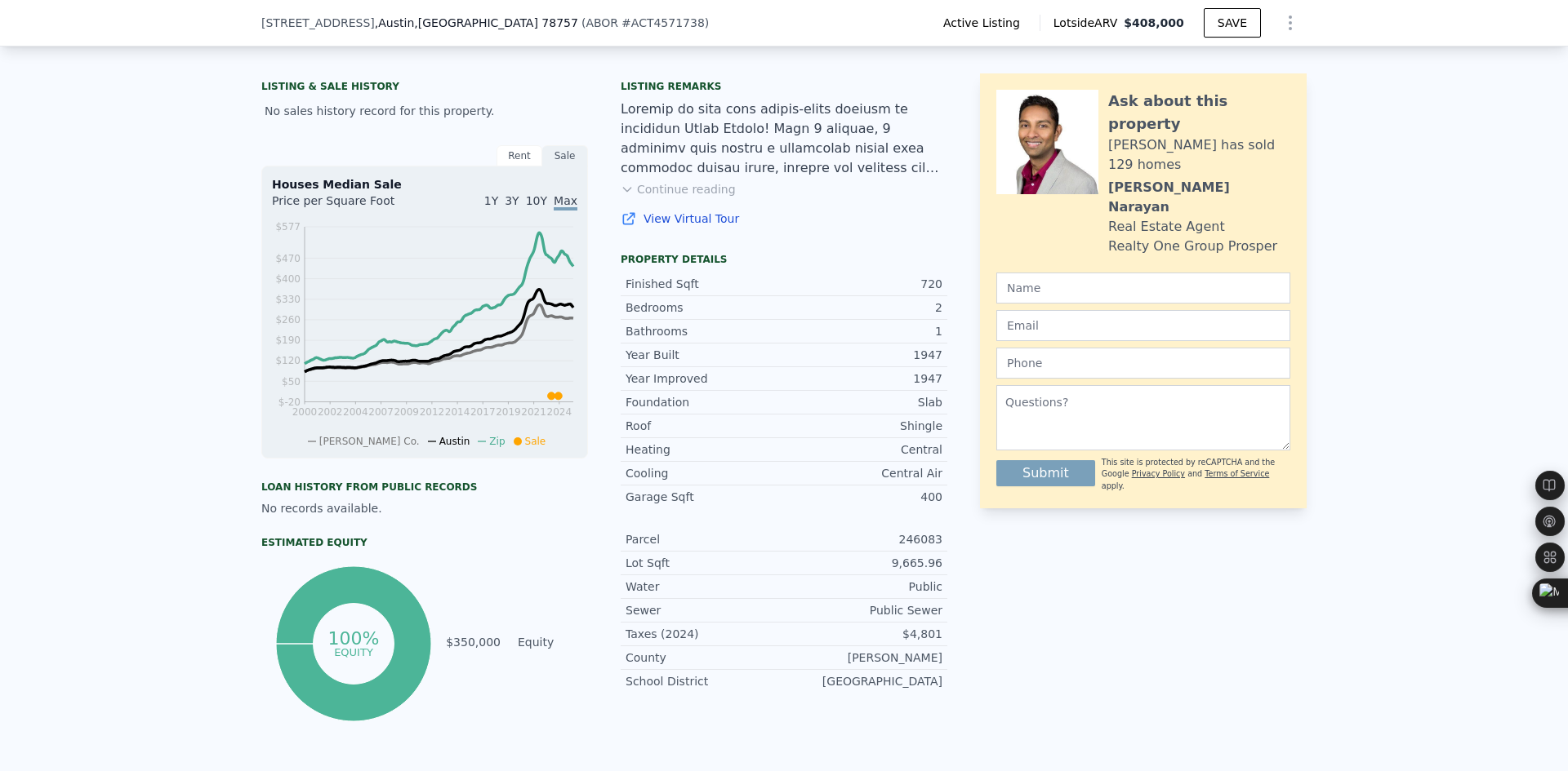
scroll to position [266, 0]
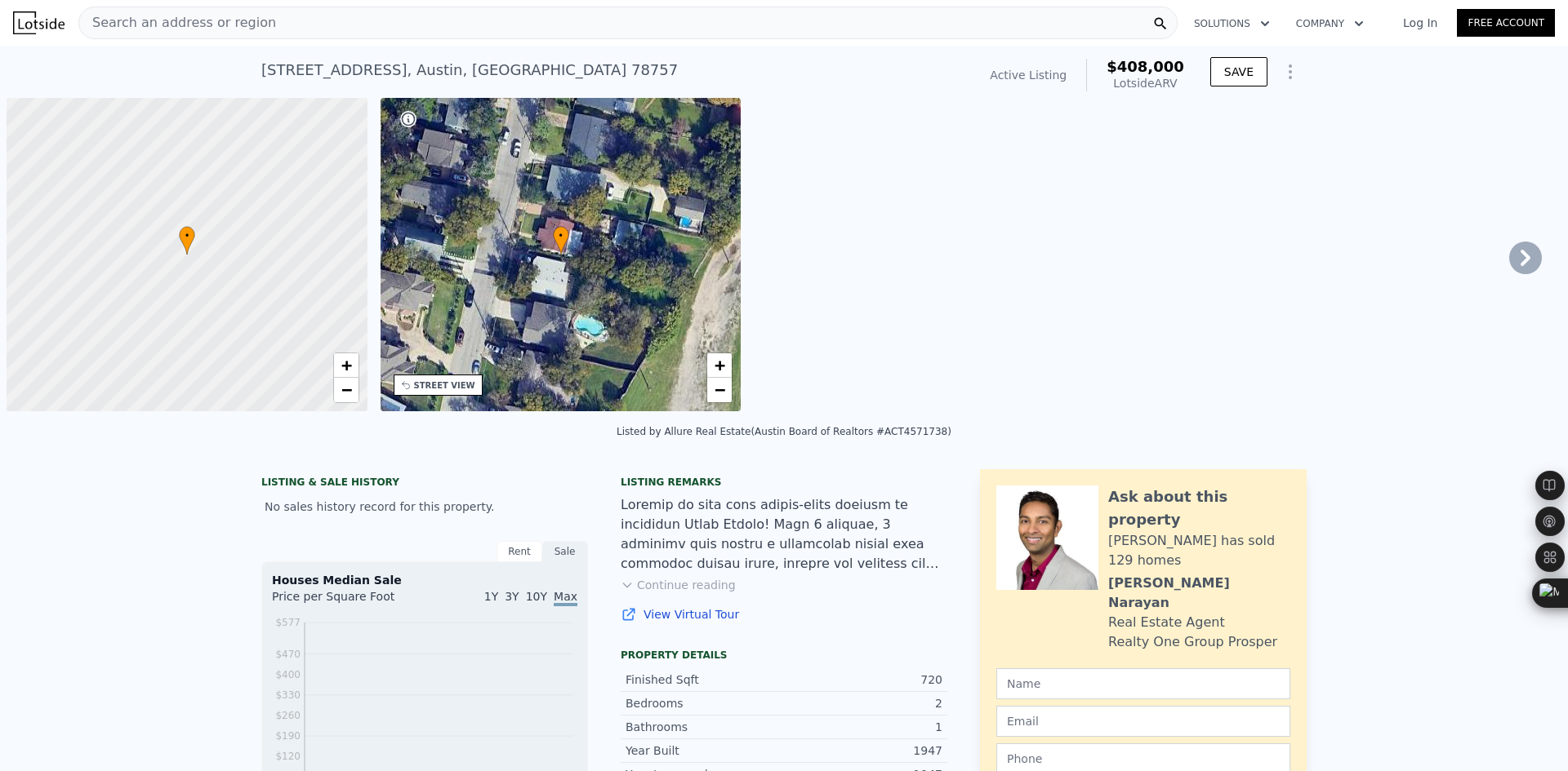
scroll to position [0, 6]
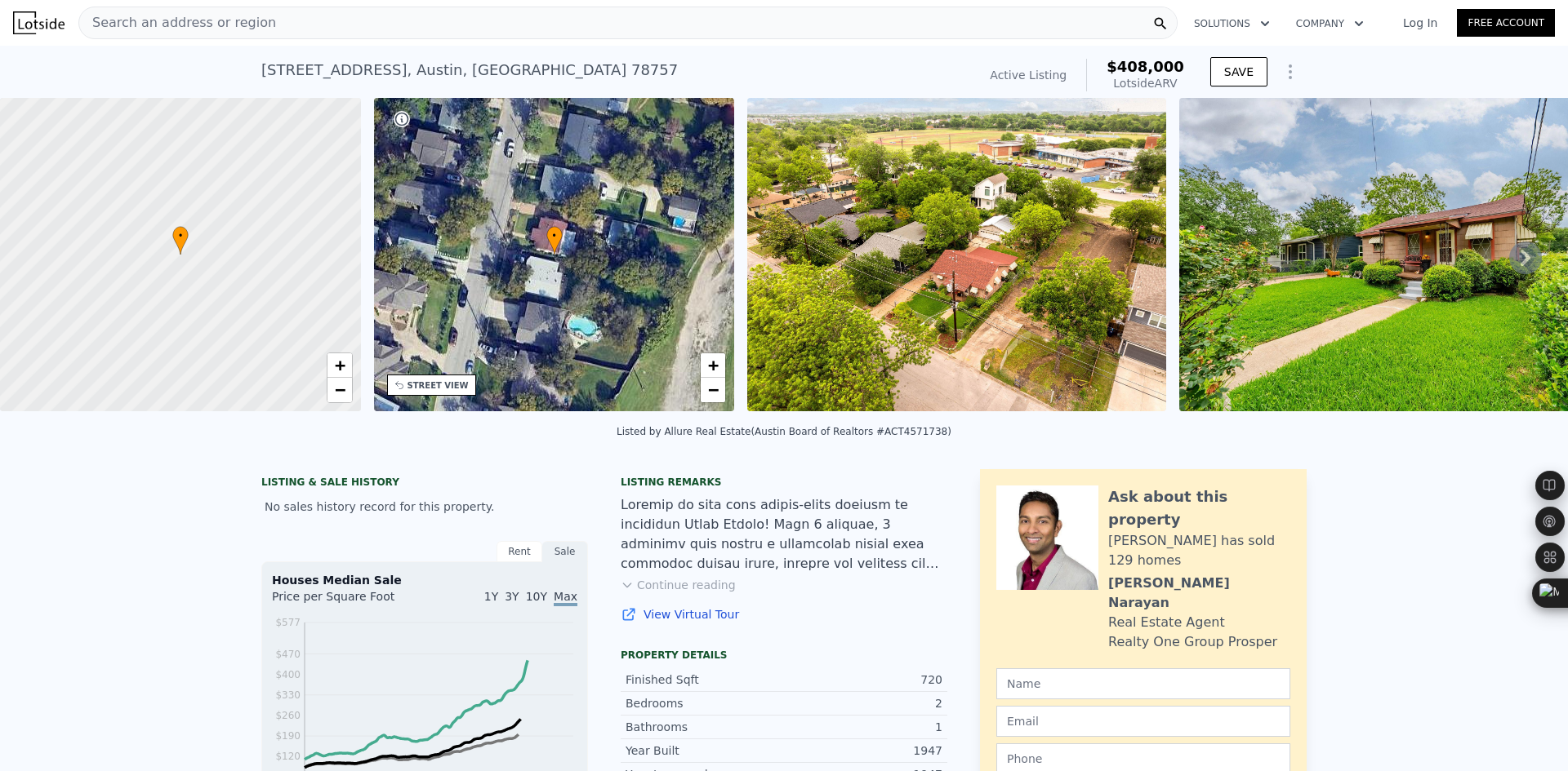
click at [226, 13] on span "Search an address or region" at bounding box center [177, 23] width 197 height 20
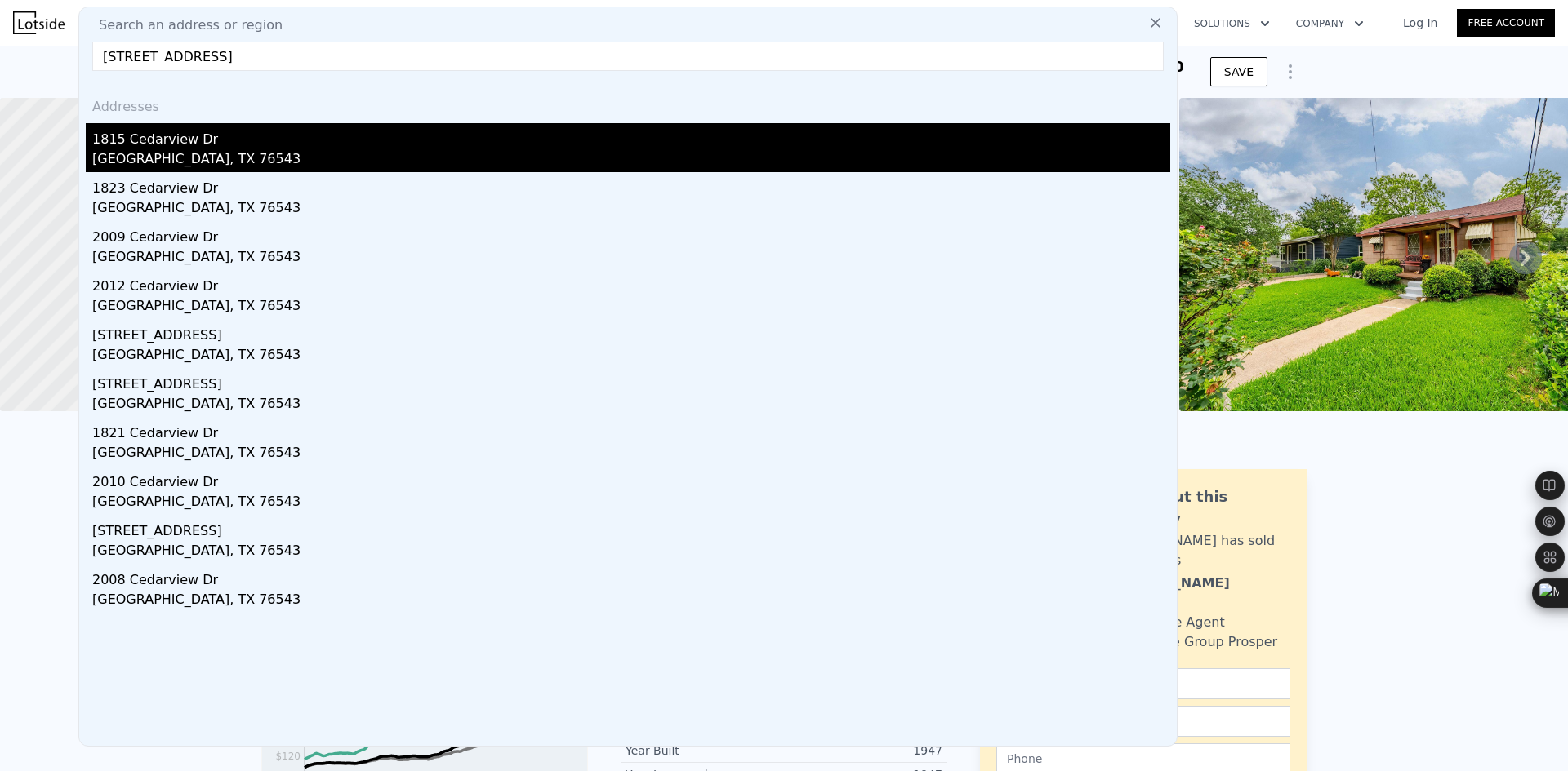
type input "1815 Cedarview Dr, Killeen, TX 76543"
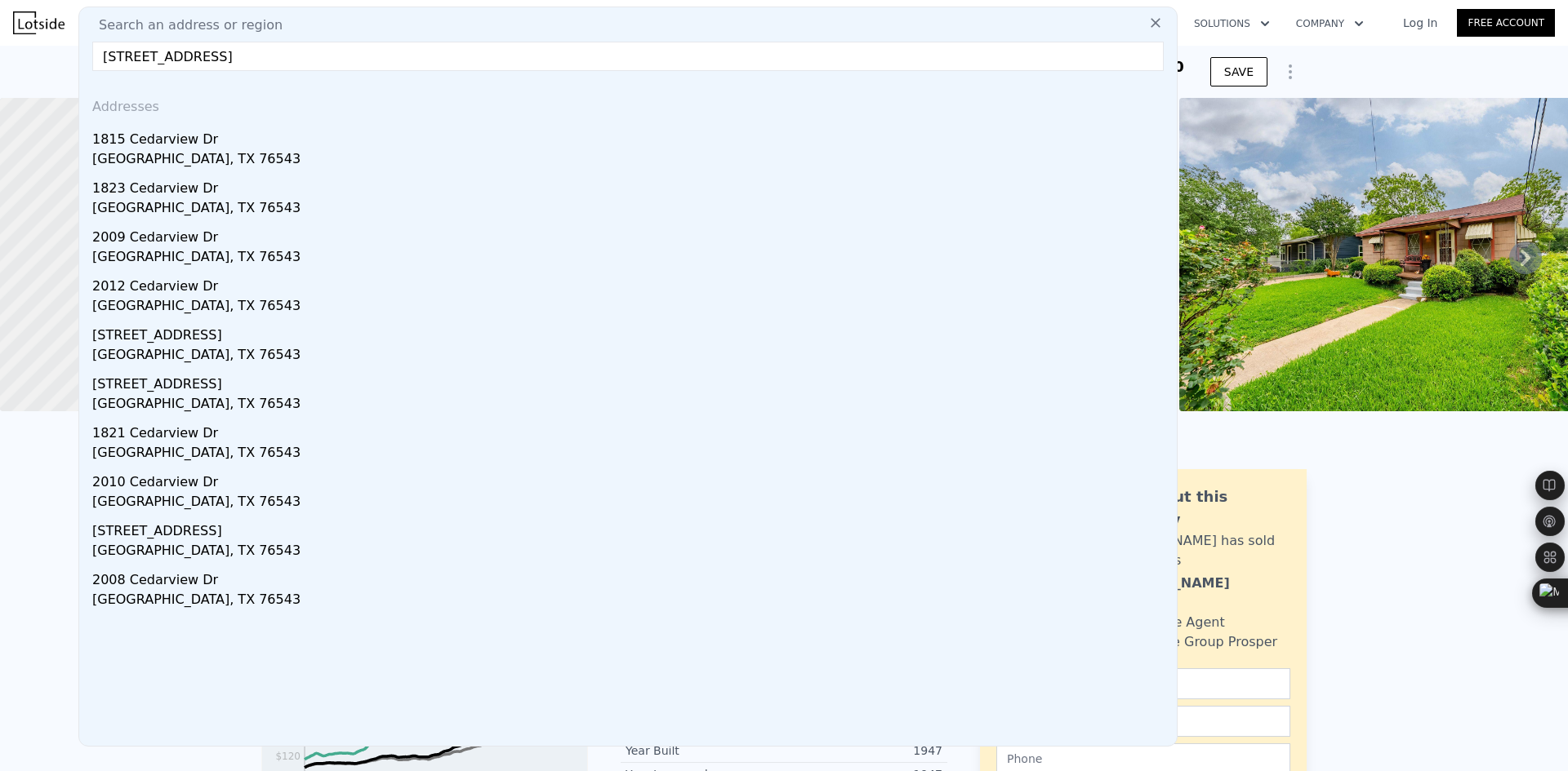
drag, startPoint x: 219, startPoint y: 145, endPoint x: 281, endPoint y: 237, distance: 110.9
click at [219, 145] on div "1815 Cedarview Dr" at bounding box center [632, 136] width 1078 height 26
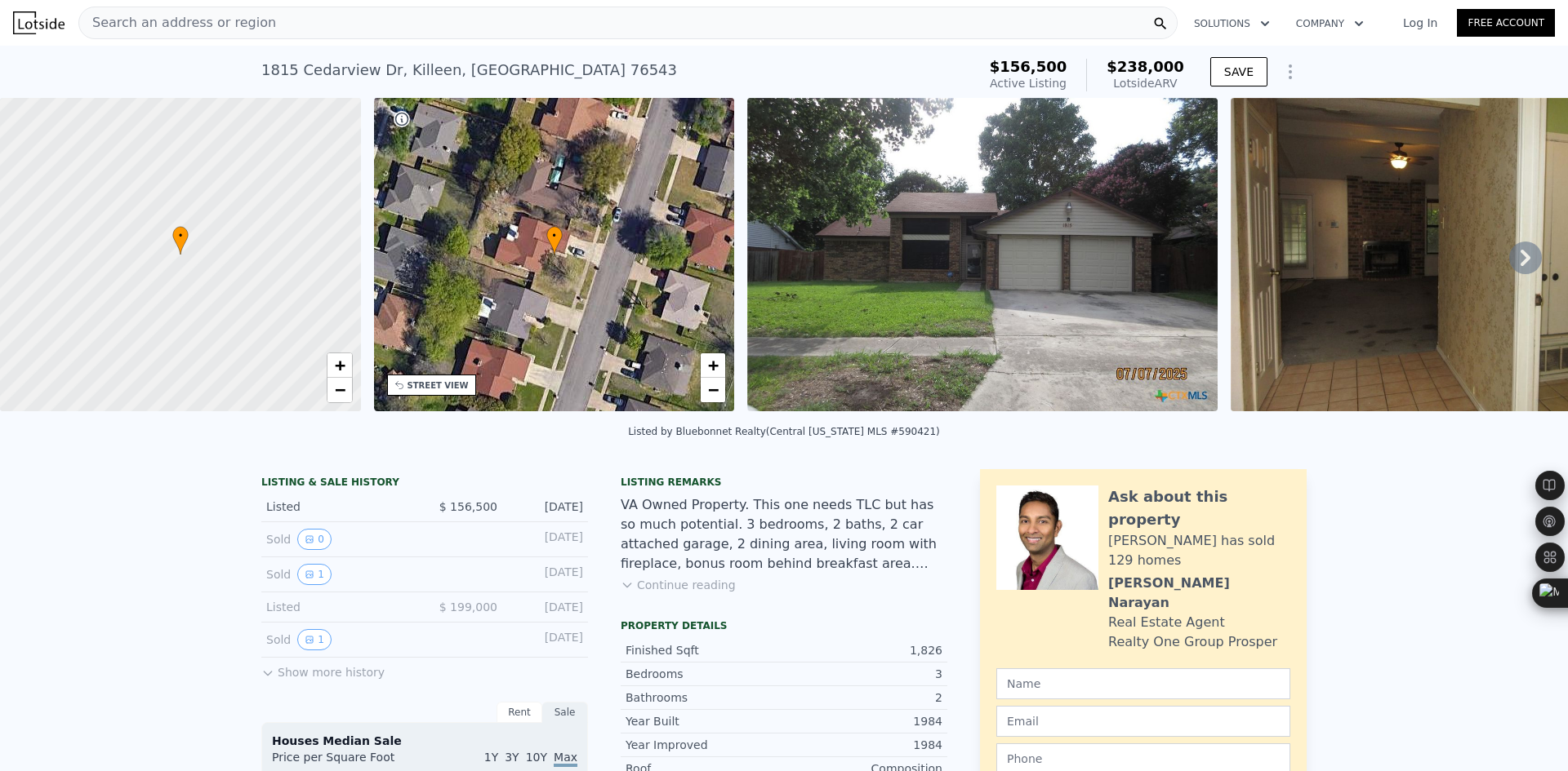
click at [1517, 260] on icon at bounding box center [1526, 258] width 32 height 32
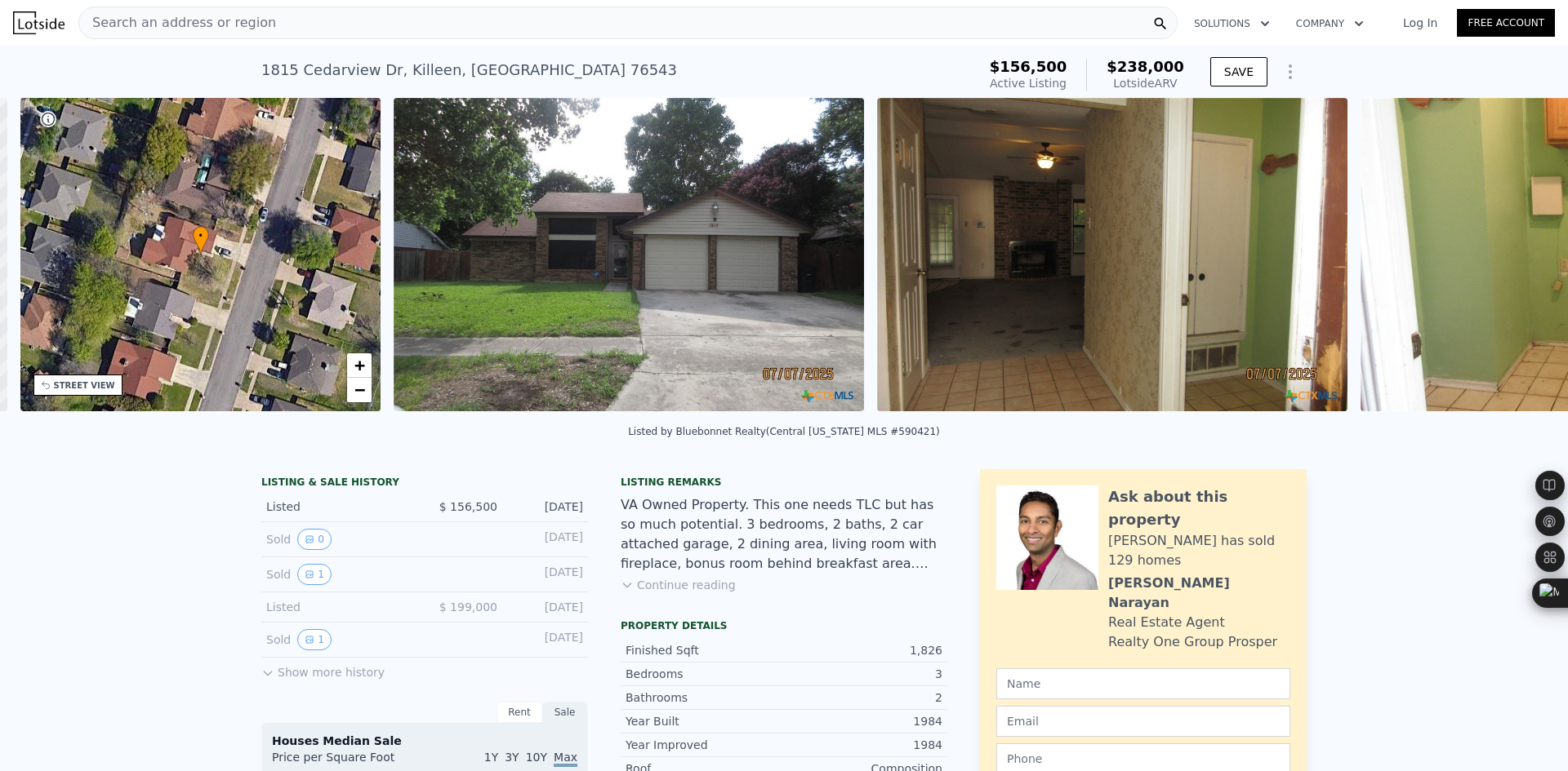
scroll to position [0, 381]
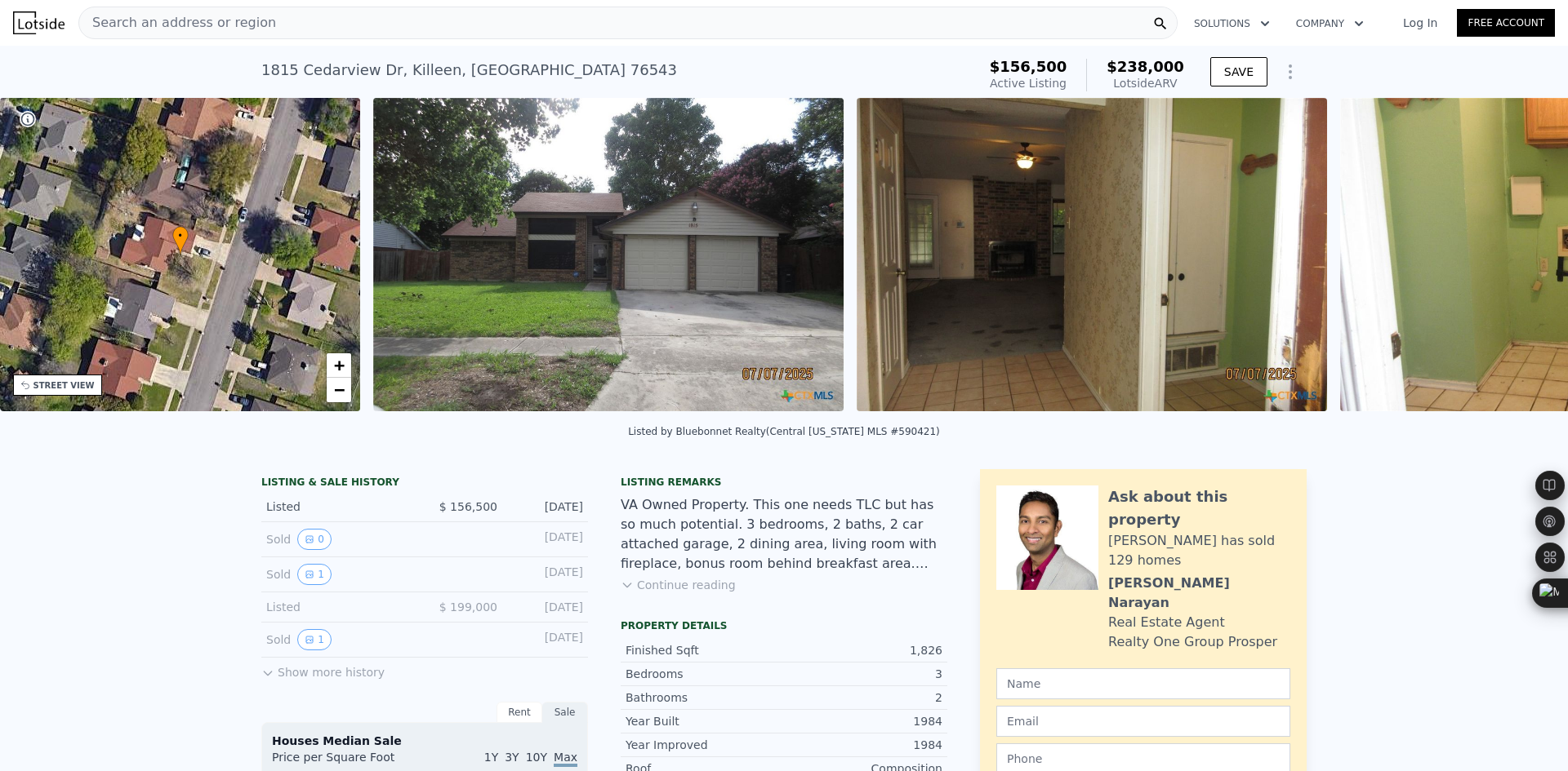
click at [1517, 260] on img at bounding box center [1575, 255] width 471 height 313
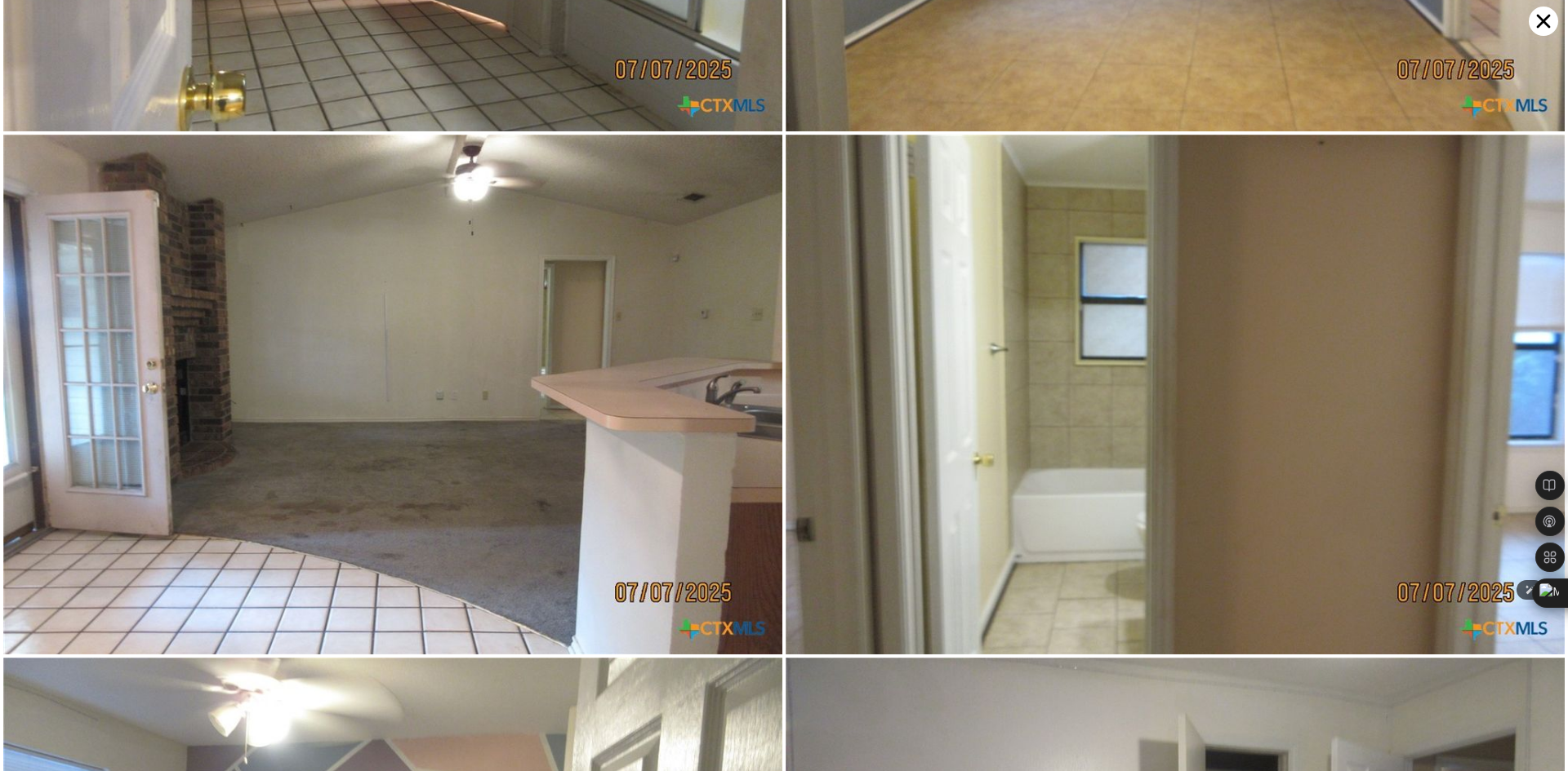
scroll to position [2592, 0]
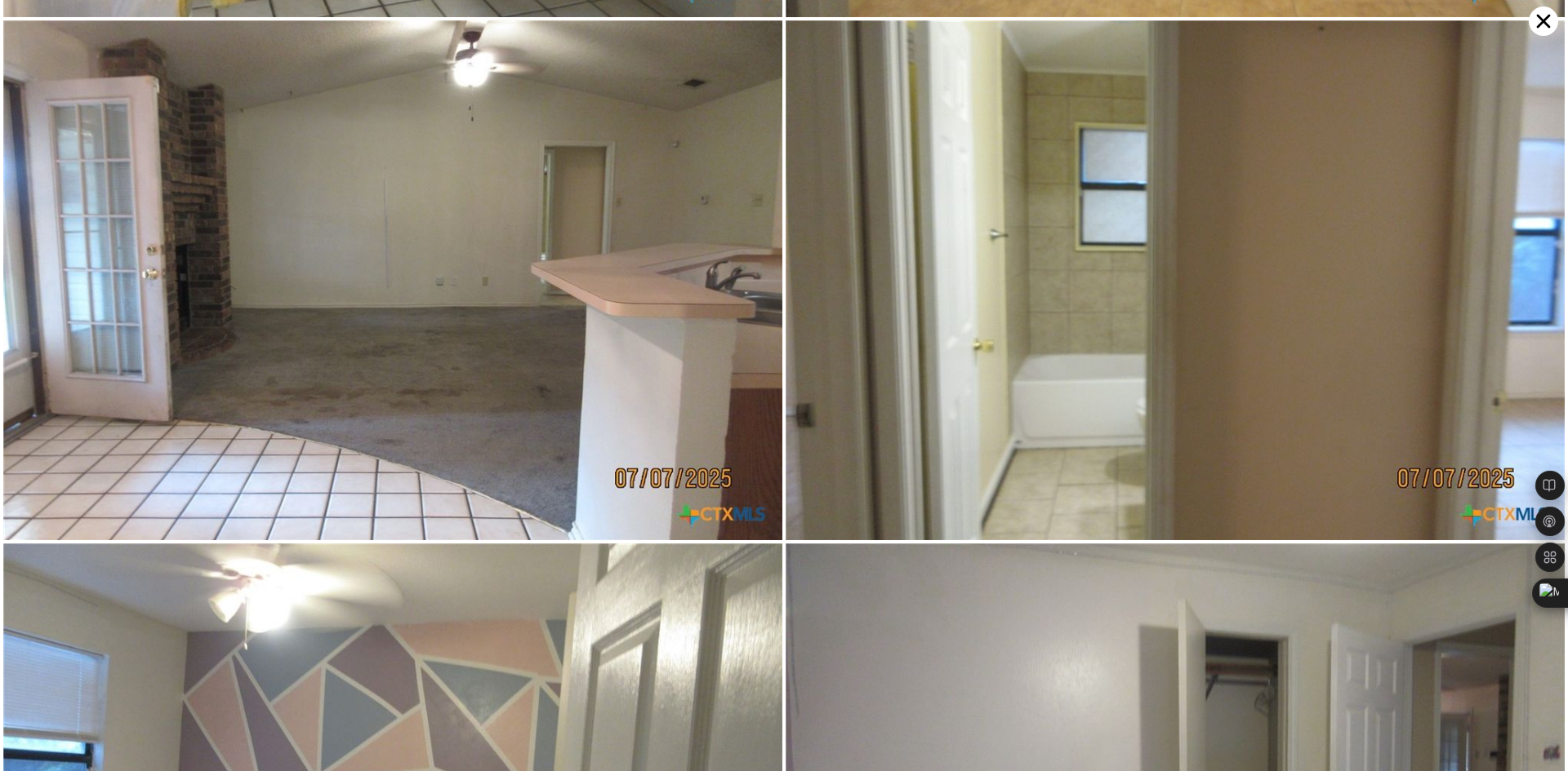
click at [1535, 25] on icon at bounding box center [1543, 21] width 30 height 30
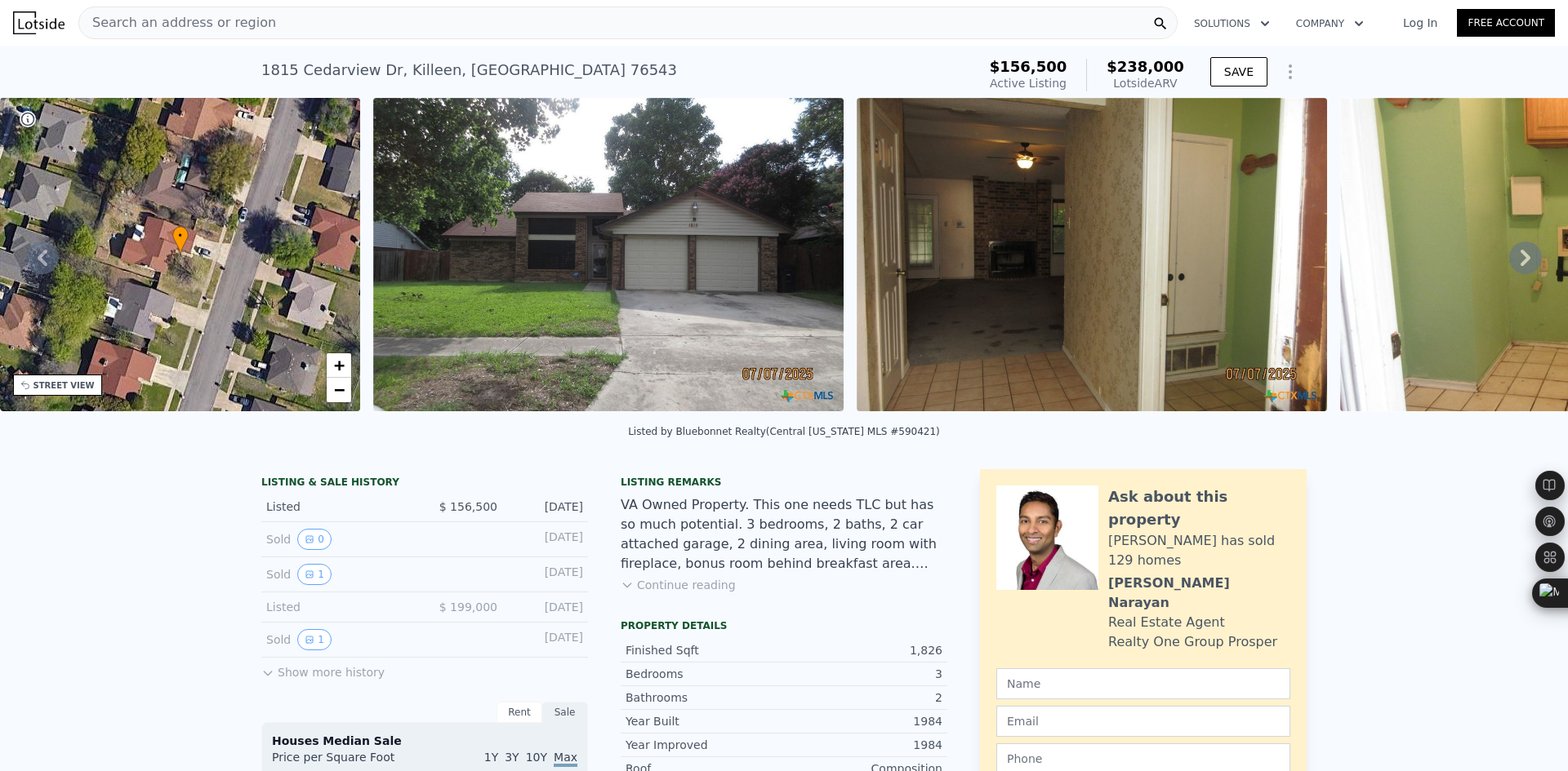
click at [350, 13] on div "Search an address or region" at bounding box center [627, 22] width 1099 height 32
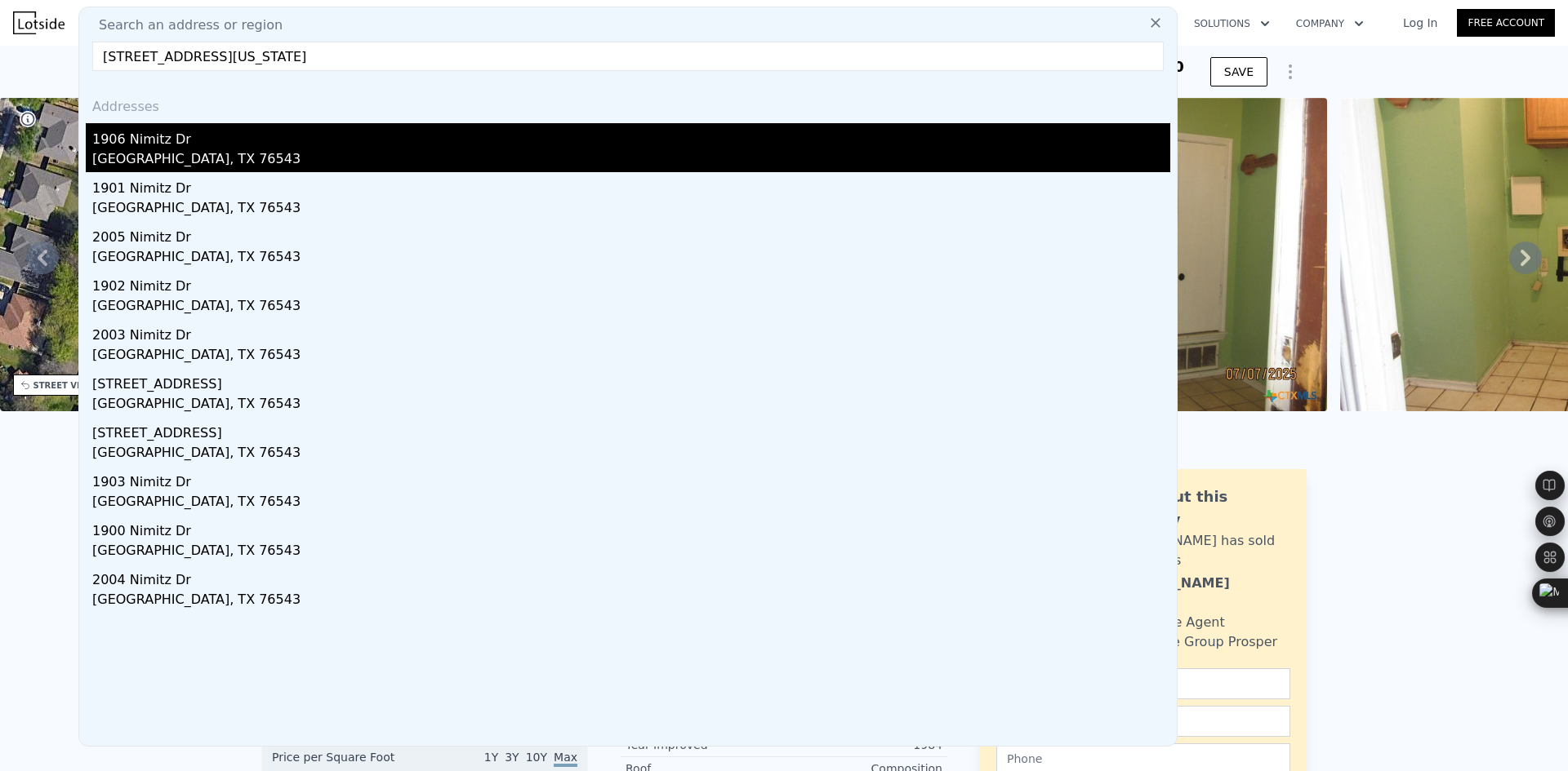
type input "1906 Nimitz Dr, Killeen, Texas 76543"
click at [217, 160] on div "Killeen, TX 76543" at bounding box center [632, 160] width 1078 height 22
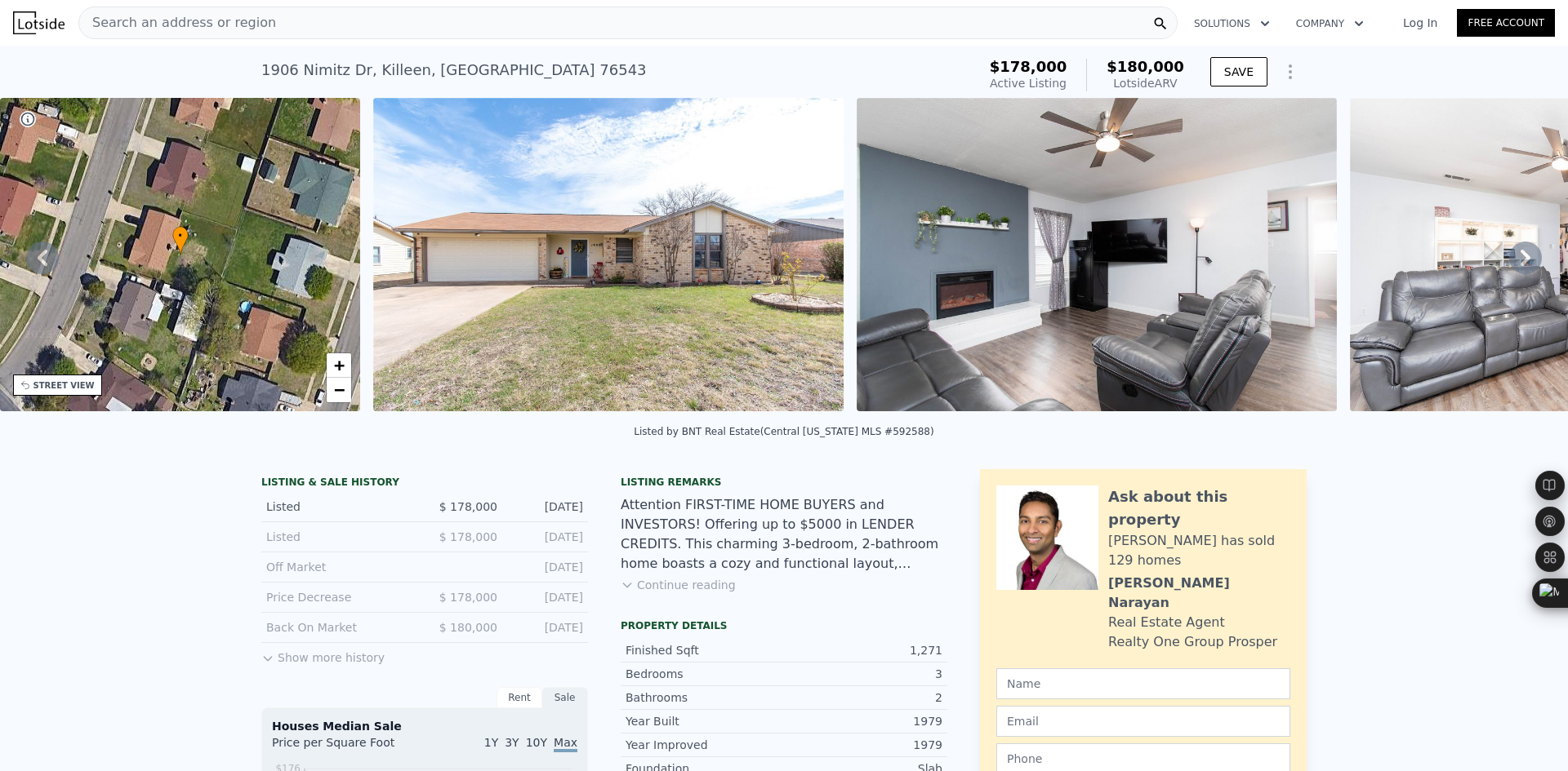
click at [374, 31] on div "Search an address or region" at bounding box center [627, 22] width 1099 height 32
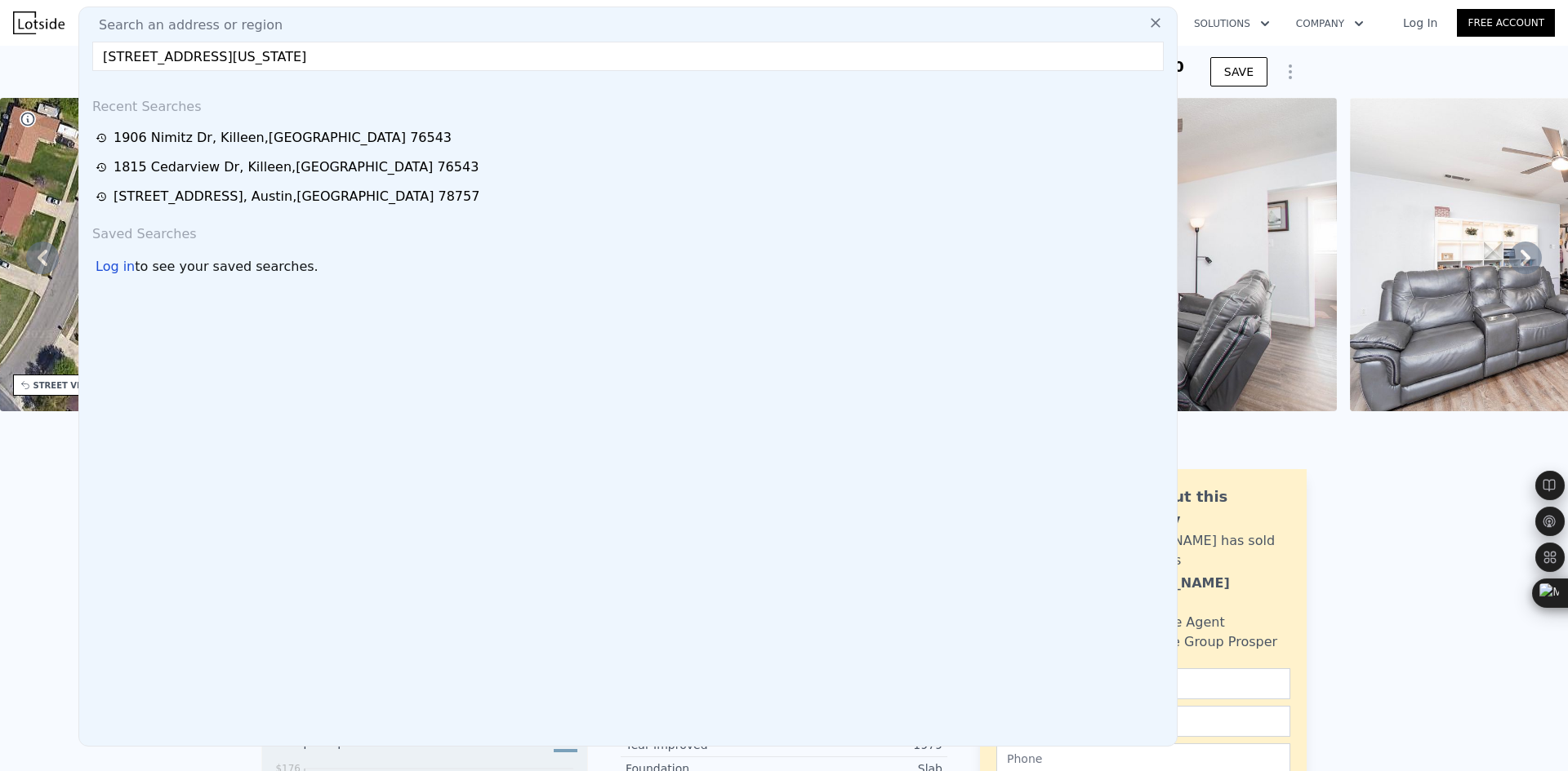
type input "1906 Nimitz Dr, Killeen, Texas 76543"
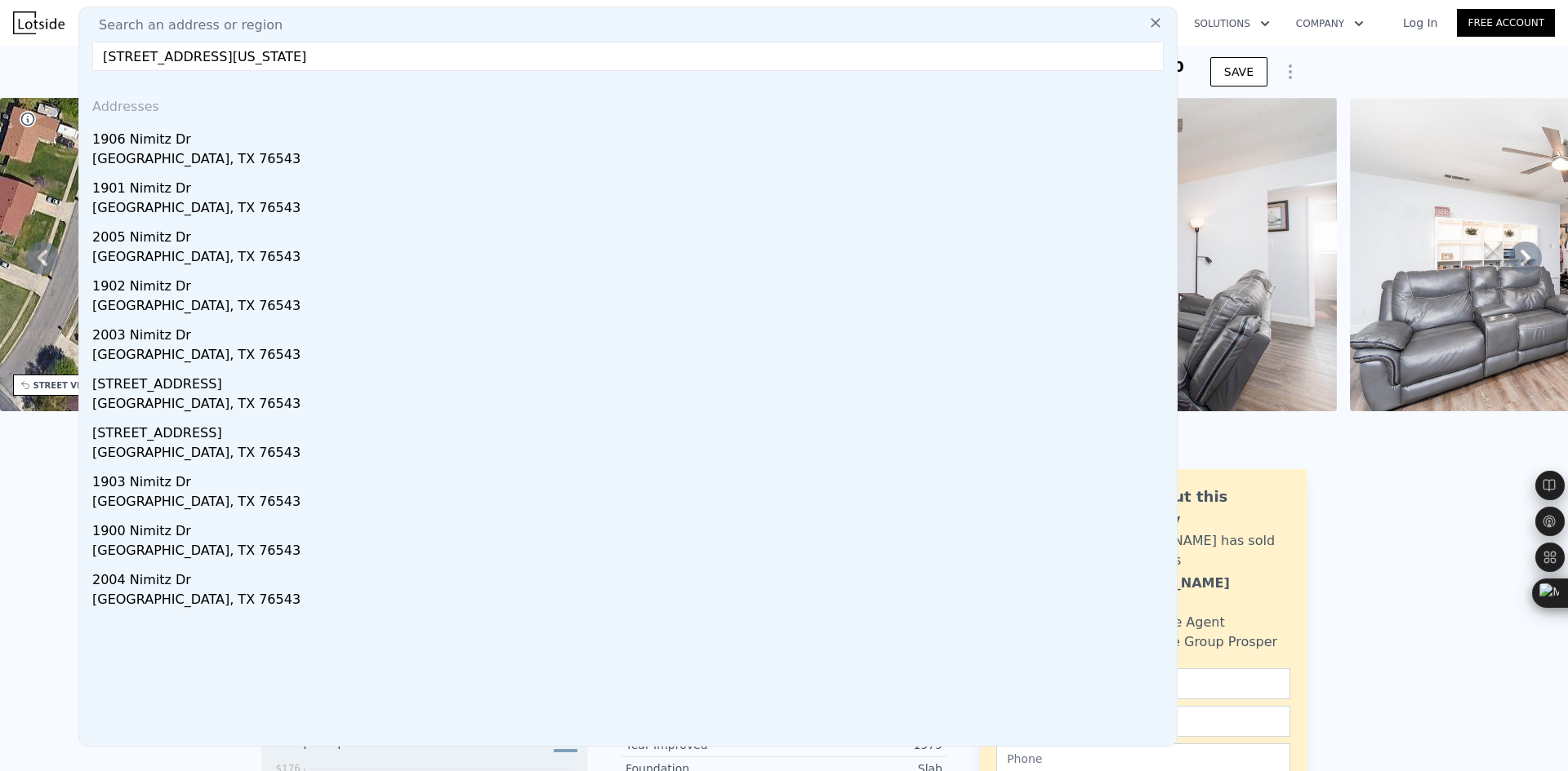
drag, startPoint x: 376, startPoint y: 56, endPoint x: -119, endPoint y: 67, distance: 495.1
click at [0, 67] on html "Search an address or region Search an address or region 1906 Nimitz Dr, Killeen…" at bounding box center [784, 385] width 1568 height 771
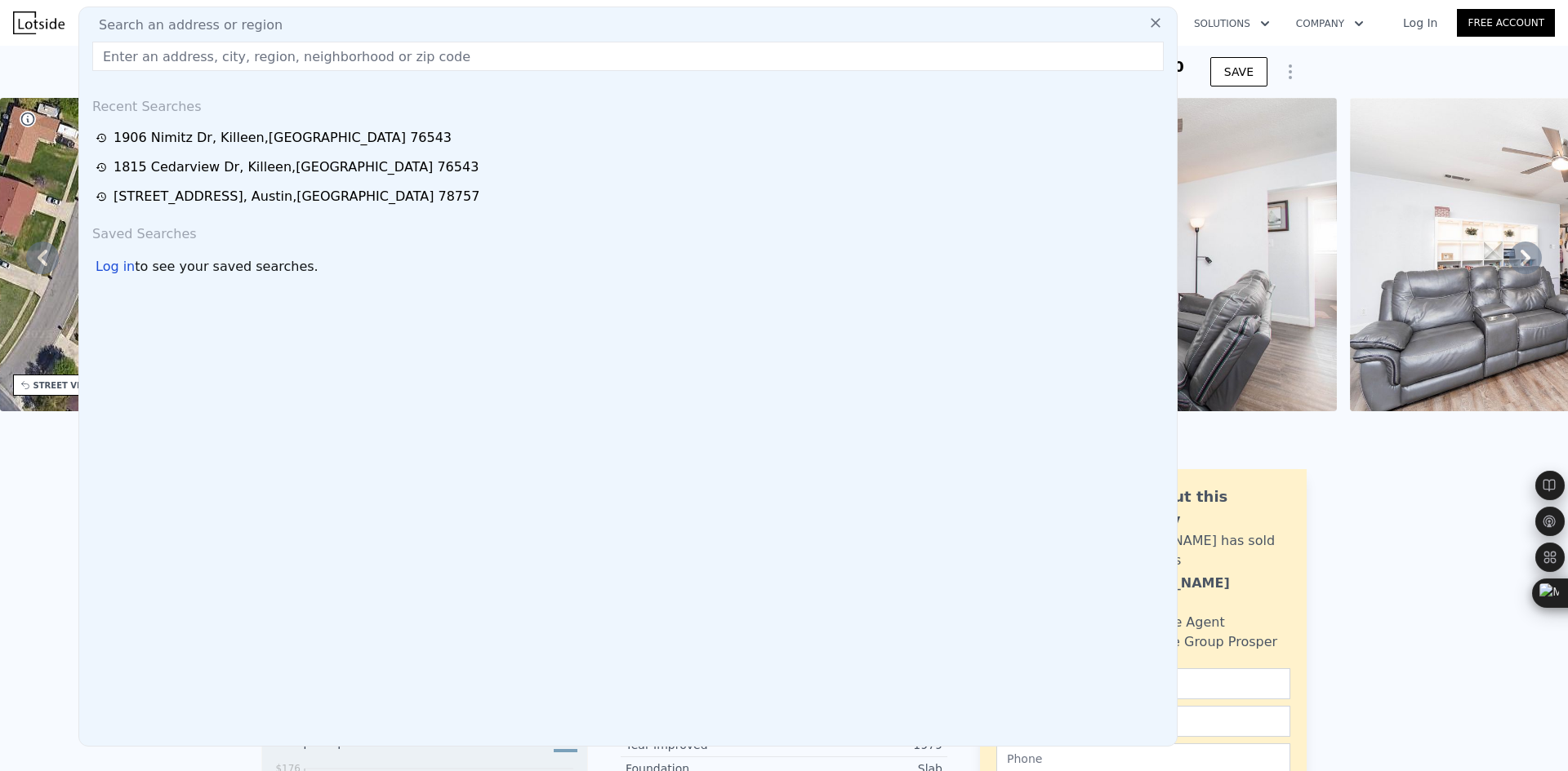
paste input "611 Deloris Dr, Killeen, TX 76542"
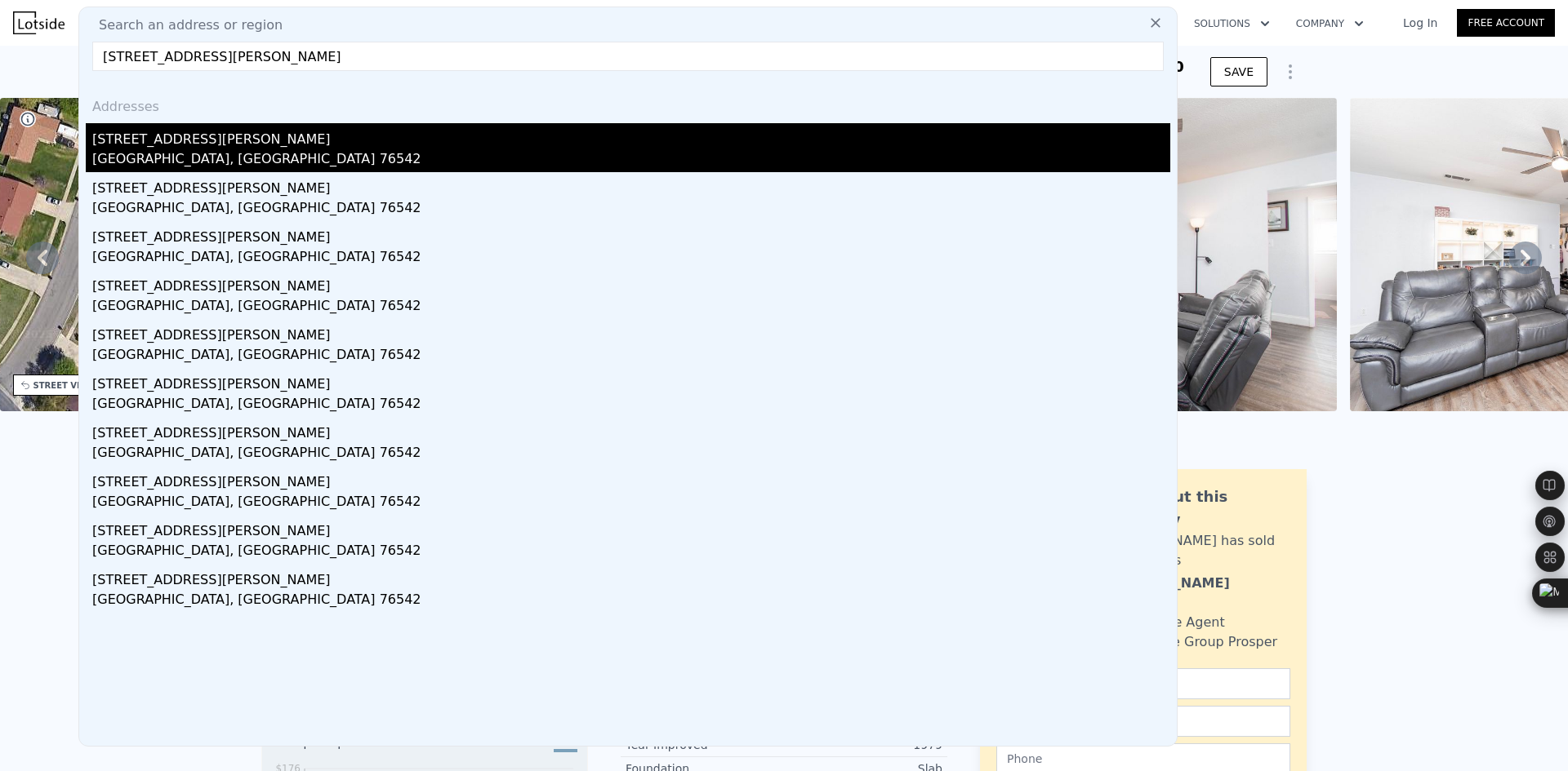
type input "611 Deloris Dr, Killeen, TX 76542"
click at [234, 138] on div "611 Deloris Dr" at bounding box center [632, 136] width 1078 height 26
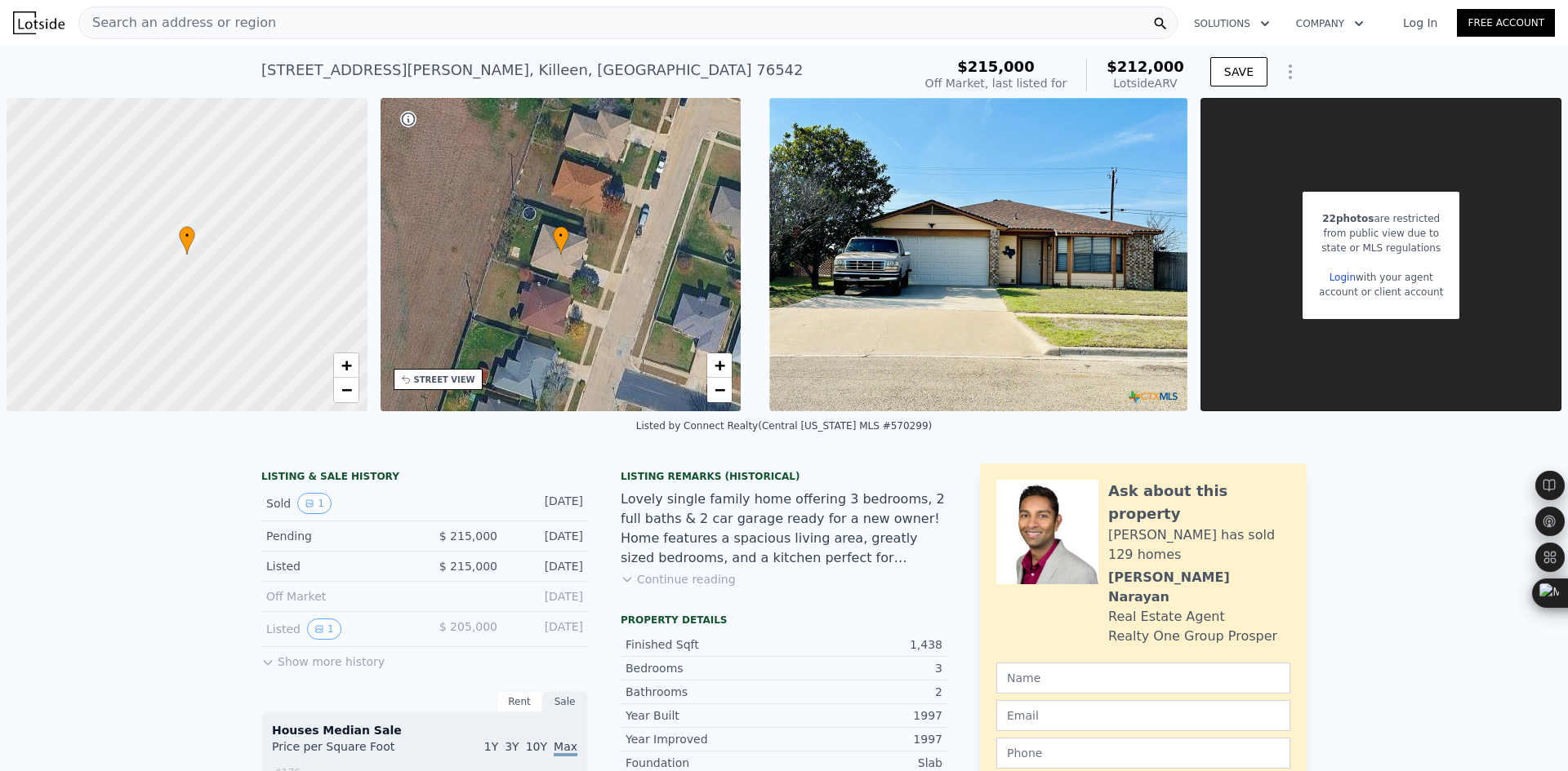
click at [674, 76] on div "611 Deloris Dr , Killeen , TX 76542 No sales on record (~ARV $212k )" at bounding box center [583, 75] width 644 height 46
click at [337, 36] on div "Search an address or region" at bounding box center [627, 22] width 1099 height 32
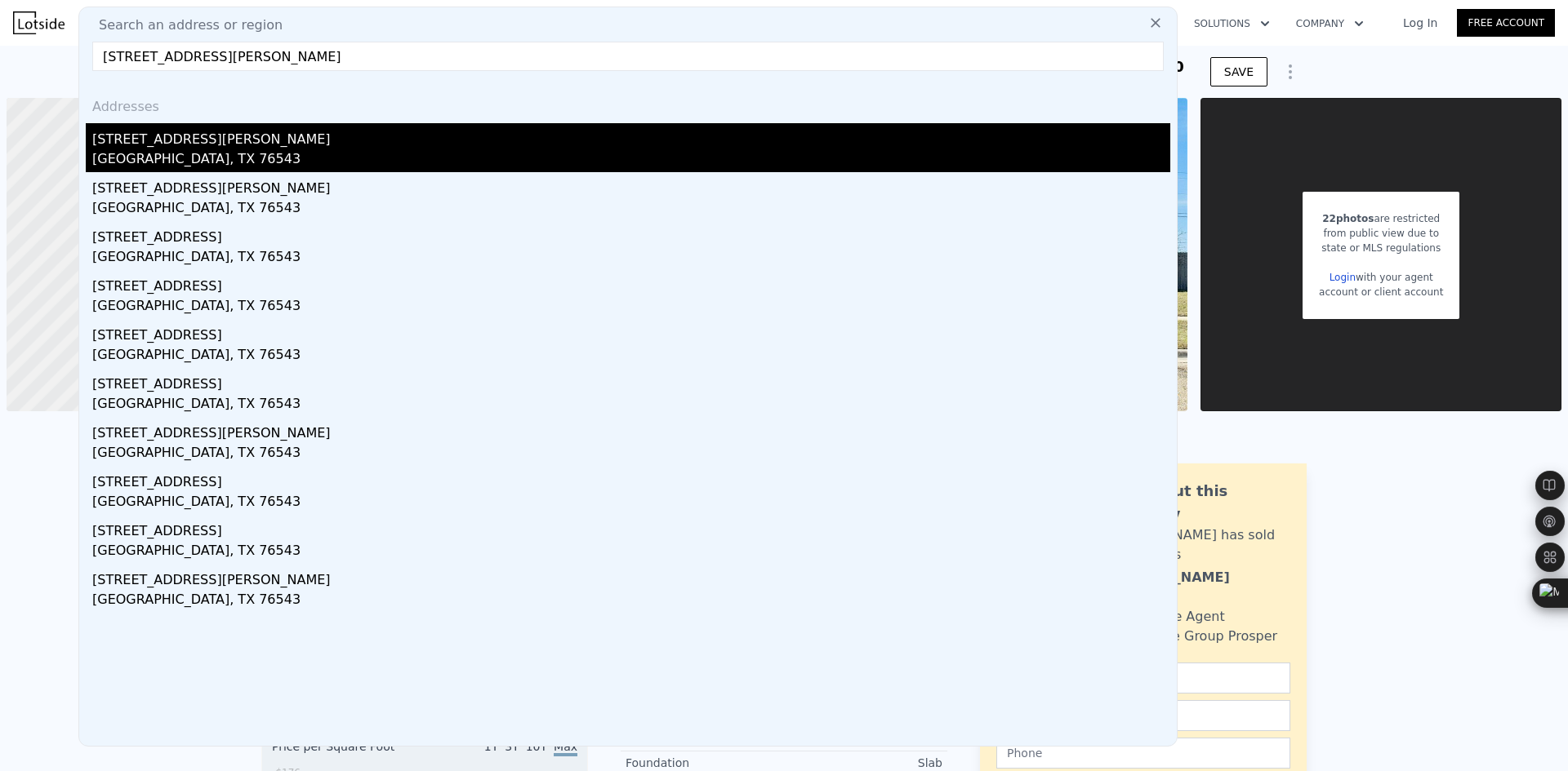
type input "2309 John Rd, Killeen, TX 76543"
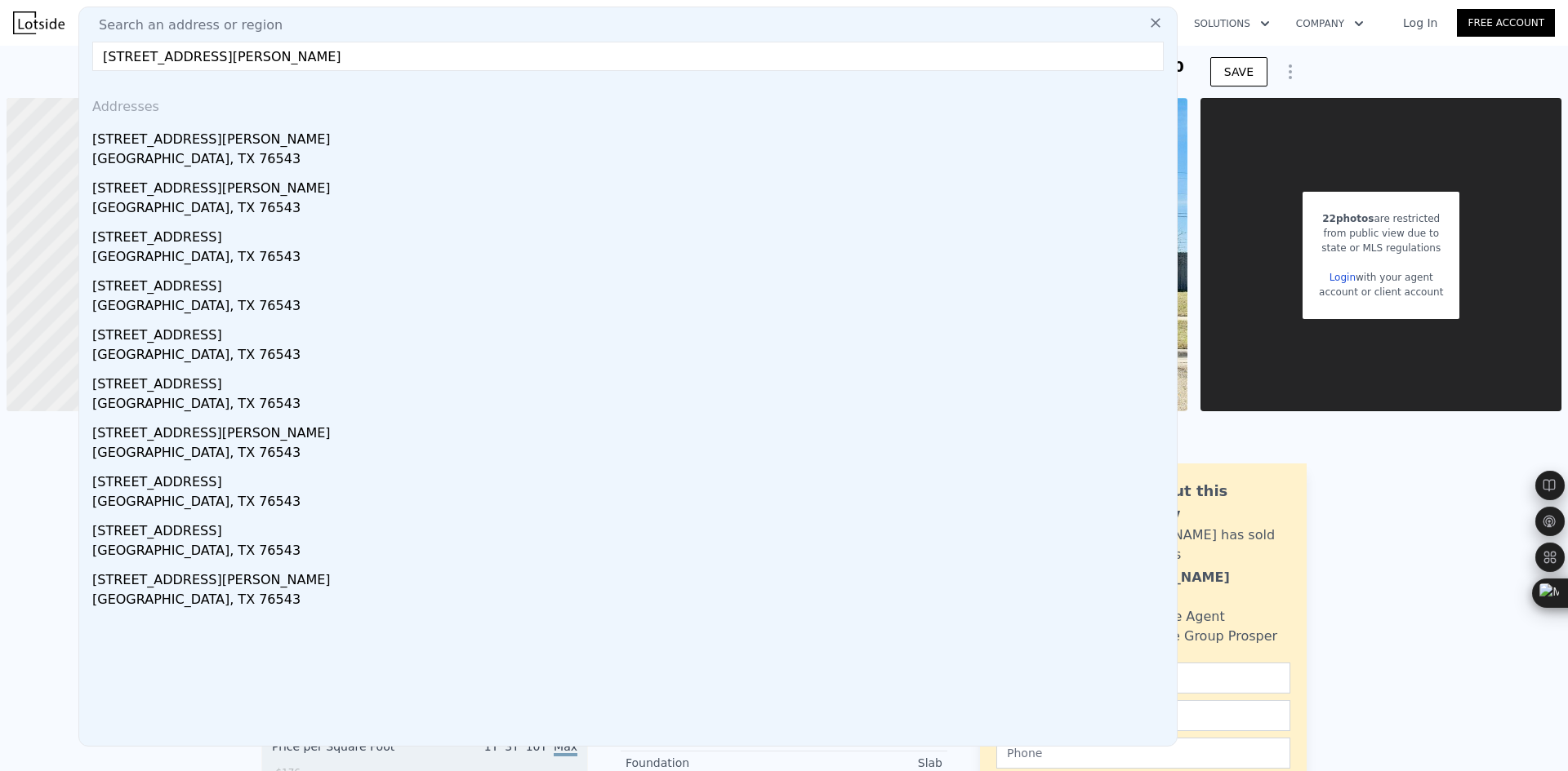
click at [327, 155] on div "Killeen, TX 76543" at bounding box center [632, 160] width 1078 height 22
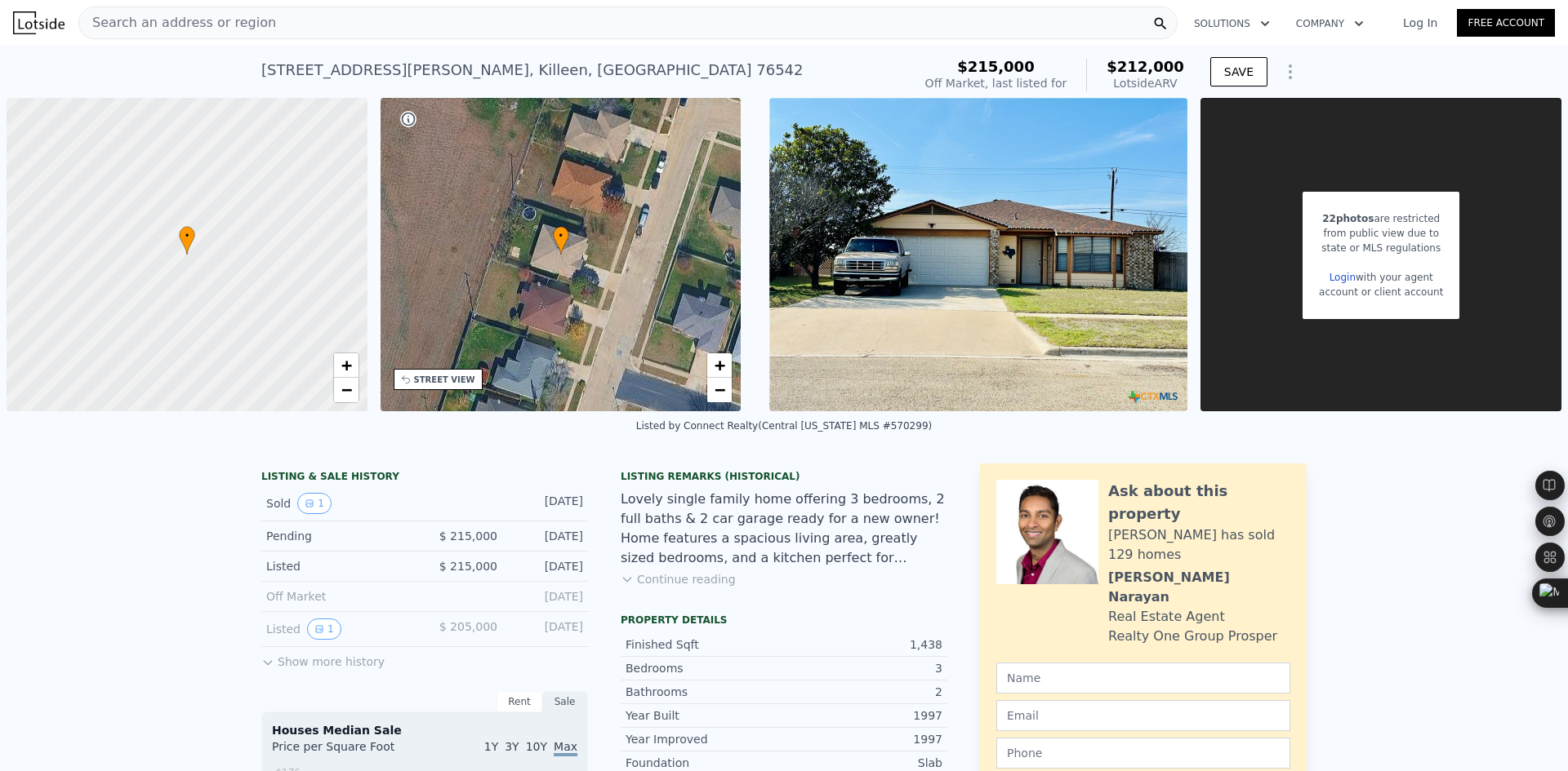
type input "3"
type input "1209"
type input "1797"
type input "6006.924"
type input "14370.444000000001"
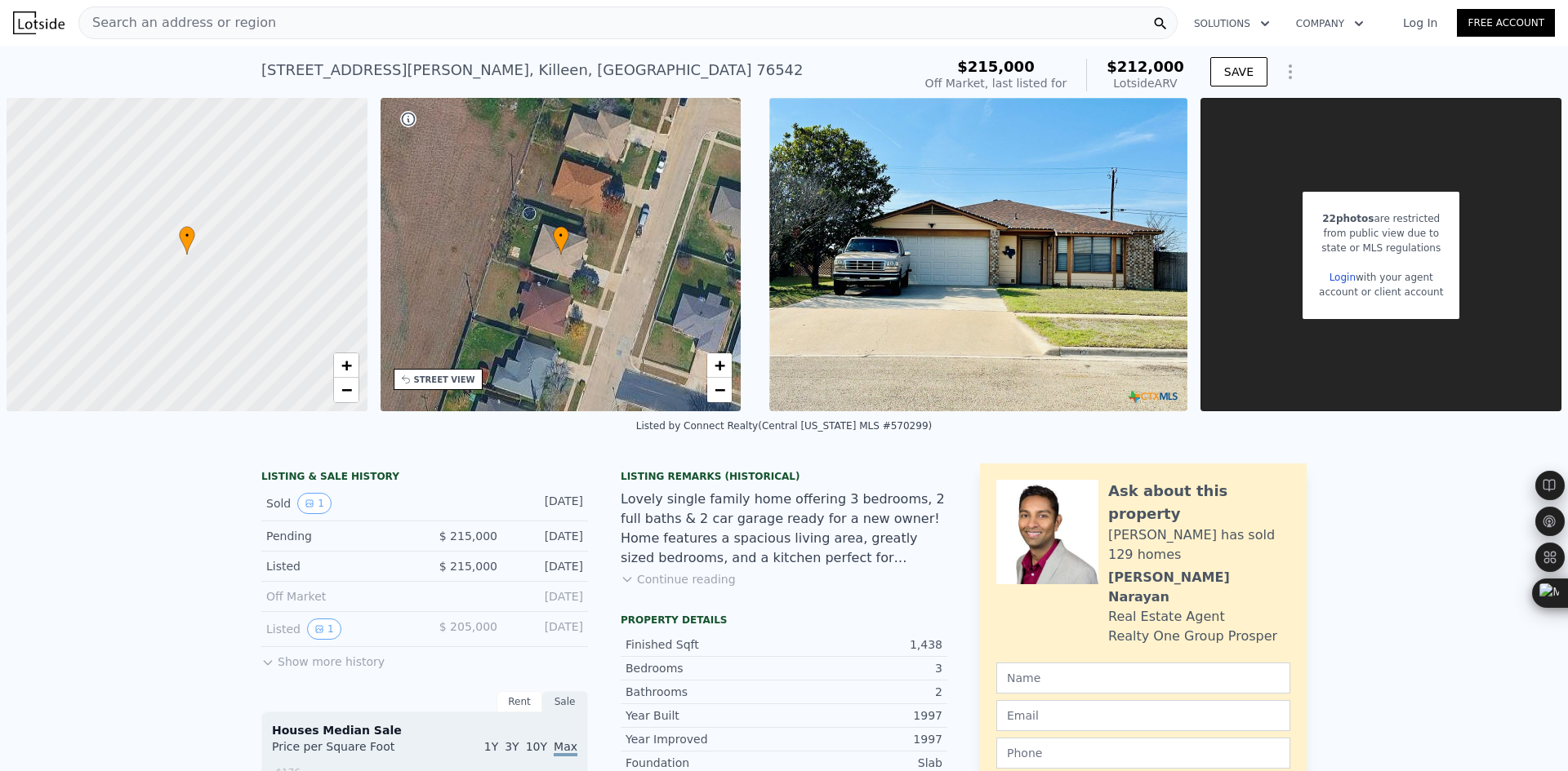
type input "$ 208,000"
type input "$ 45,685"
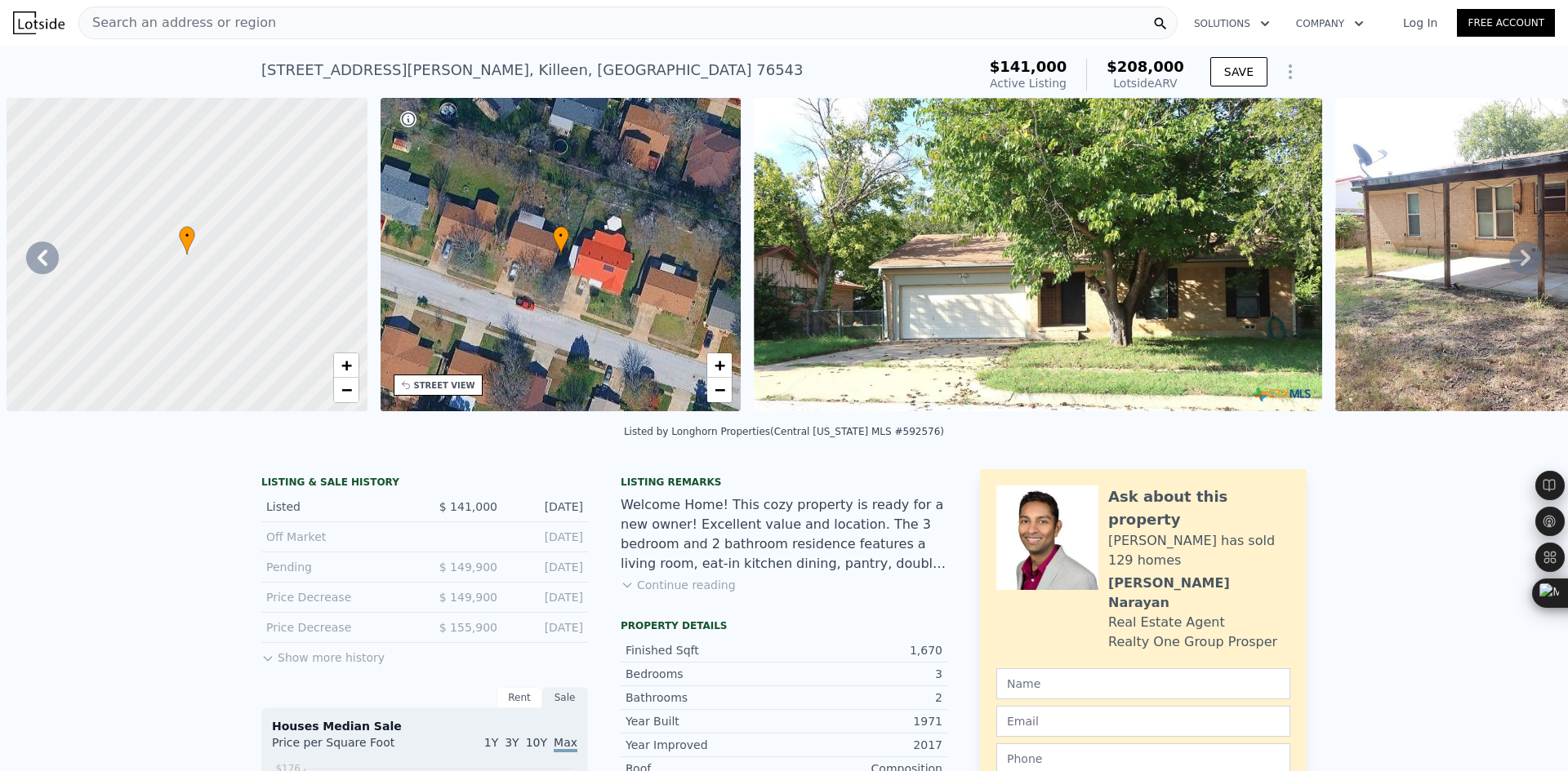
scroll to position [0, 381]
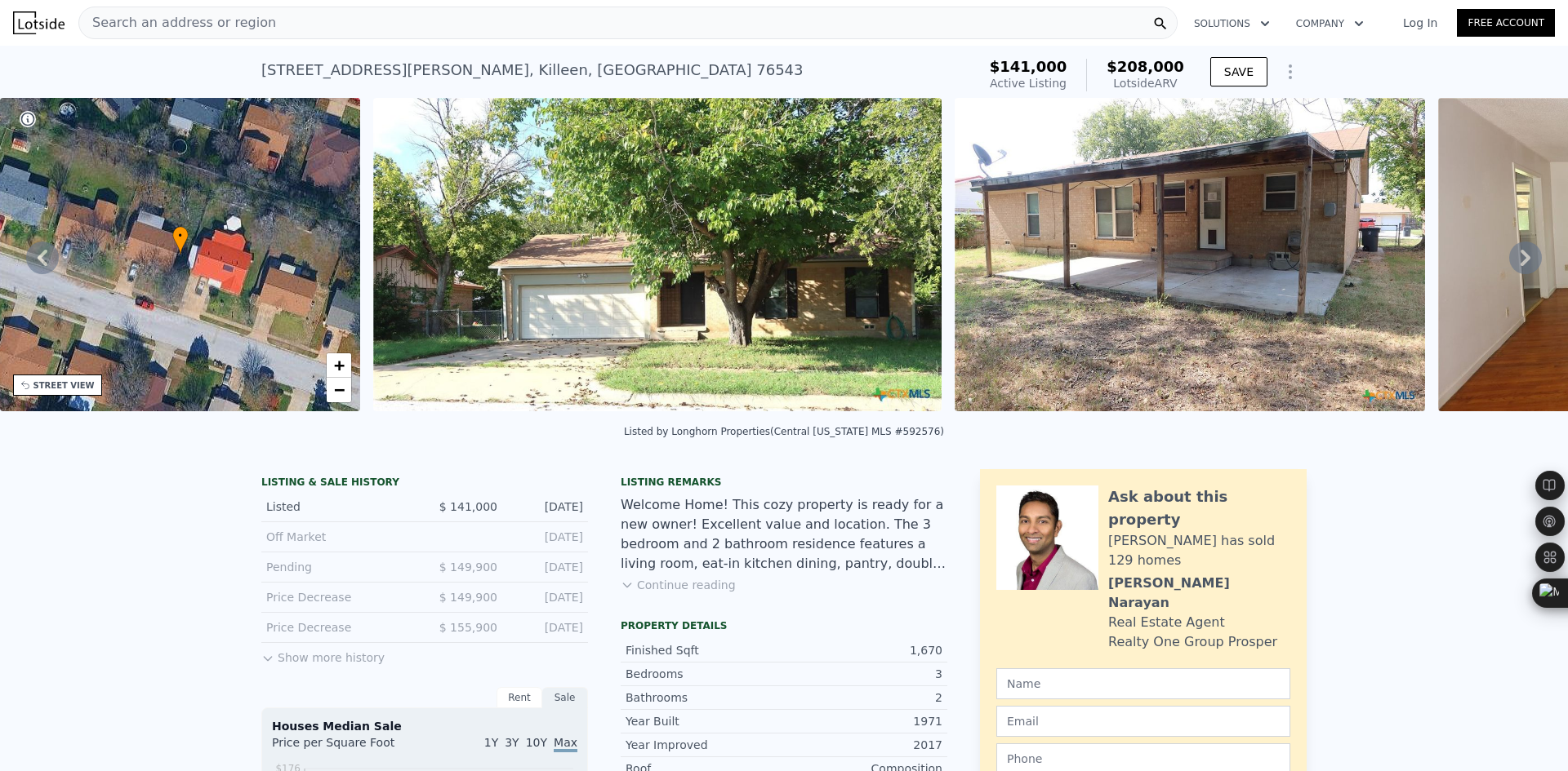
click at [1509, 271] on icon at bounding box center [1526, 258] width 32 height 32
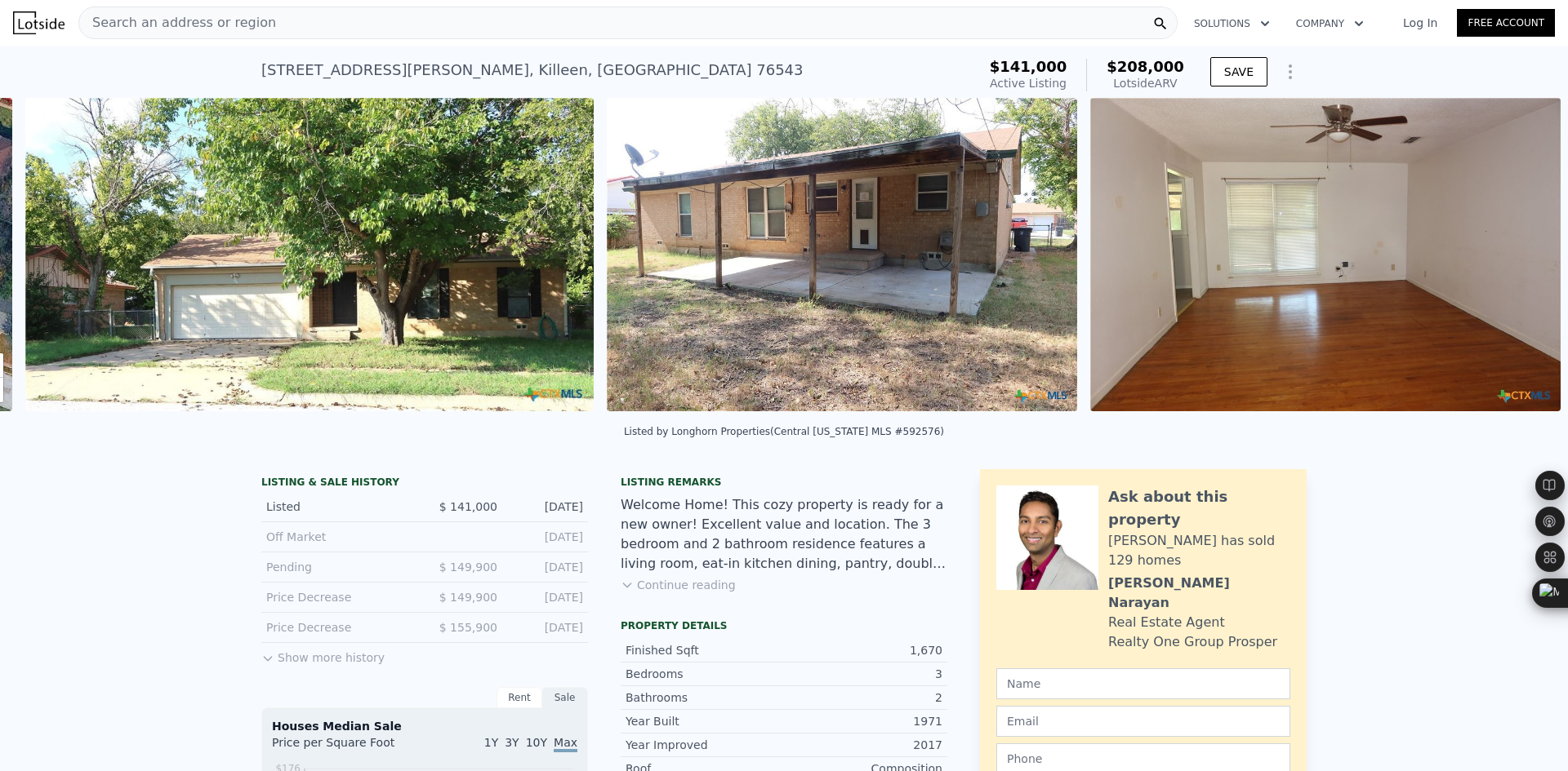
scroll to position [0, 747]
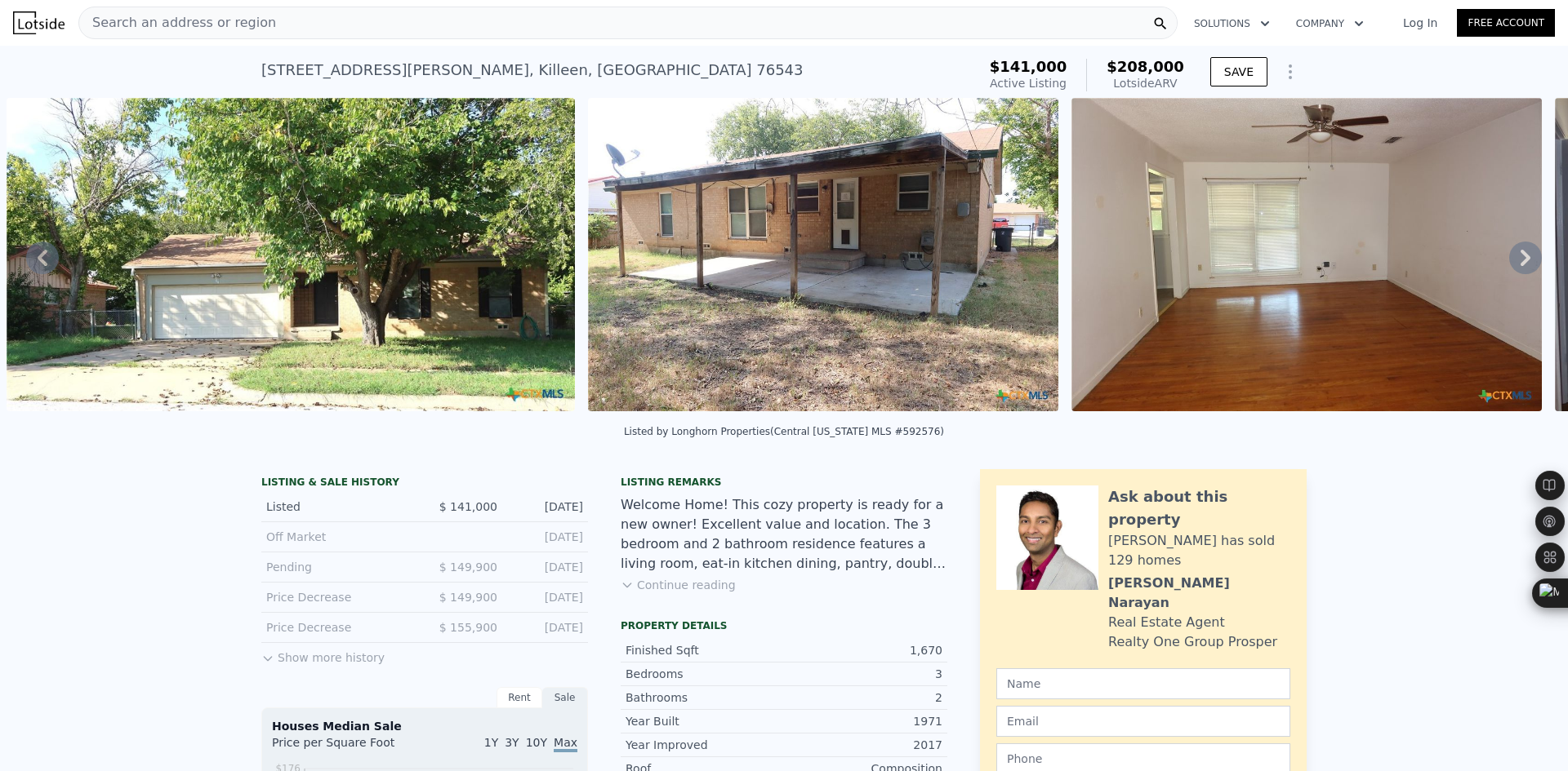
click at [1509, 271] on icon at bounding box center [1526, 258] width 32 height 32
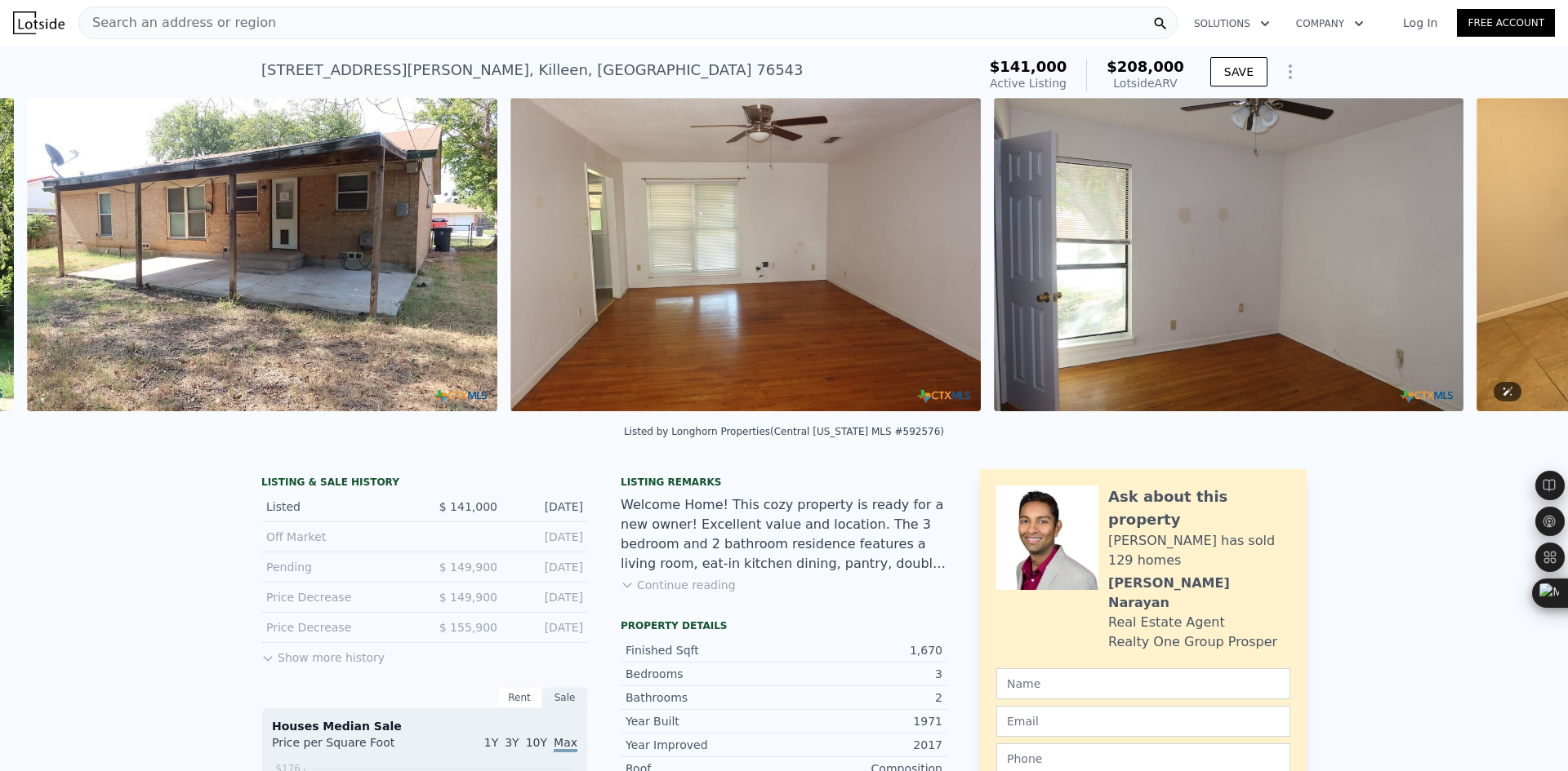
scroll to position [0, 1329]
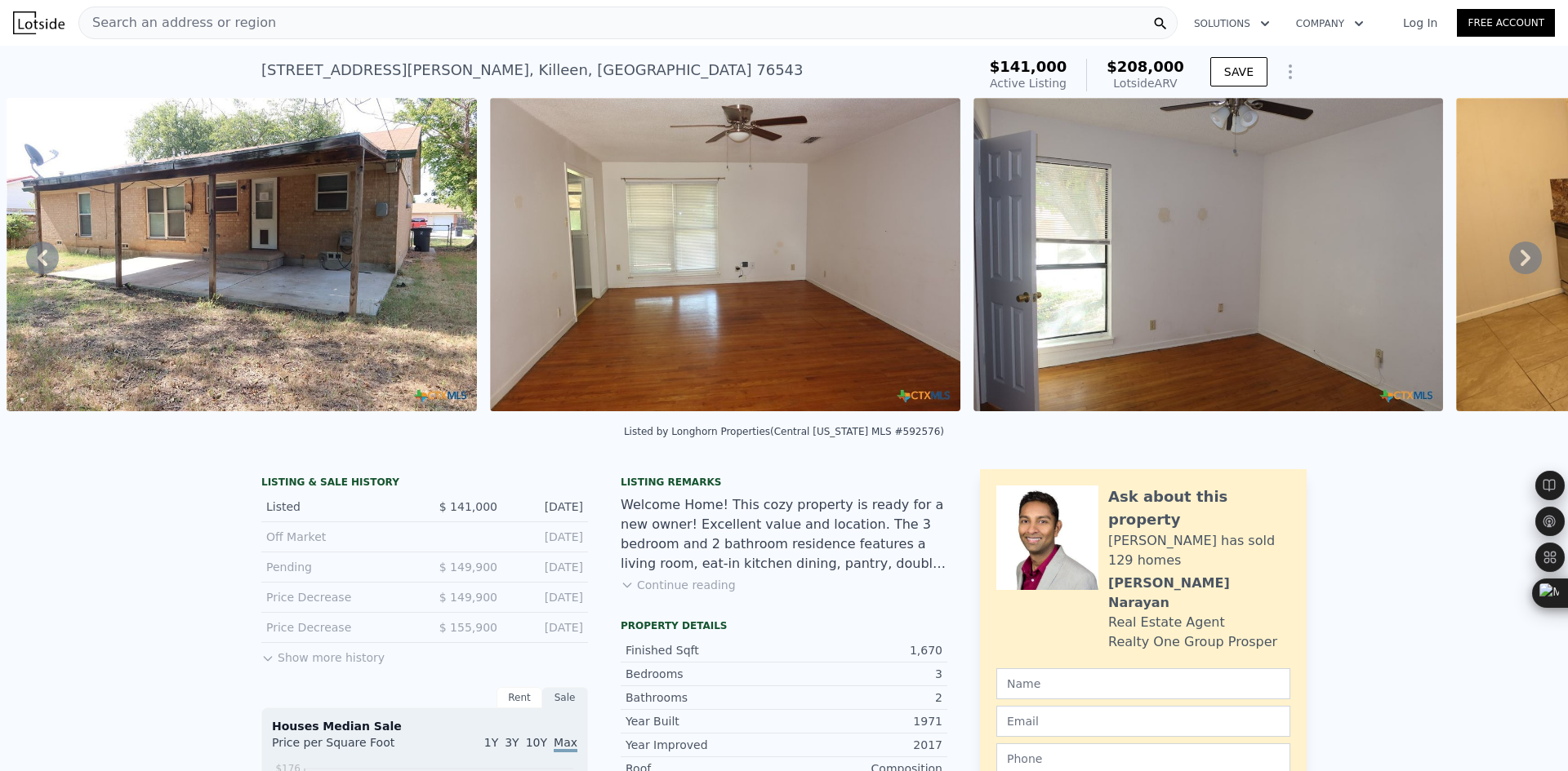
click at [1509, 271] on icon at bounding box center [1526, 258] width 32 height 32
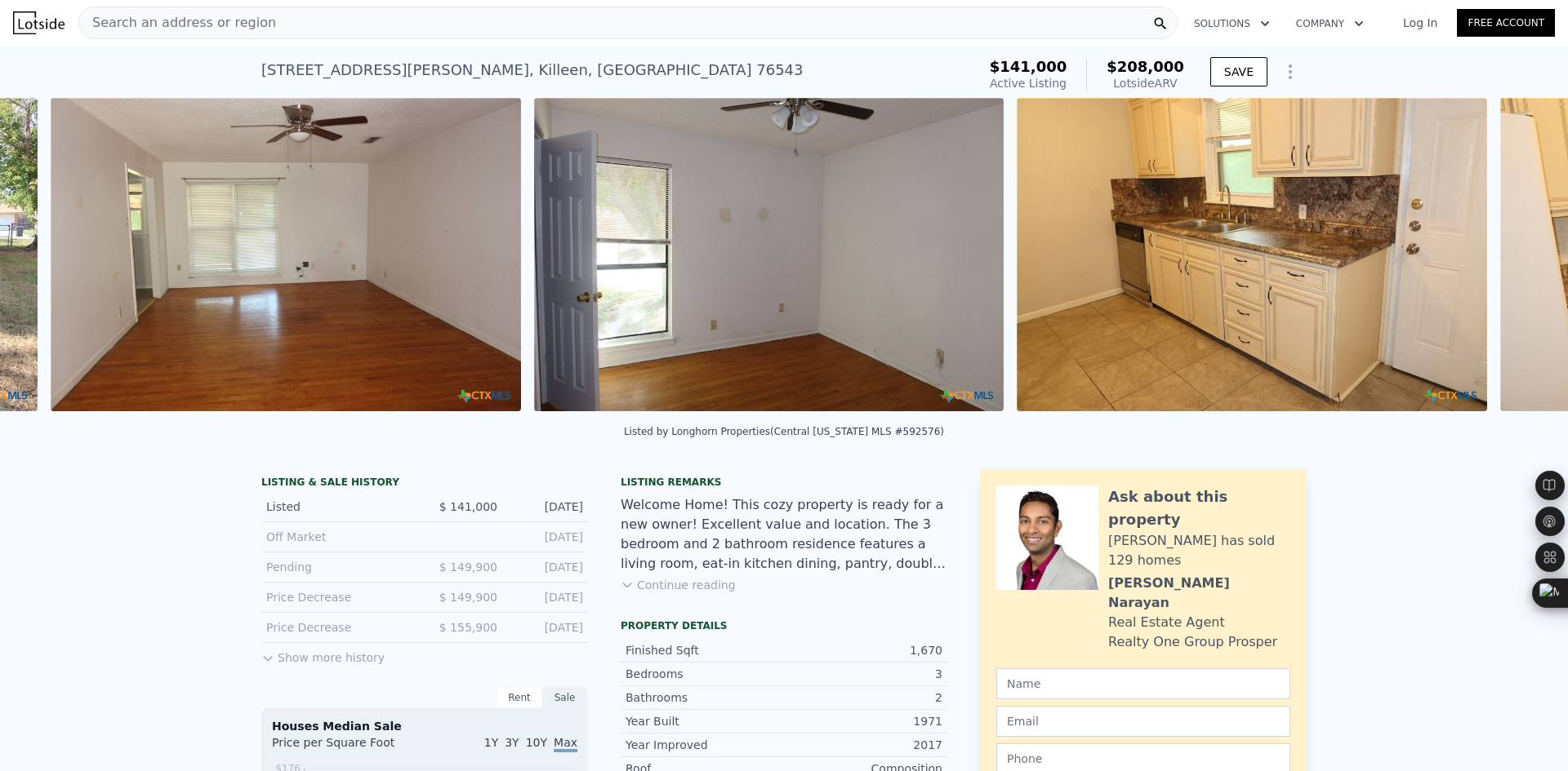
scroll to position [0, 1812]
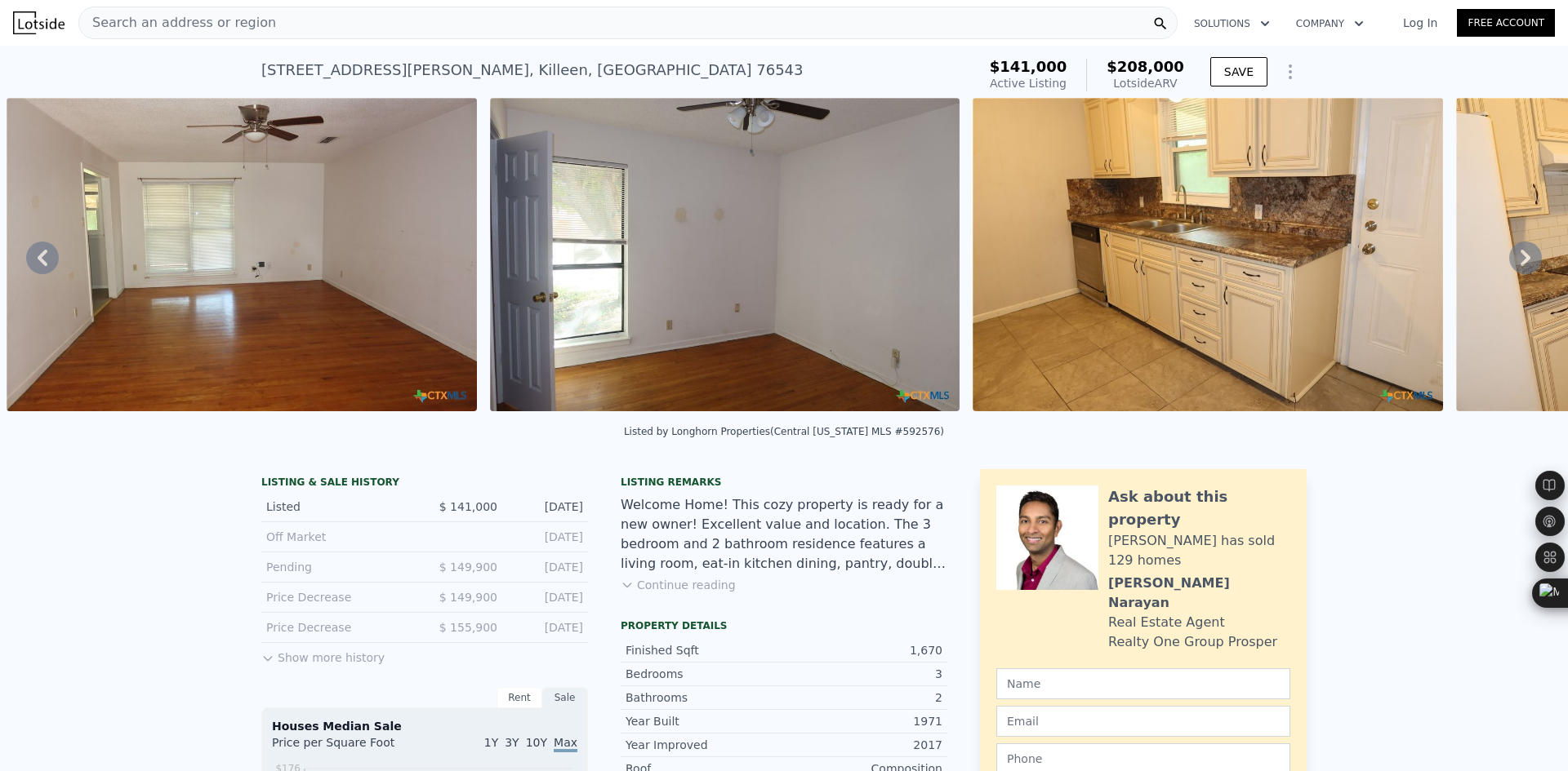
click at [1509, 271] on icon at bounding box center [1526, 258] width 32 height 32
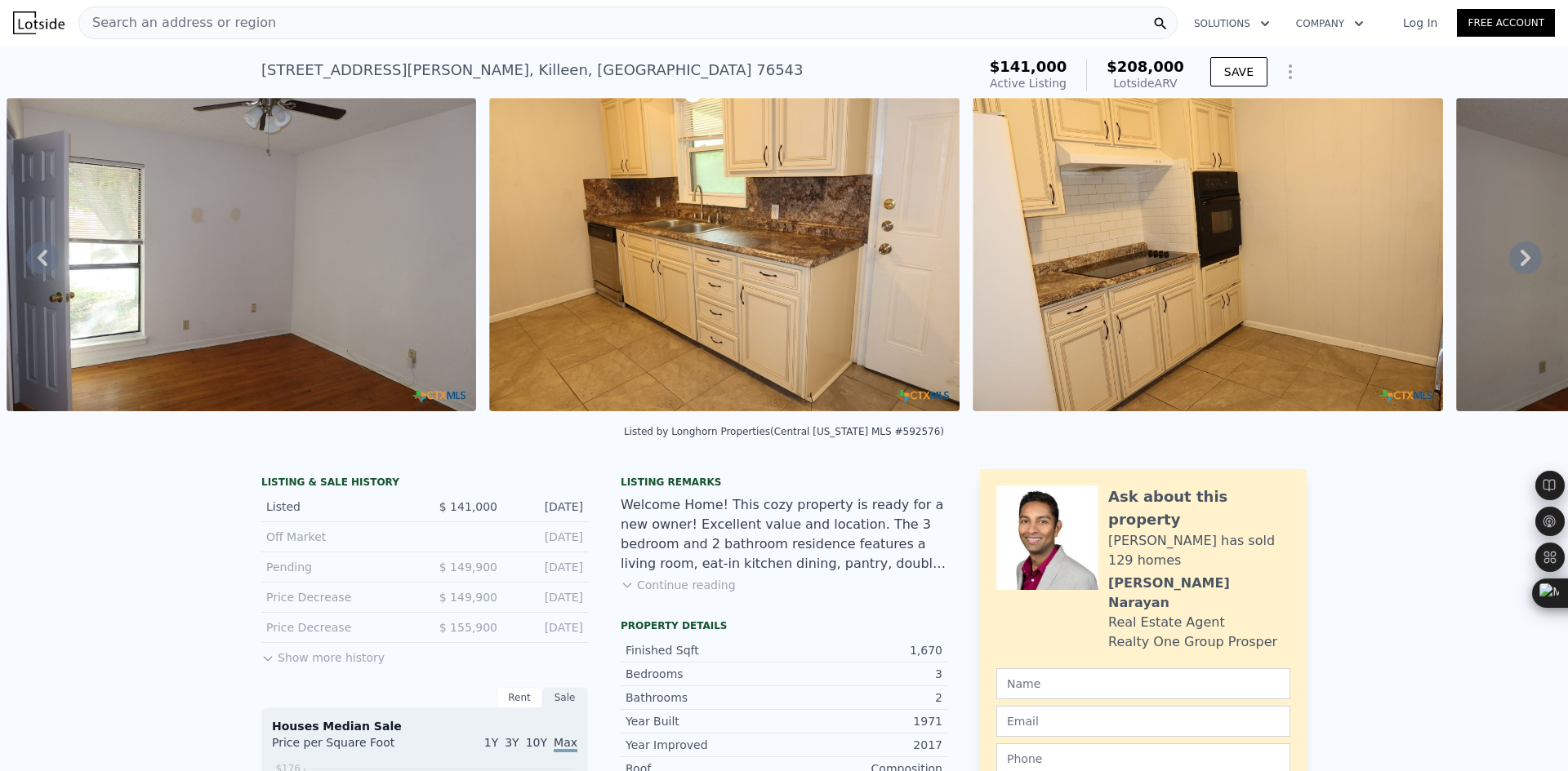
click at [1509, 271] on icon at bounding box center [1526, 258] width 32 height 32
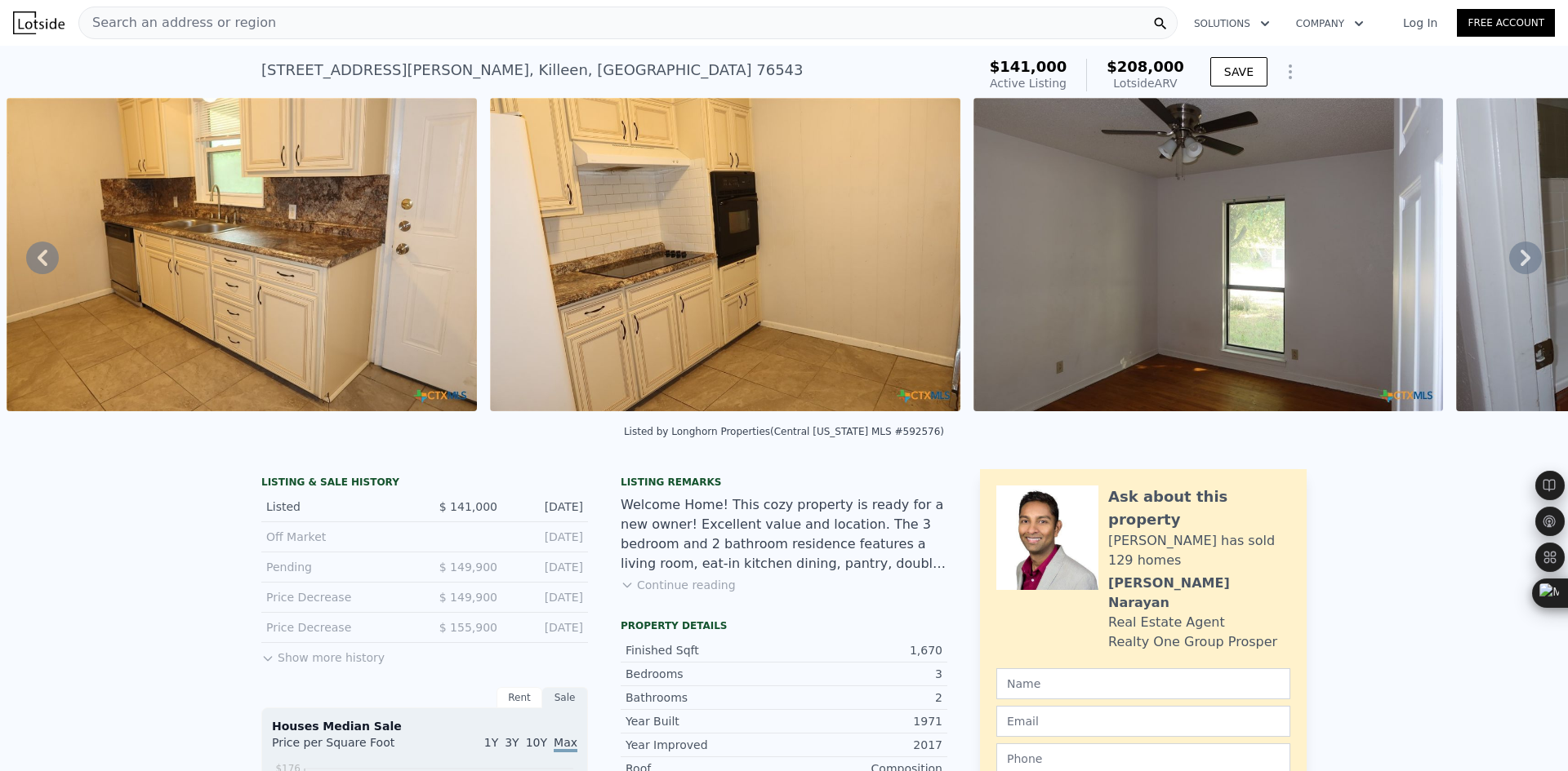
click at [1509, 271] on icon at bounding box center [1526, 258] width 32 height 32
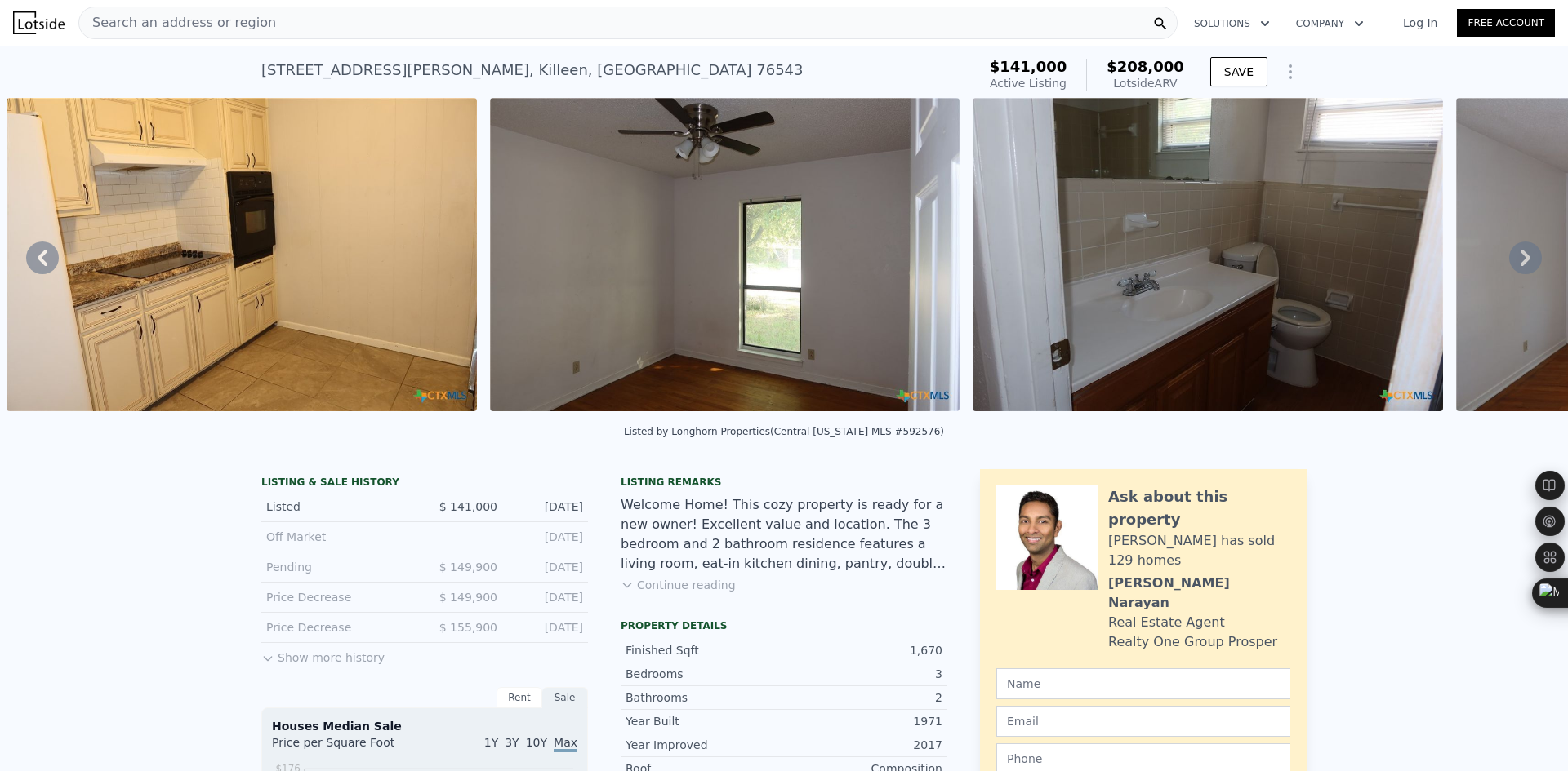
click at [1509, 271] on icon at bounding box center [1526, 258] width 32 height 32
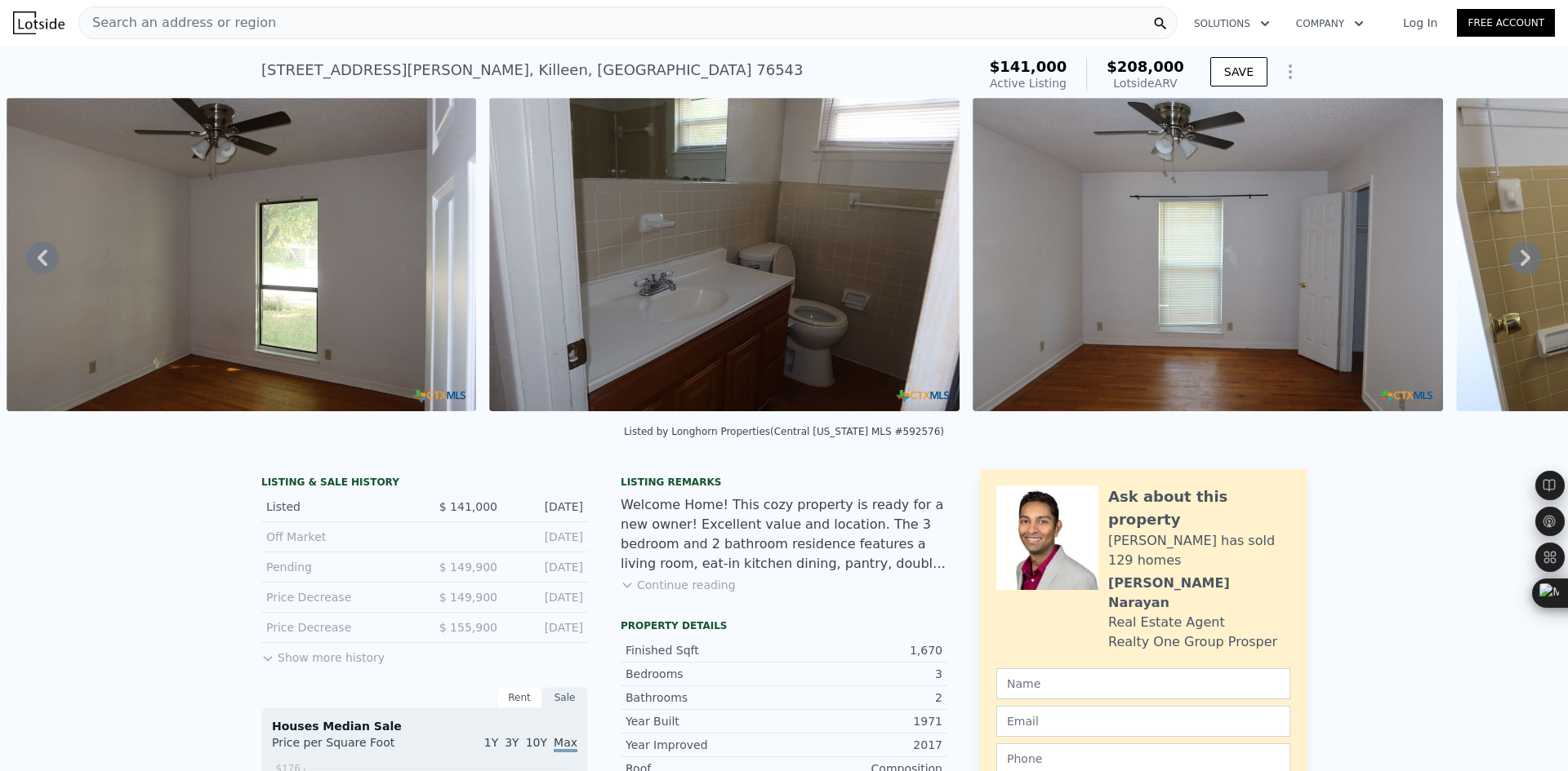
click at [1509, 271] on icon at bounding box center [1526, 258] width 32 height 32
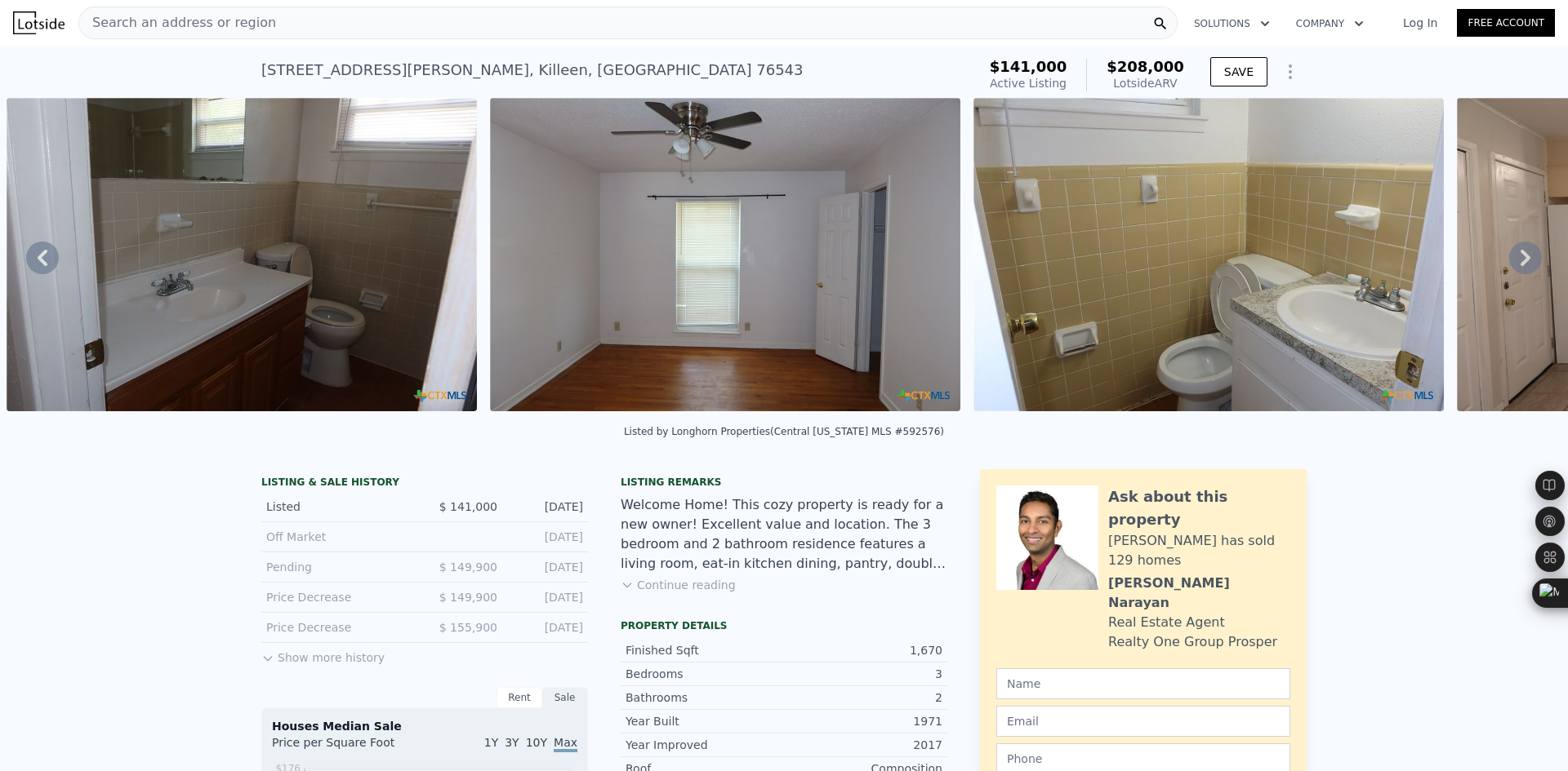
click at [1509, 271] on icon at bounding box center [1526, 258] width 32 height 32
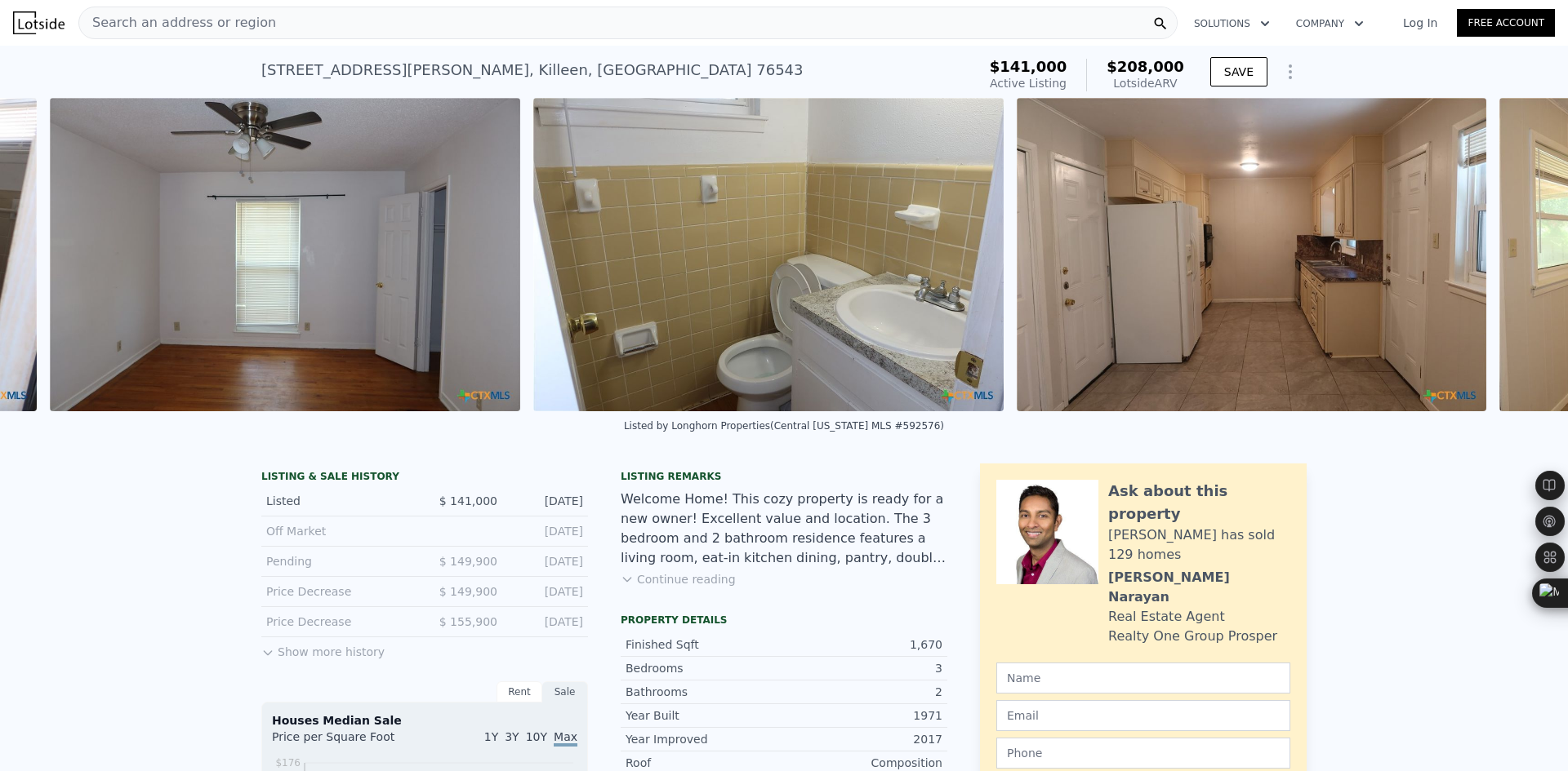
scroll to position [0, 4711]
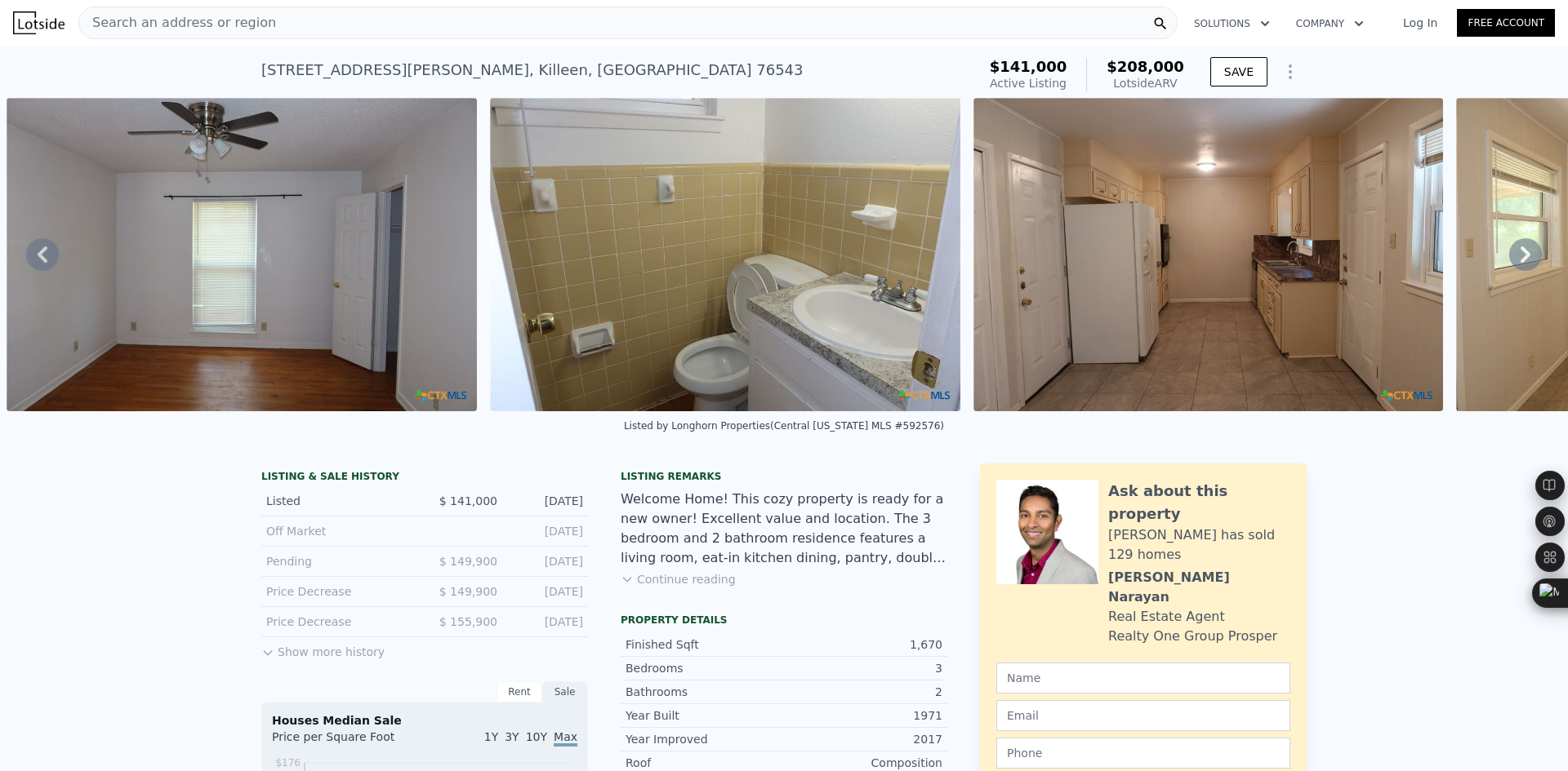
click at [1509, 271] on icon at bounding box center [1526, 255] width 32 height 32
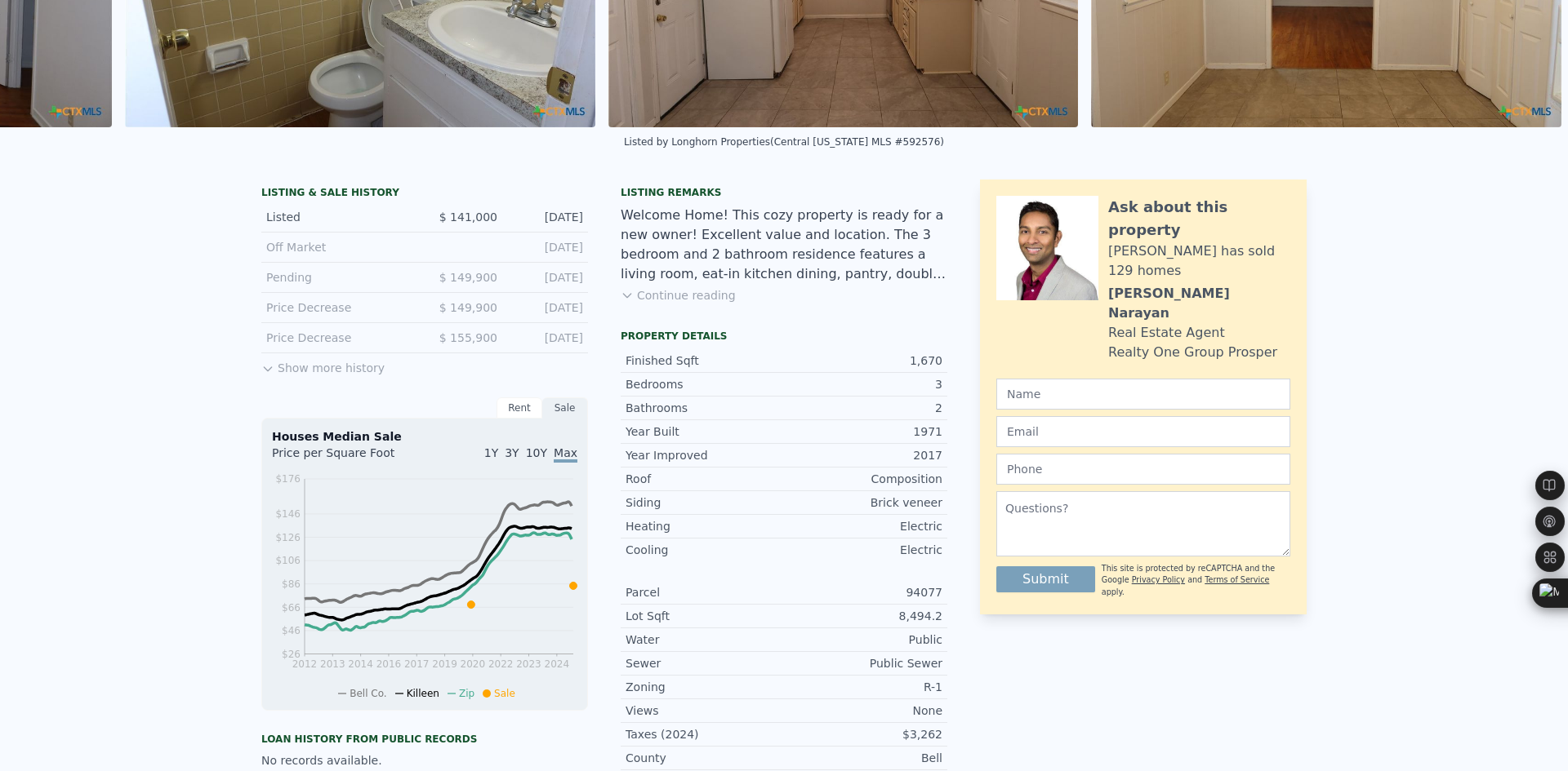
scroll to position [5, 0]
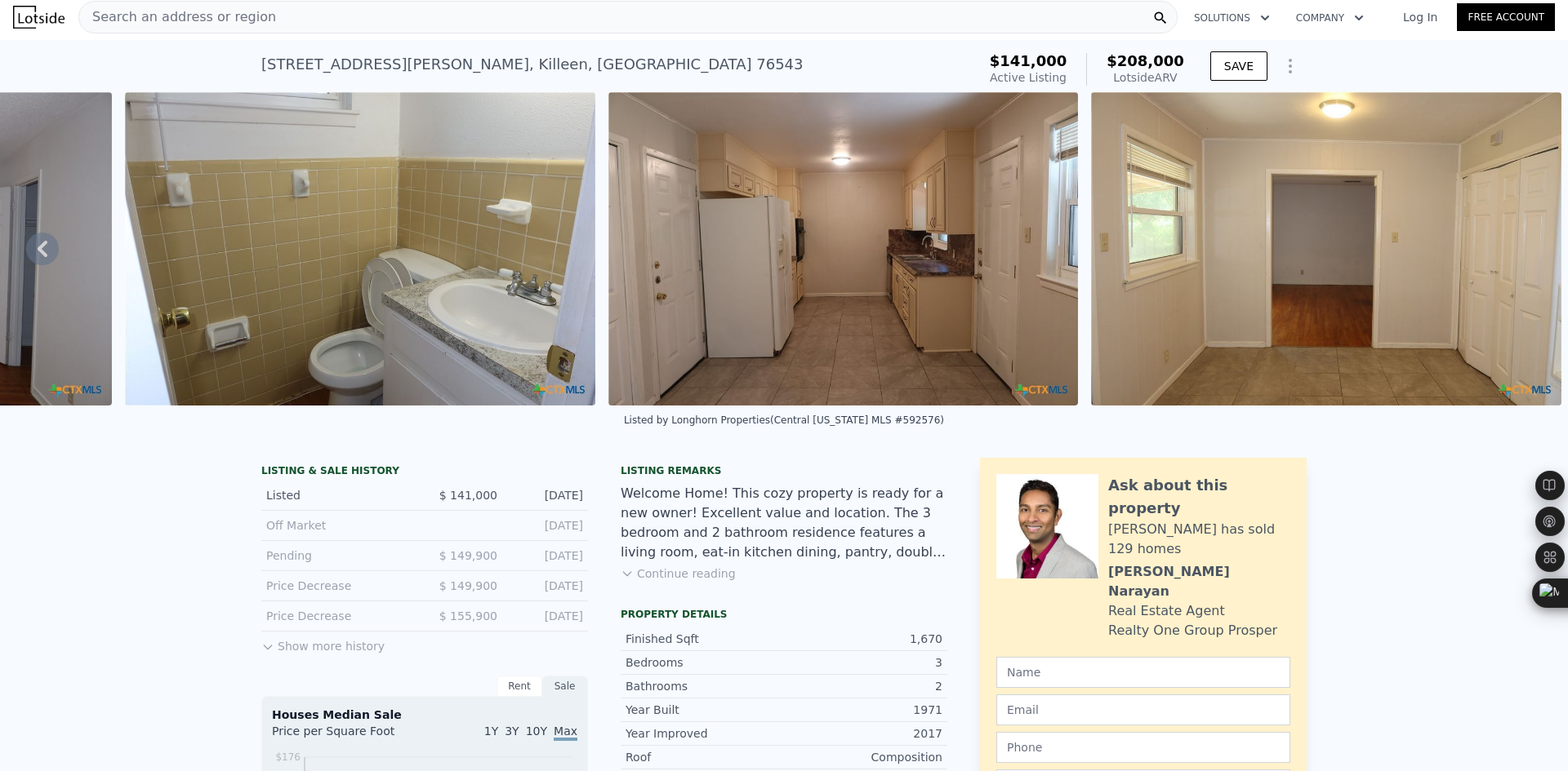
click at [223, 16] on span "Search an address or region" at bounding box center [177, 17] width 197 height 20
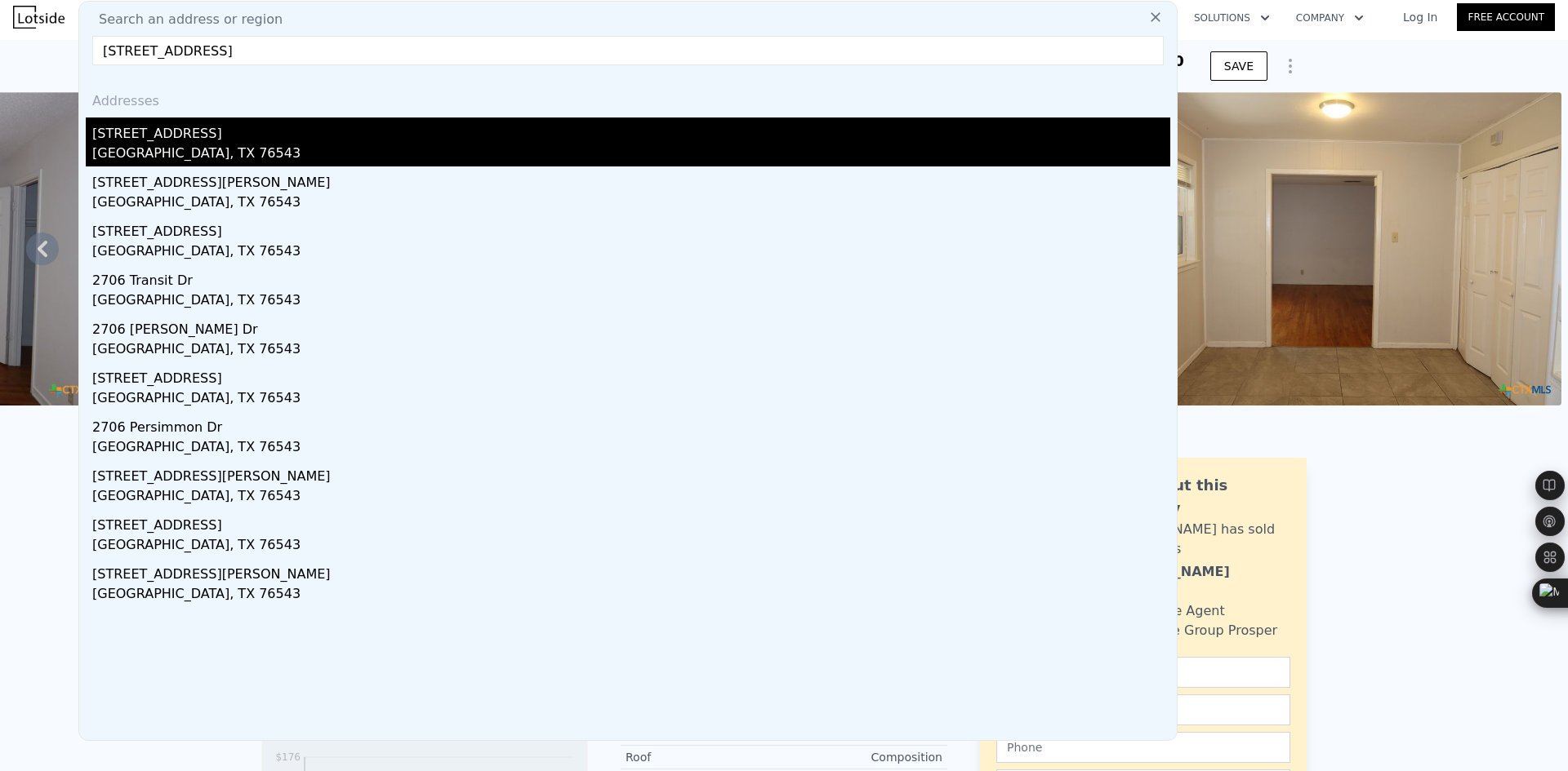
type input "2706 Haven Dr, Killeen, TX 76543"
click at [192, 145] on div "Killeen, TX 76543" at bounding box center [632, 155] width 1078 height 22
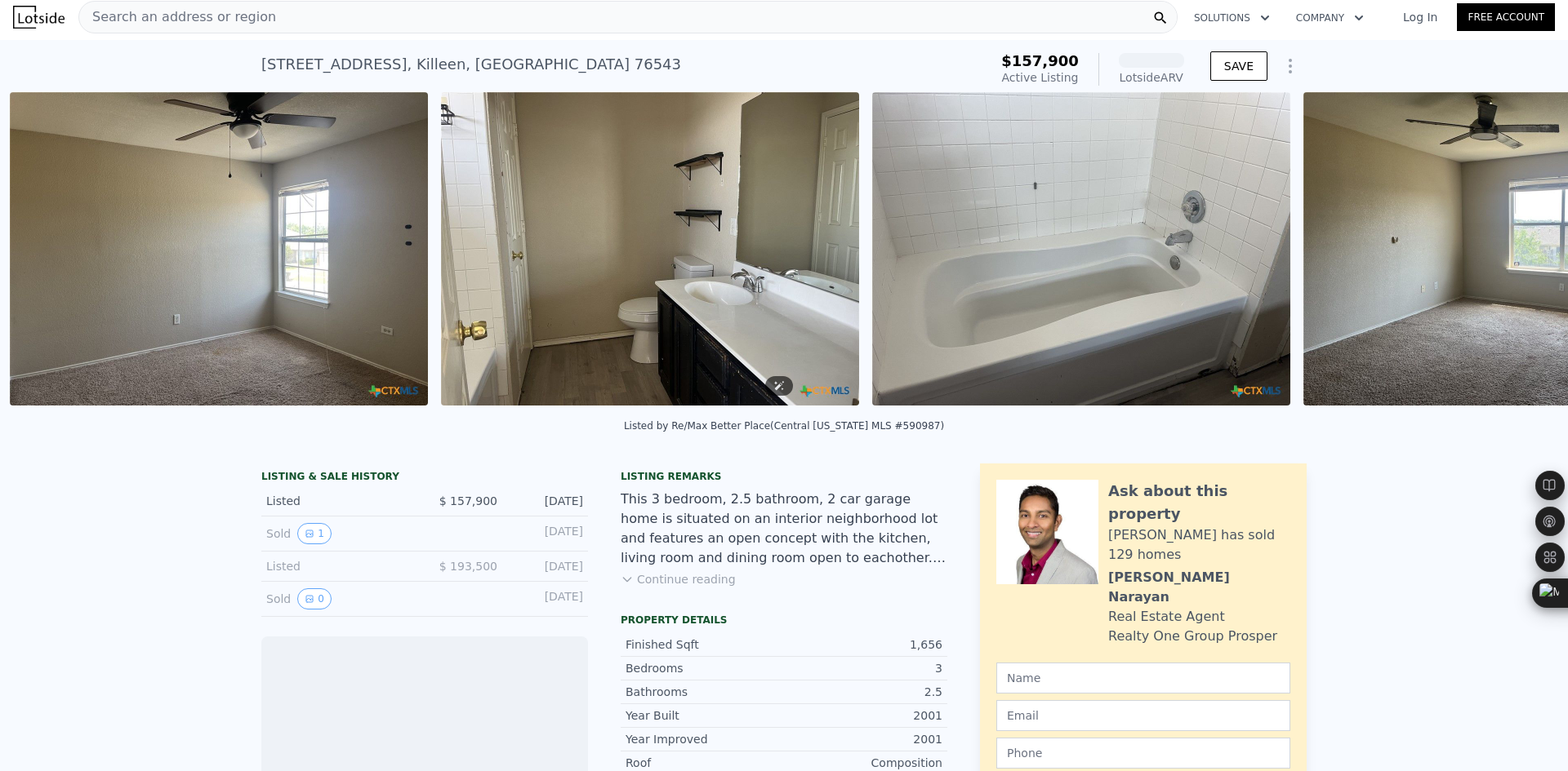
scroll to position [0, 3420]
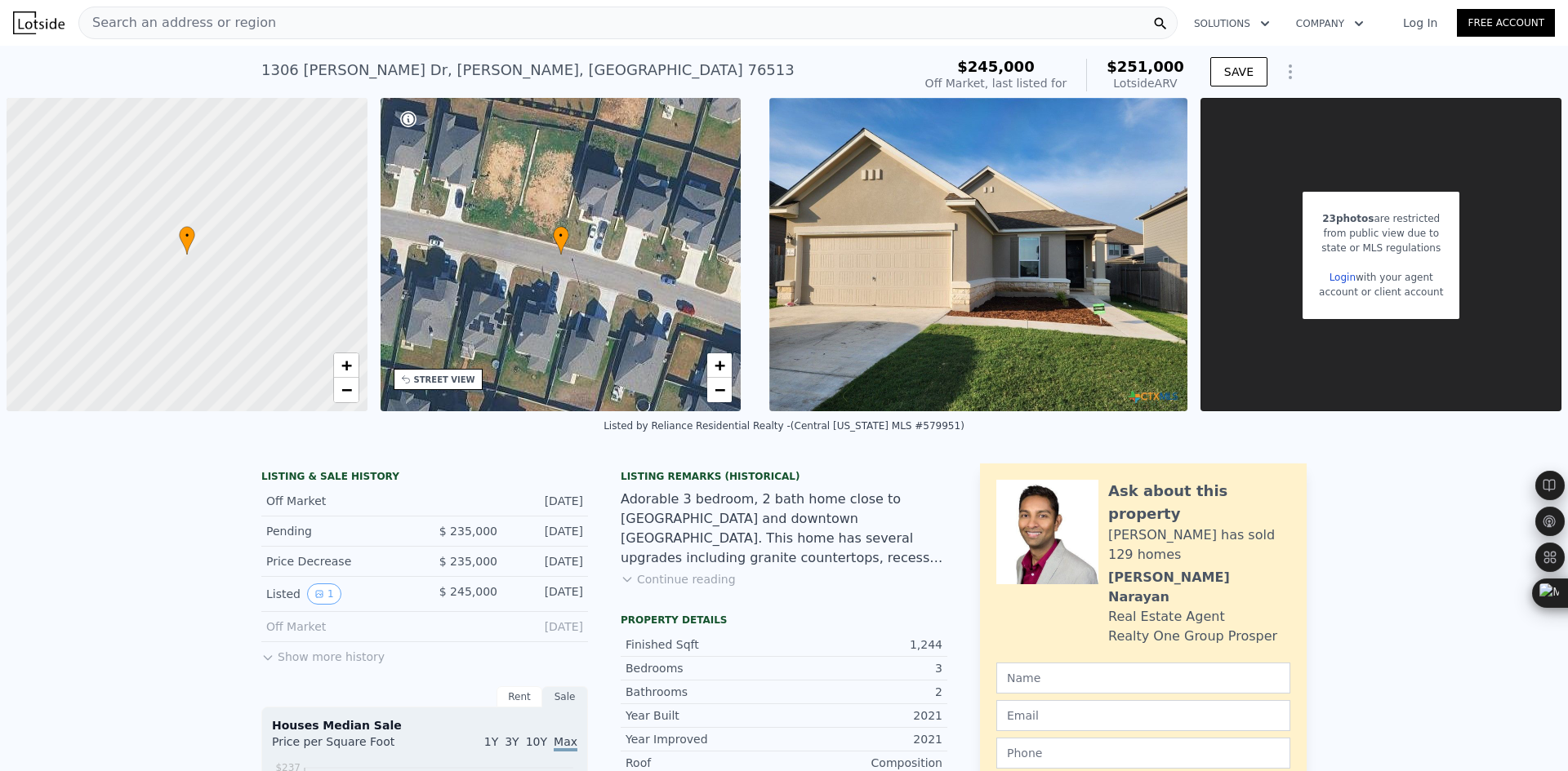
click at [249, 22] on span "Search an address or region" at bounding box center [177, 23] width 197 height 20
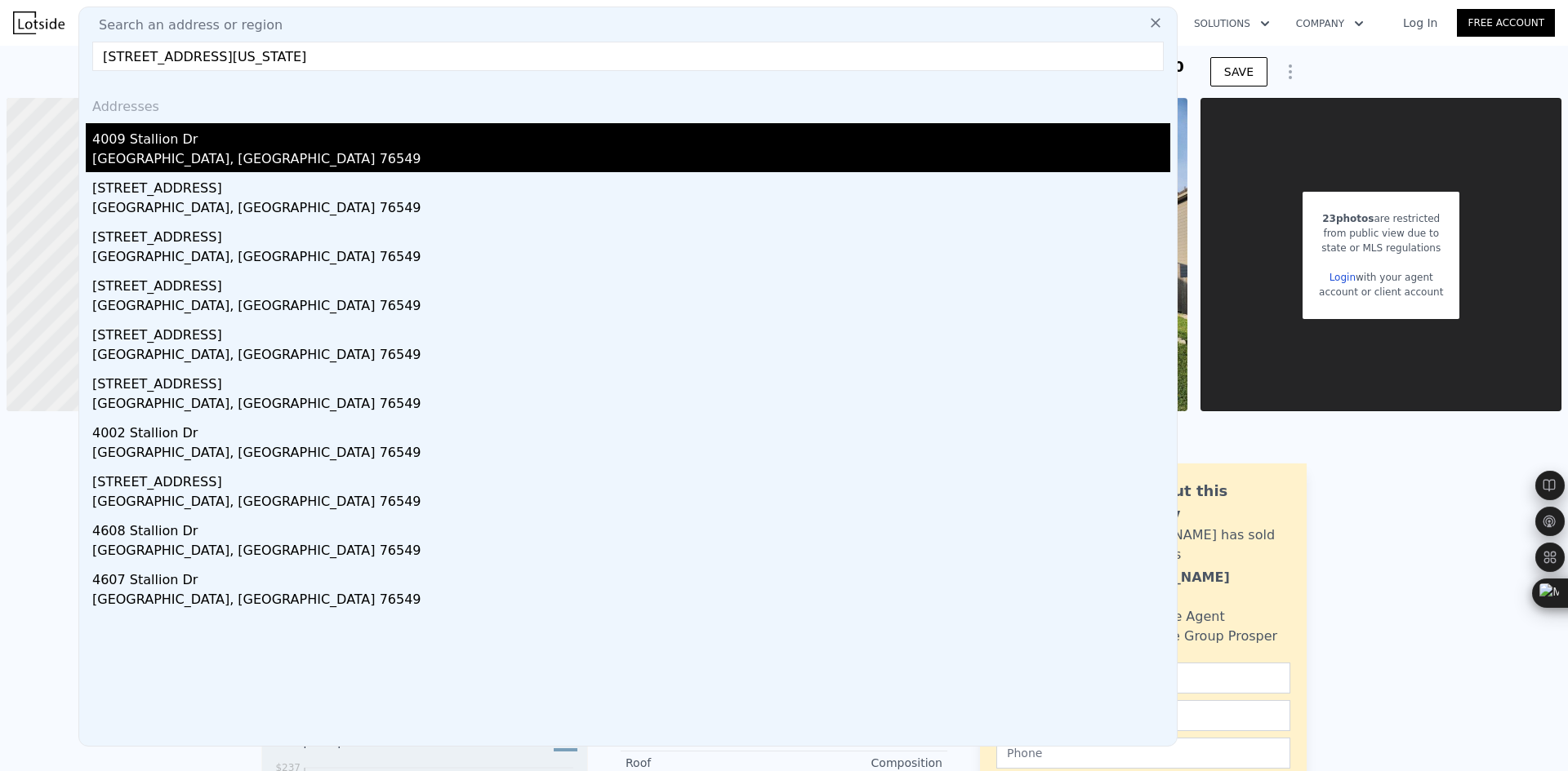
type input "4009 Stallion Dr, Killeen, Texas 76549"
click at [214, 166] on div "Killeen, TX 76549" at bounding box center [632, 160] width 1078 height 22
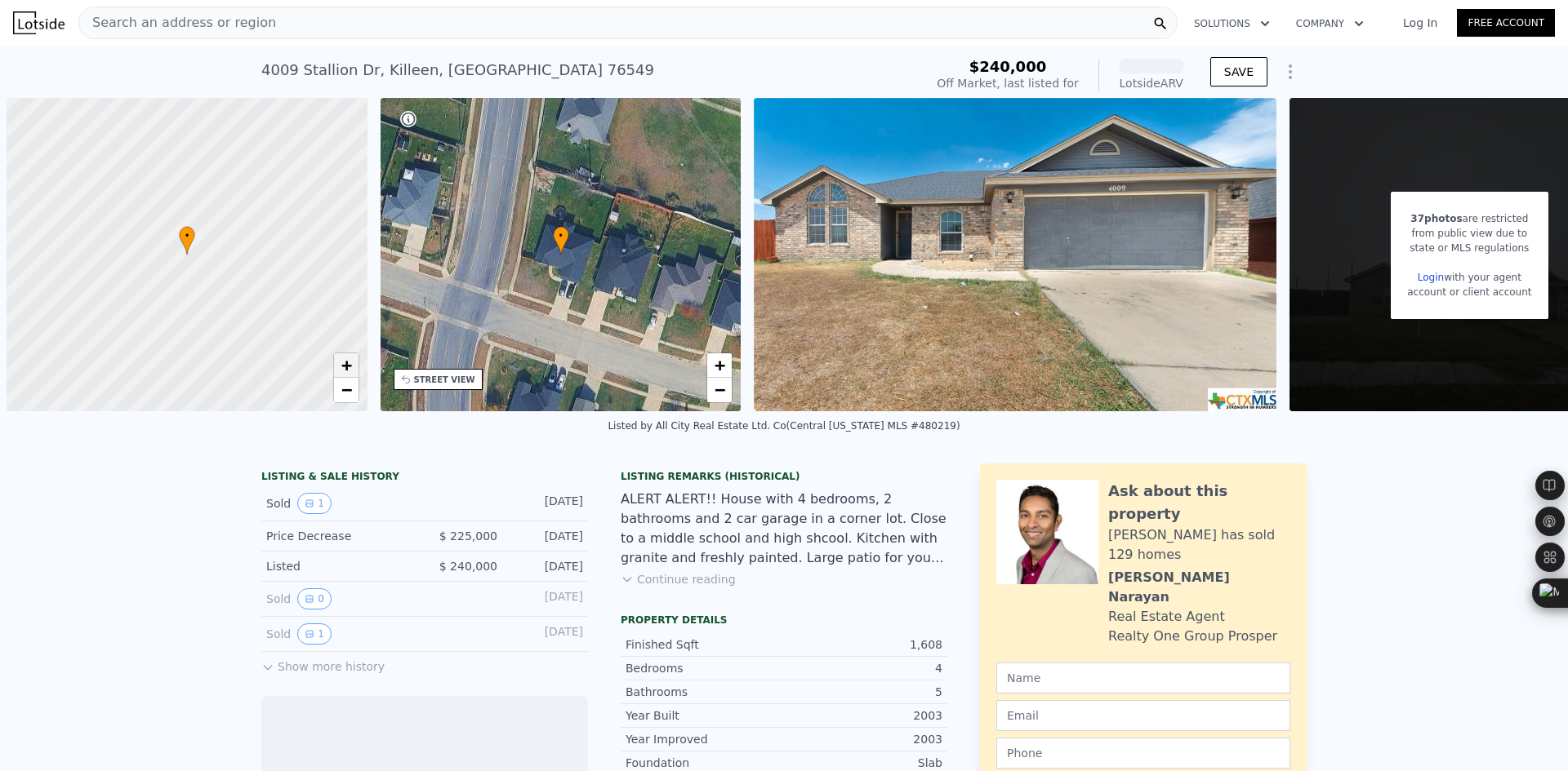
scroll to position [0, 6]
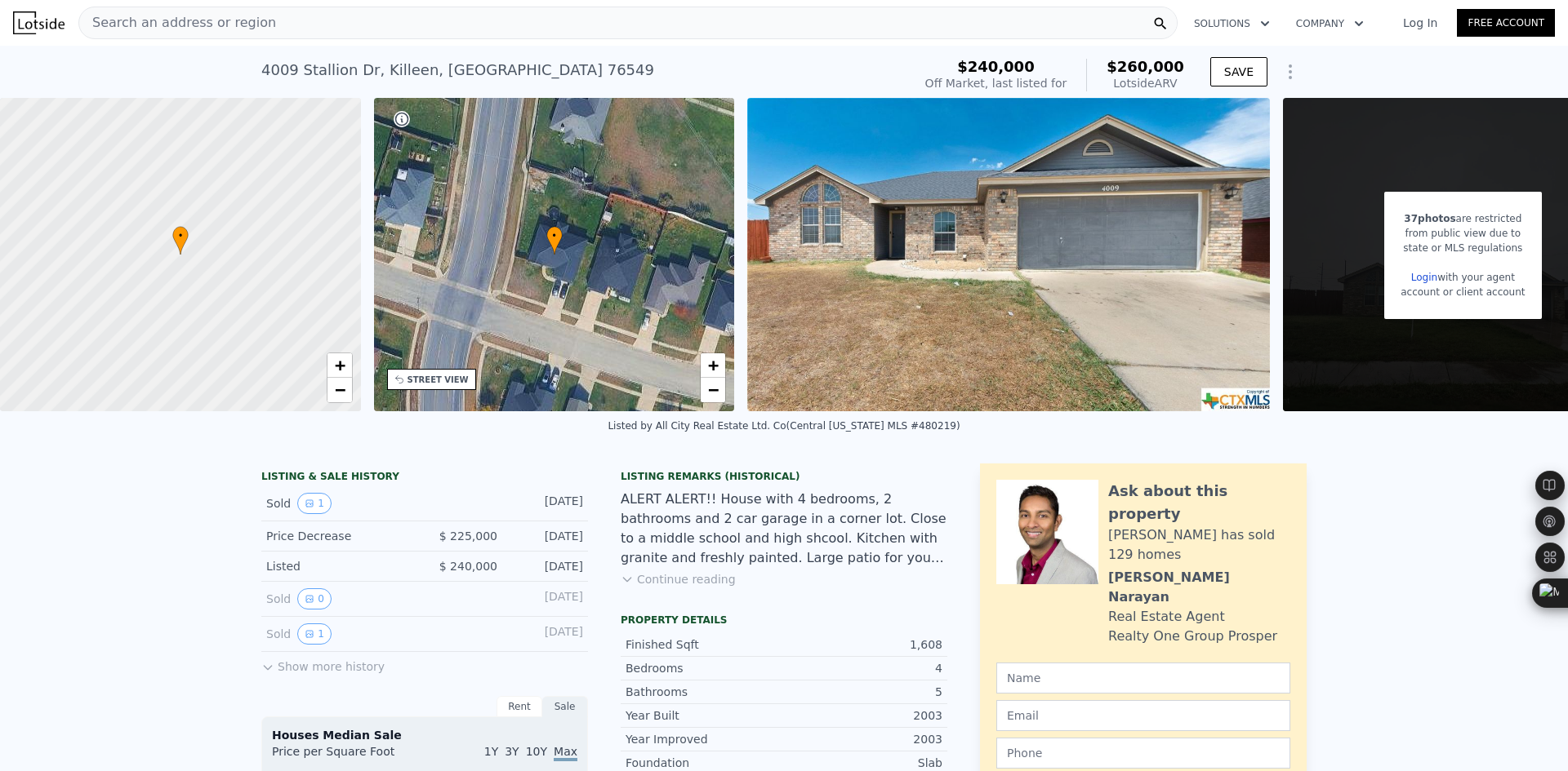
click at [197, 22] on span "Search an address or region" at bounding box center [177, 23] width 197 height 20
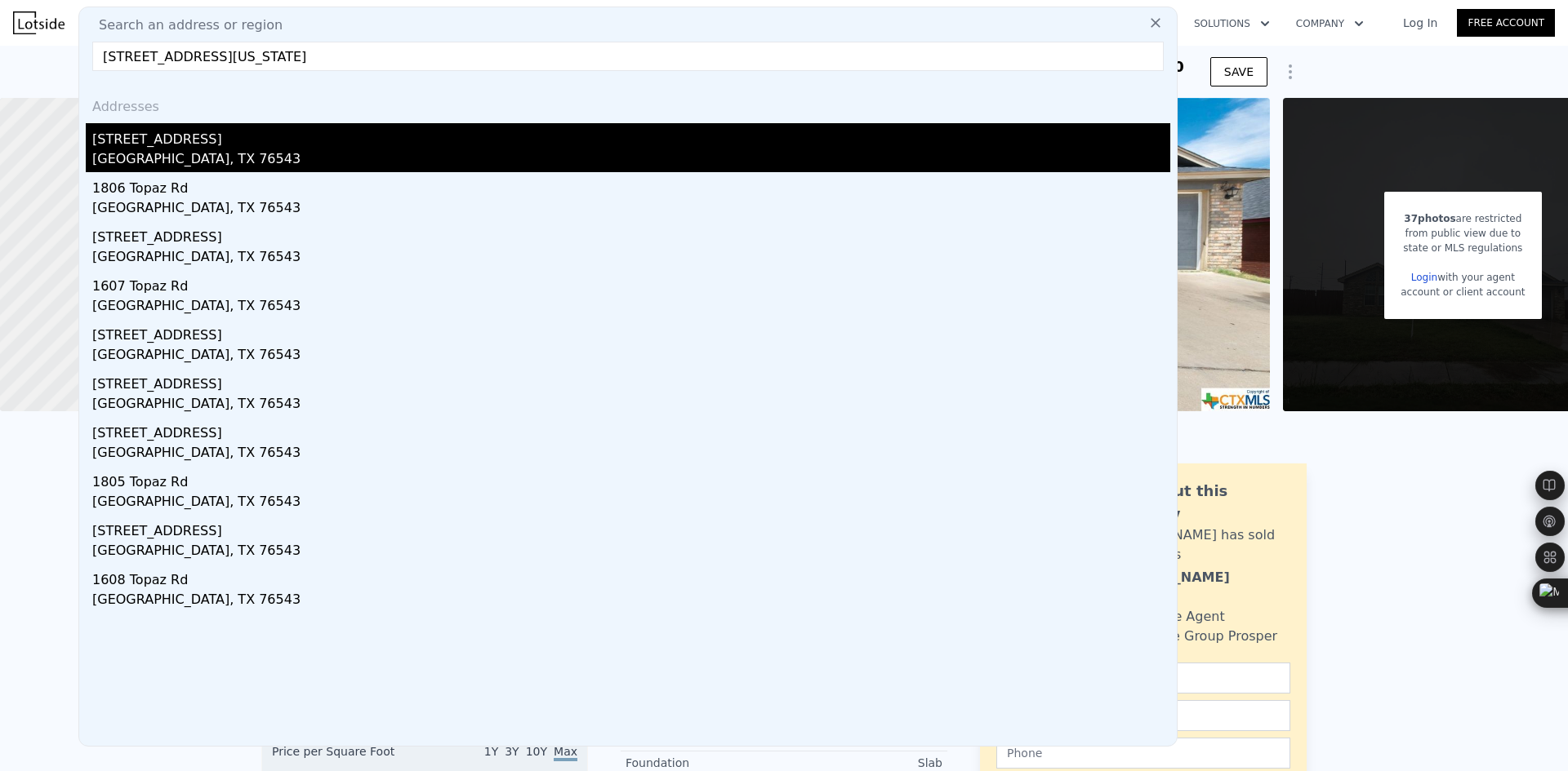
type input "1708 Topaz Rd, Killeen, Texas 76543"
click at [276, 157] on div "Killeen, TX 76543" at bounding box center [632, 160] width 1078 height 22
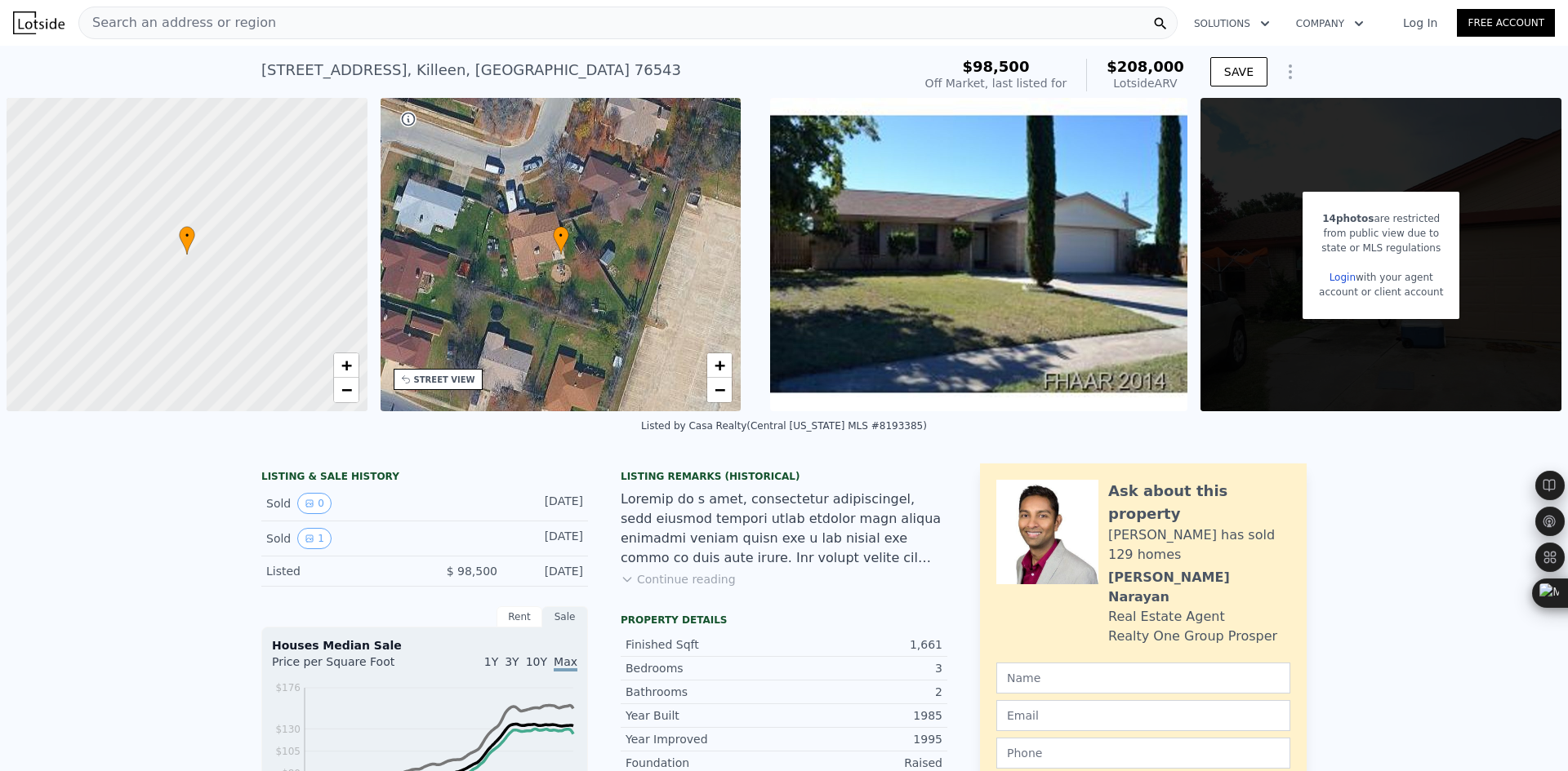
click at [203, 31] on span "Search an address or region" at bounding box center [177, 23] width 197 height 20
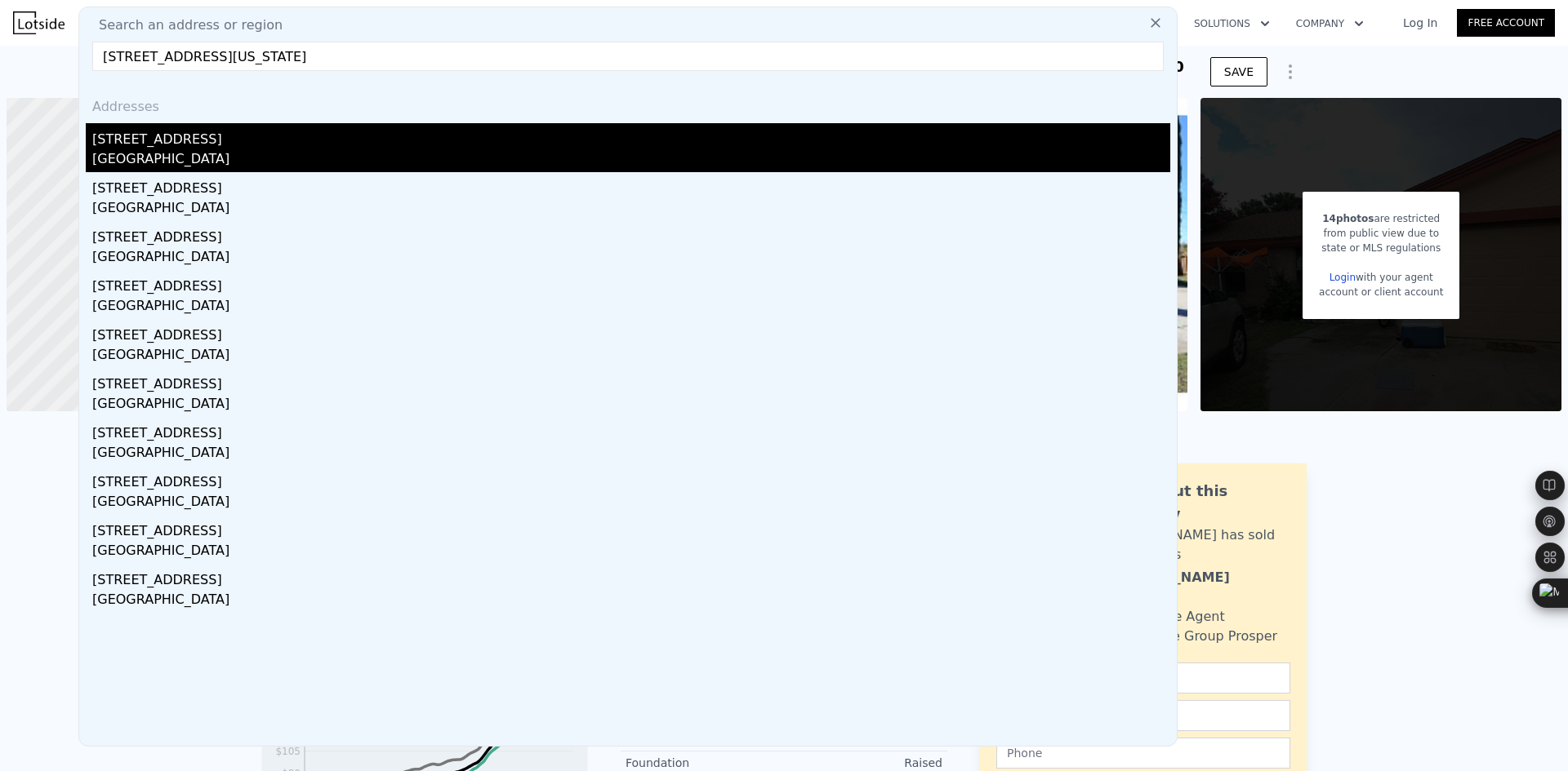
type input "1002 S 2nd St, Temple, Texas 76504"
click at [251, 154] on div "Temple, TX 76504" at bounding box center [632, 160] width 1078 height 22
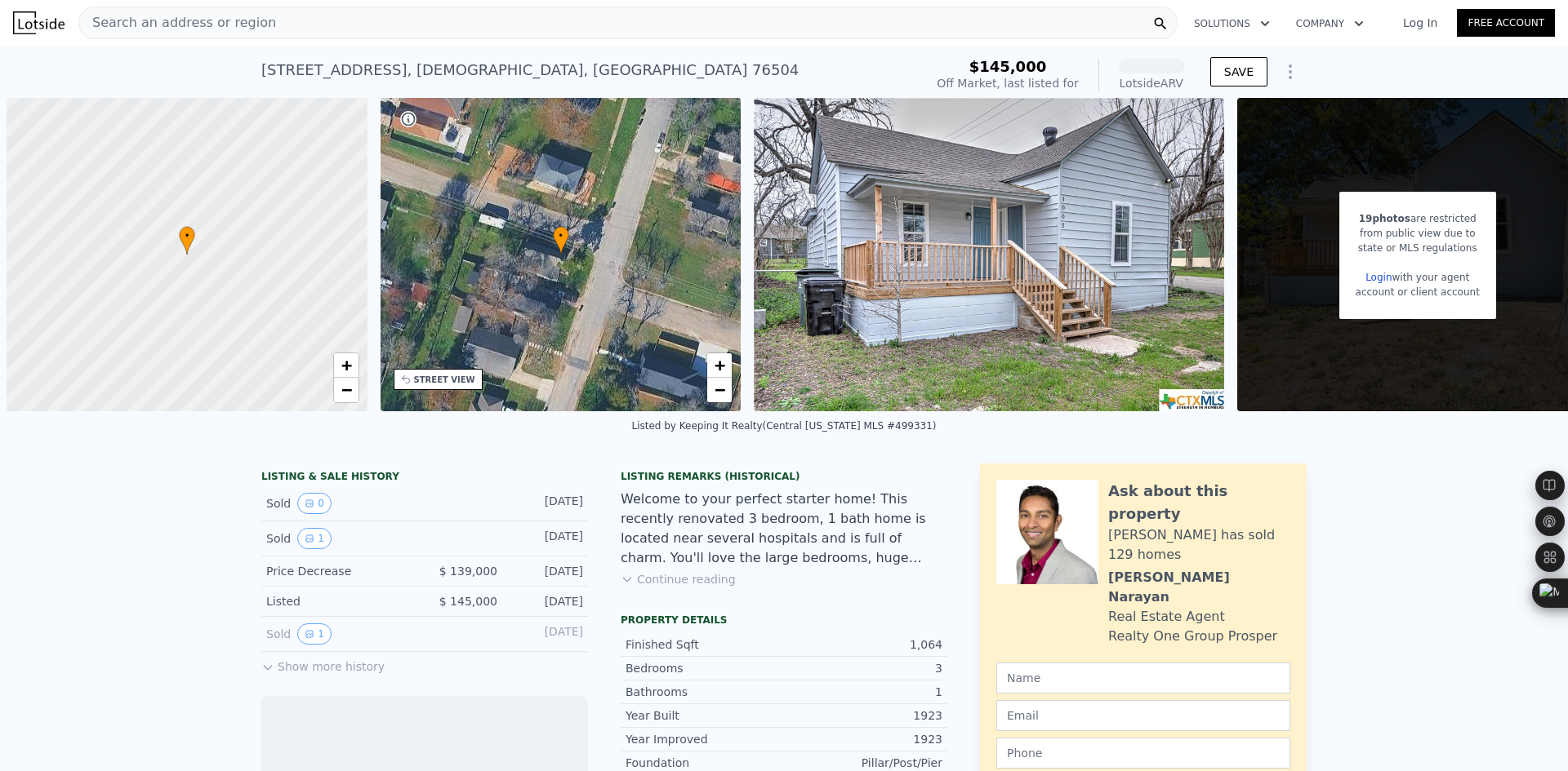
scroll to position [0, 6]
